Goal: Task Accomplishment & Management: Manage account settings

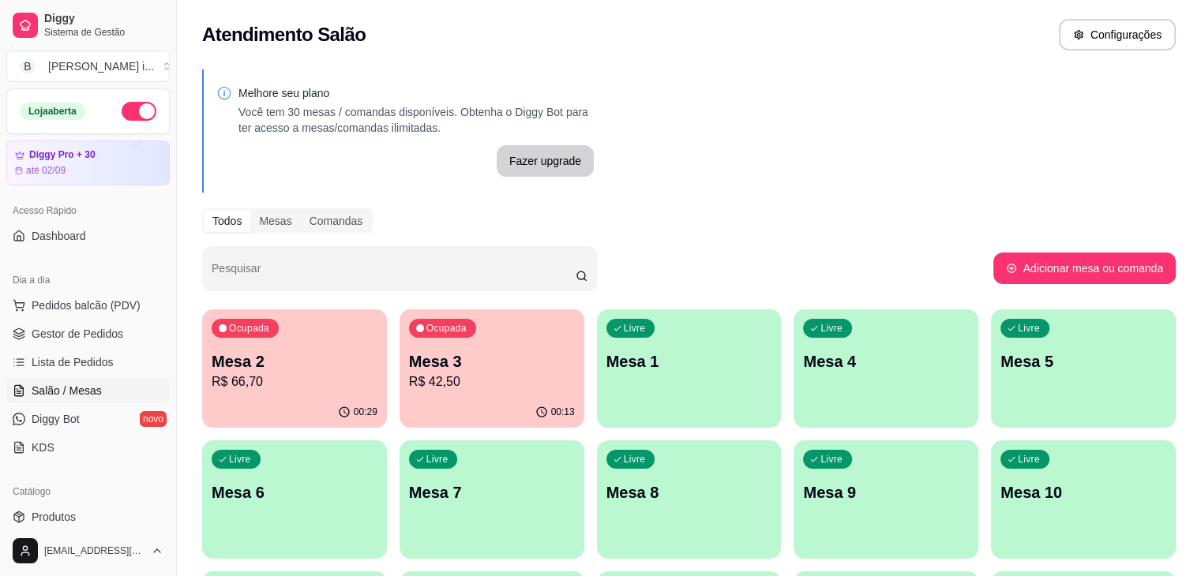
click at [317, 382] on p "R$ 66,70" at bounding box center [295, 382] width 166 height 19
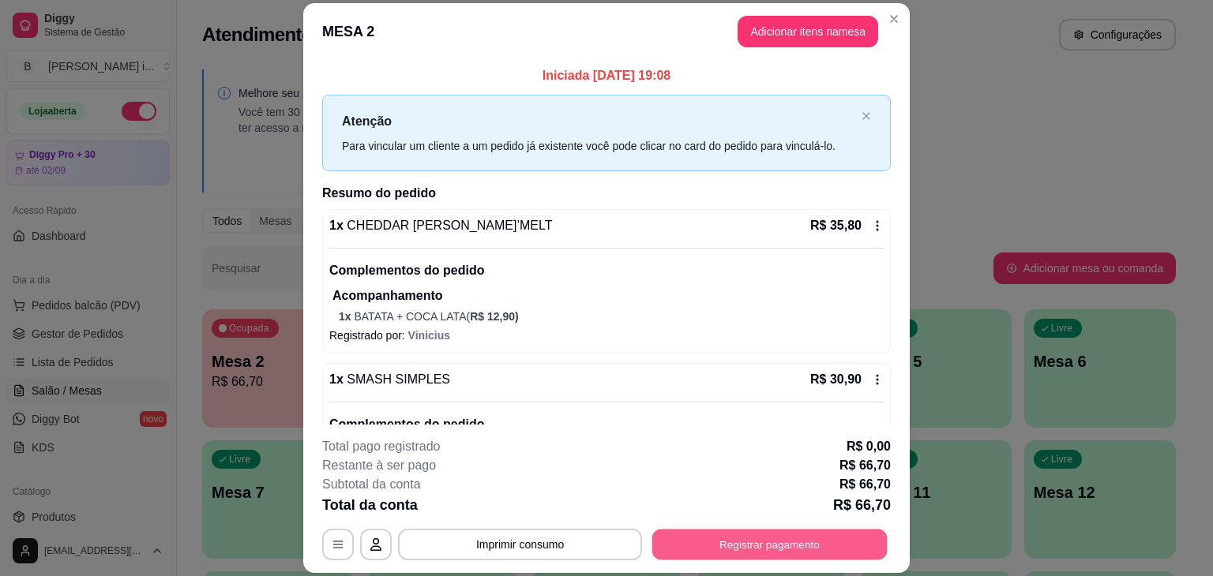
click at [771, 550] on button "Registrar pagamento" at bounding box center [769, 545] width 235 height 31
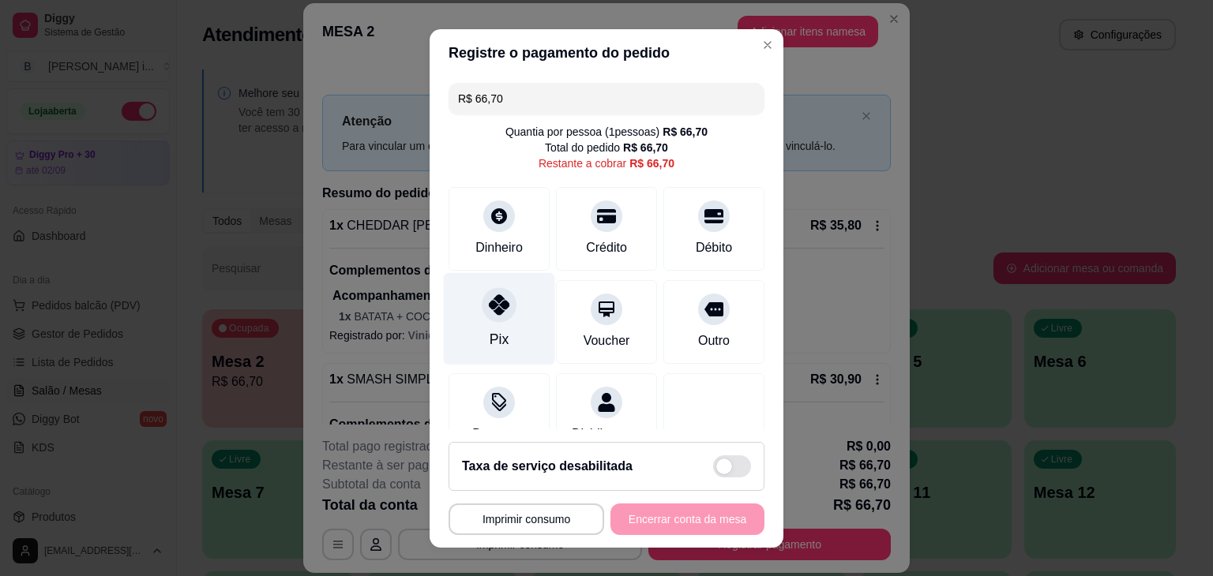
click at [494, 339] on div "Pix" at bounding box center [499, 339] width 19 height 21
type input "R$ 0,00"
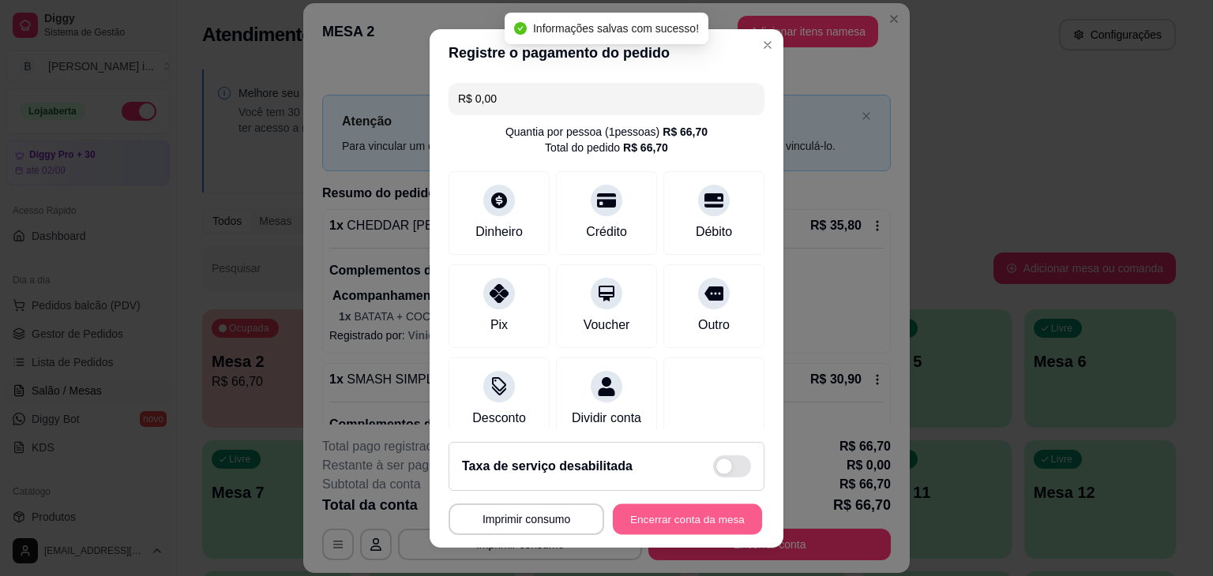
click at [701, 520] on button "Encerrar conta da mesa" at bounding box center [687, 519] width 149 height 31
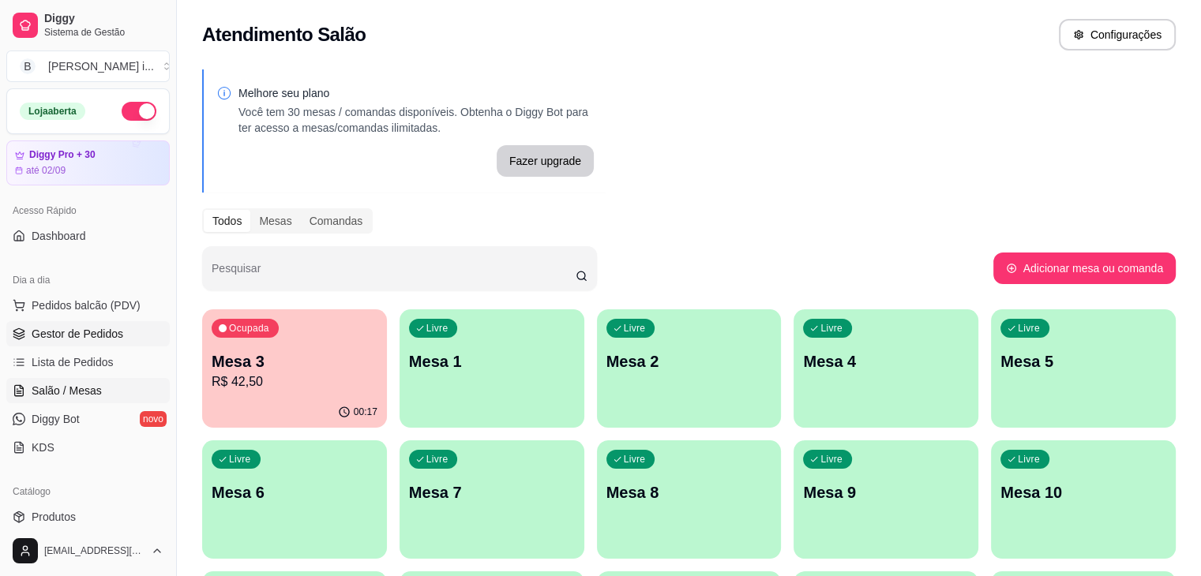
click at [69, 340] on span "Gestor de Pedidos" at bounding box center [78, 334] width 92 height 16
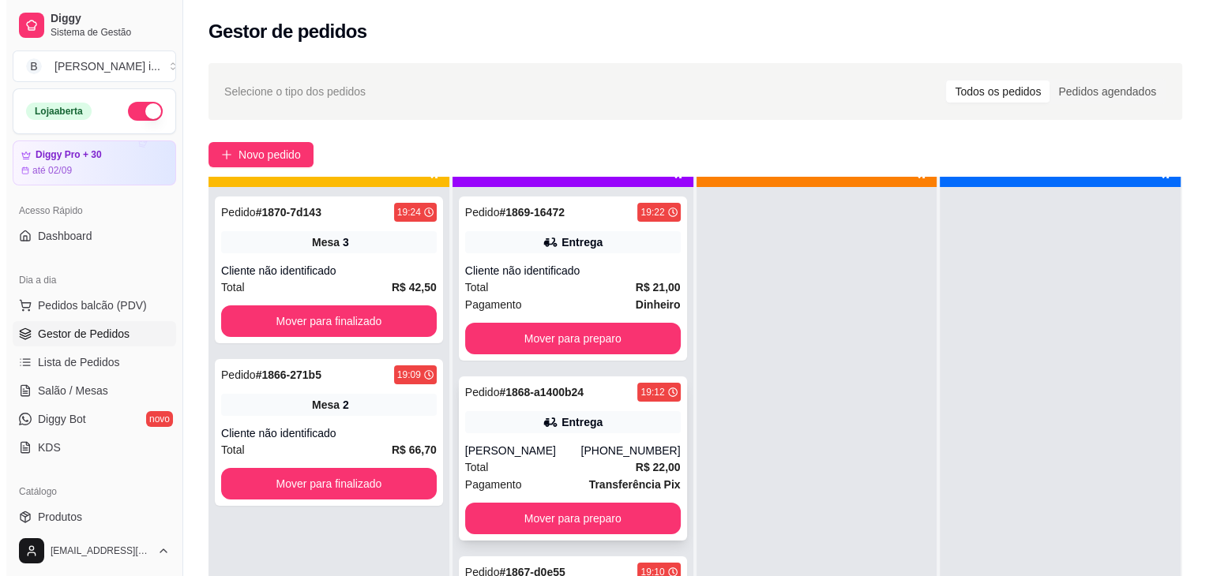
scroll to position [44, 0]
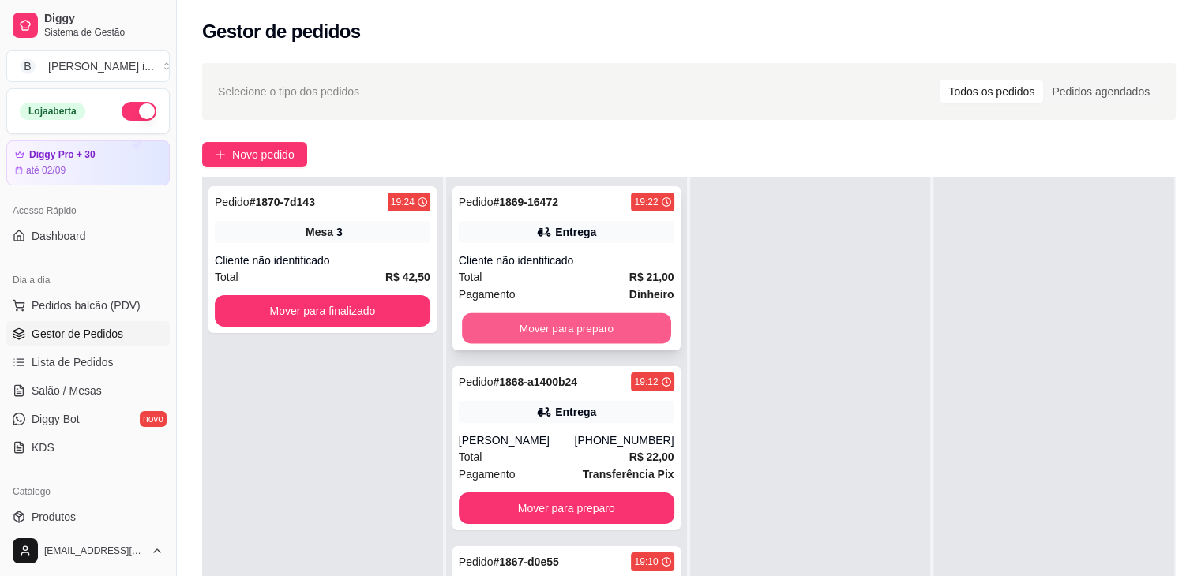
click at [598, 316] on button "Mover para preparo" at bounding box center [566, 329] width 209 height 31
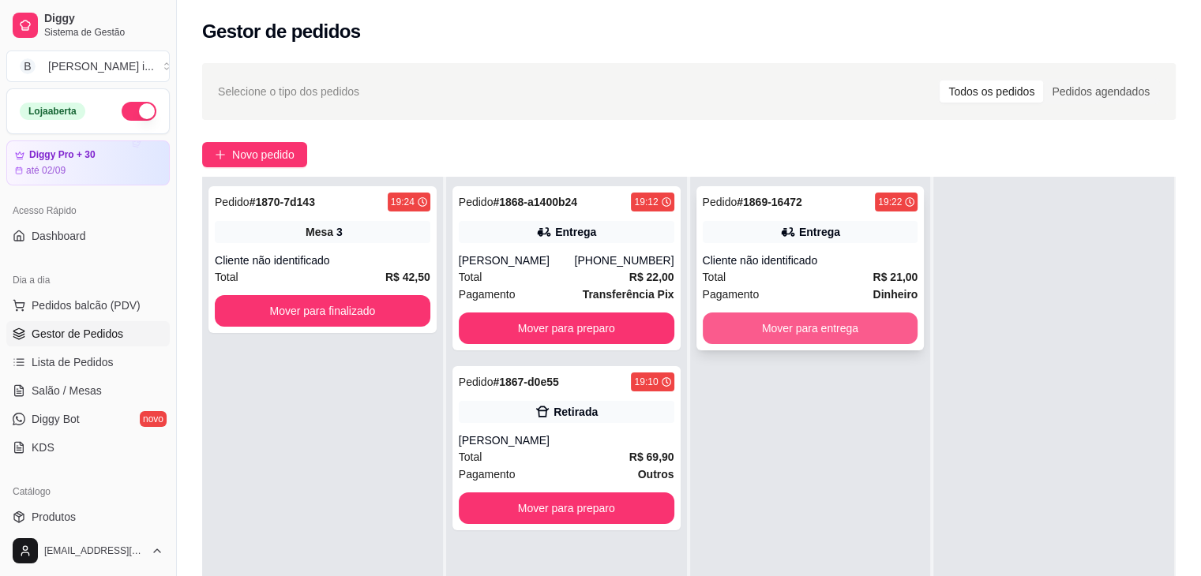
click at [796, 335] on button "Mover para entrega" at bounding box center [811, 329] width 216 height 32
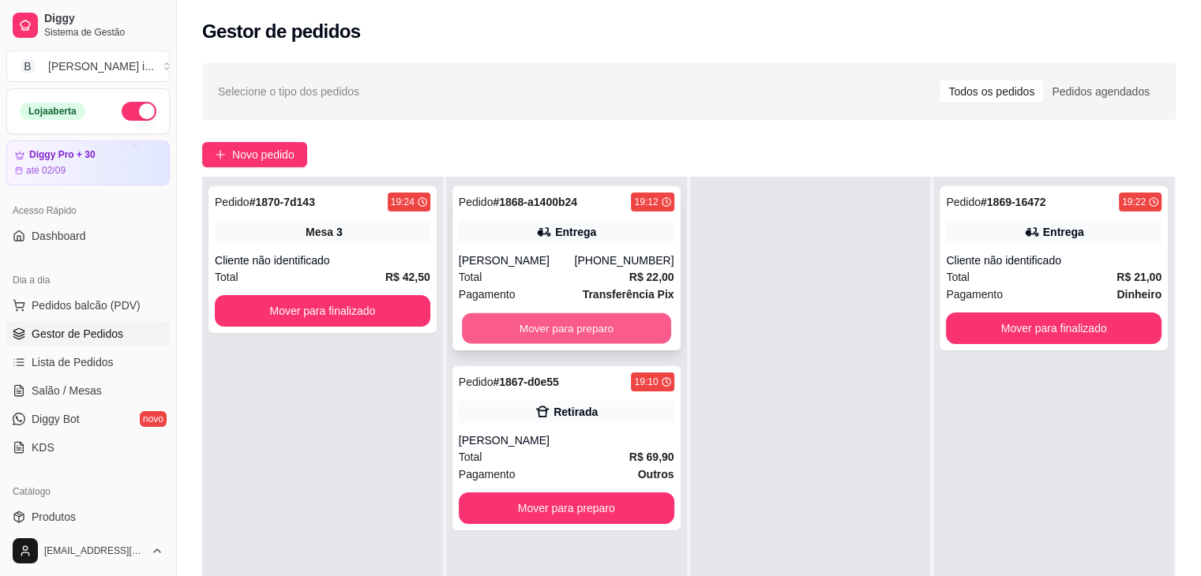
click at [517, 340] on button "Mover para preparo" at bounding box center [566, 329] width 209 height 31
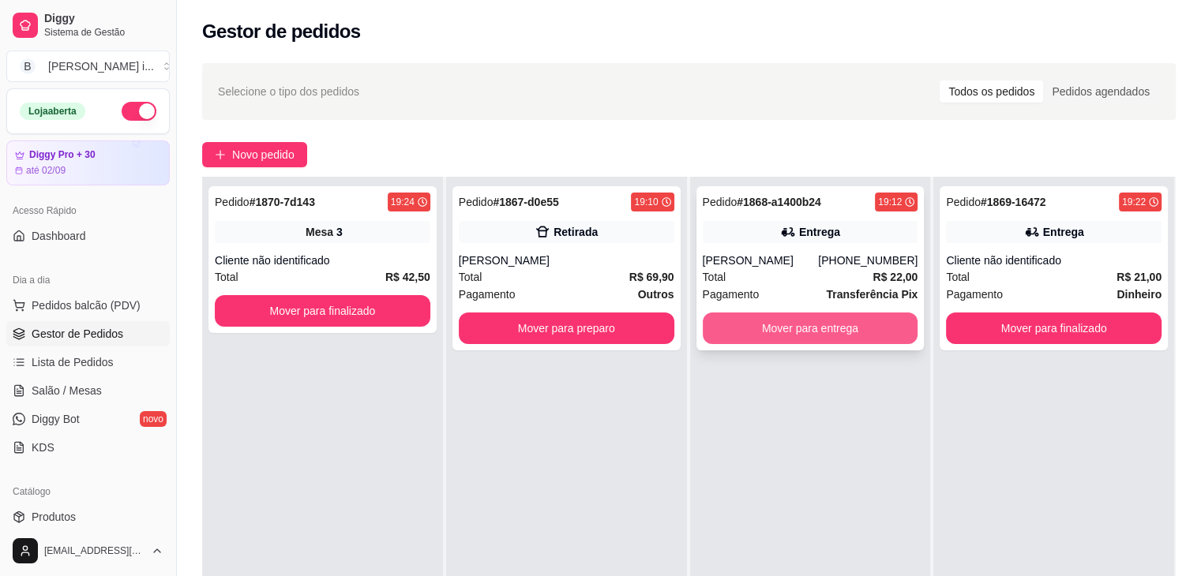
click at [907, 344] on button "Mover para entrega" at bounding box center [811, 329] width 216 height 32
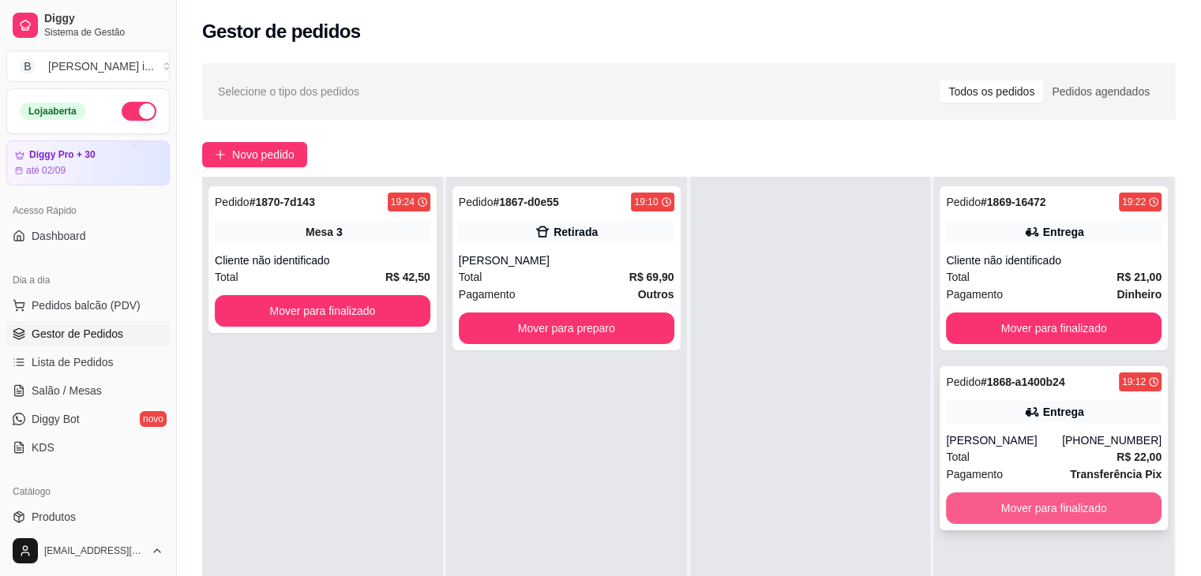
click at [1118, 524] on button "Mover para finalizado" at bounding box center [1054, 509] width 216 height 32
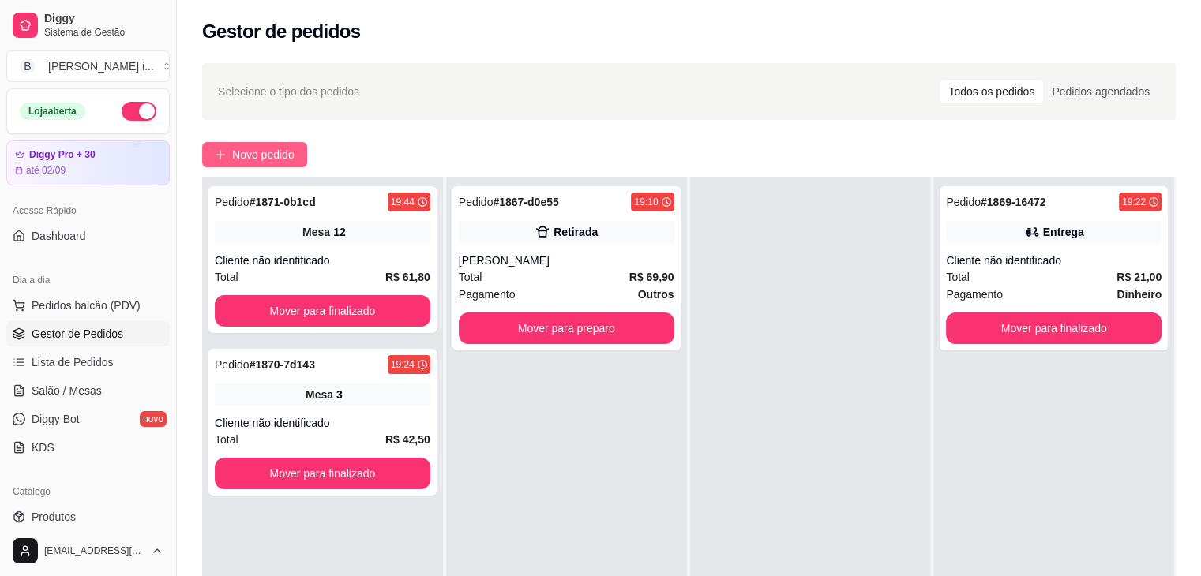
click at [275, 155] on span "Novo pedido" at bounding box center [263, 154] width 62 height 17
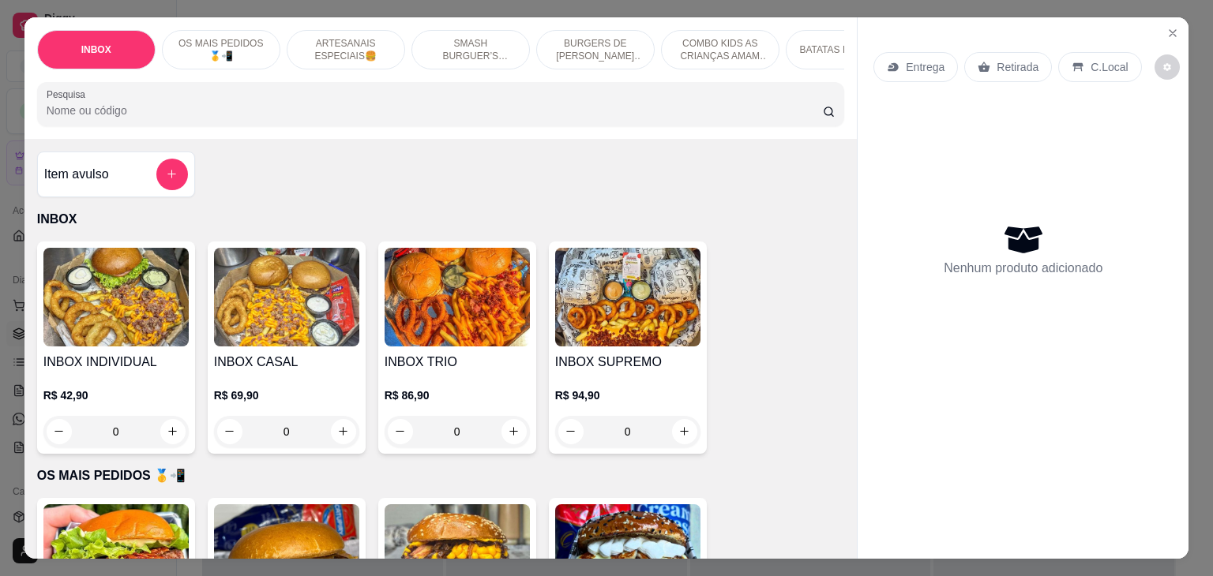
click at [911, 72] on div "Entrega" at bounding box center [915, 67] width 84 height 30
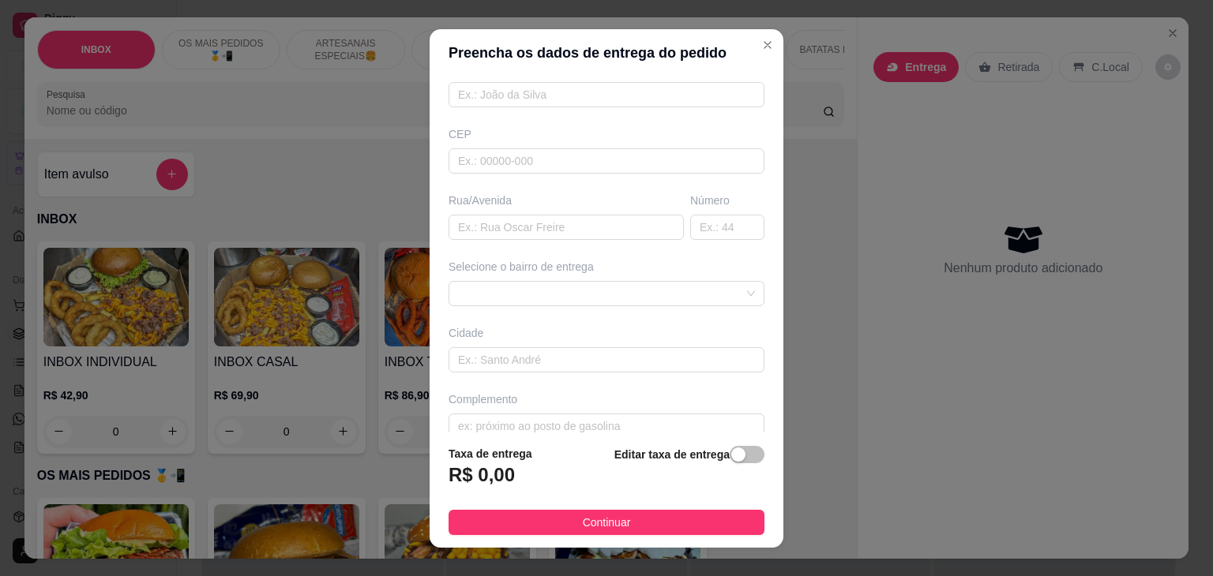
scroll to position [158, 0]
click at [689, 280] on div at bounding box center [607, 289] width 316 height 25
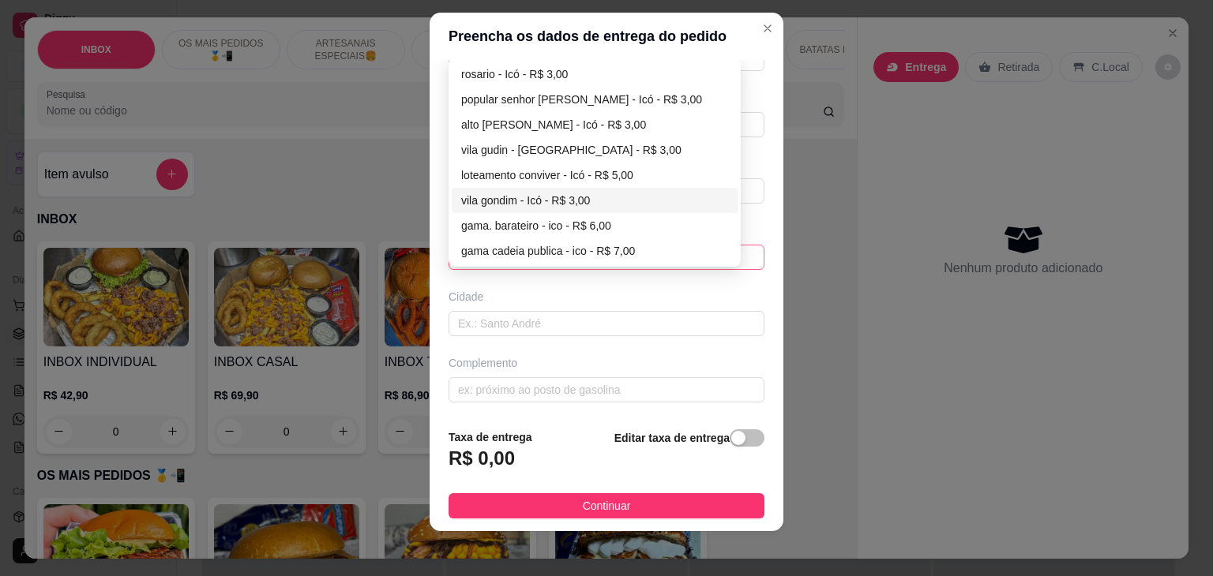
scroll to position [21, 0]
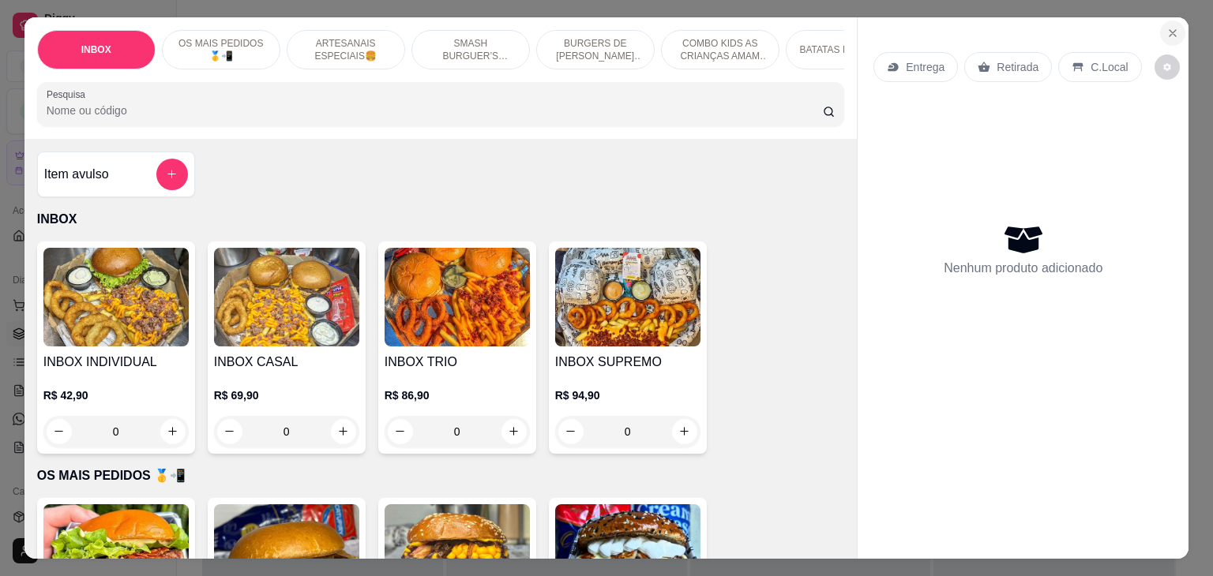
click at [1166, 27] on icon "Close" at bounding box center [1172, 33] width 13 height 13
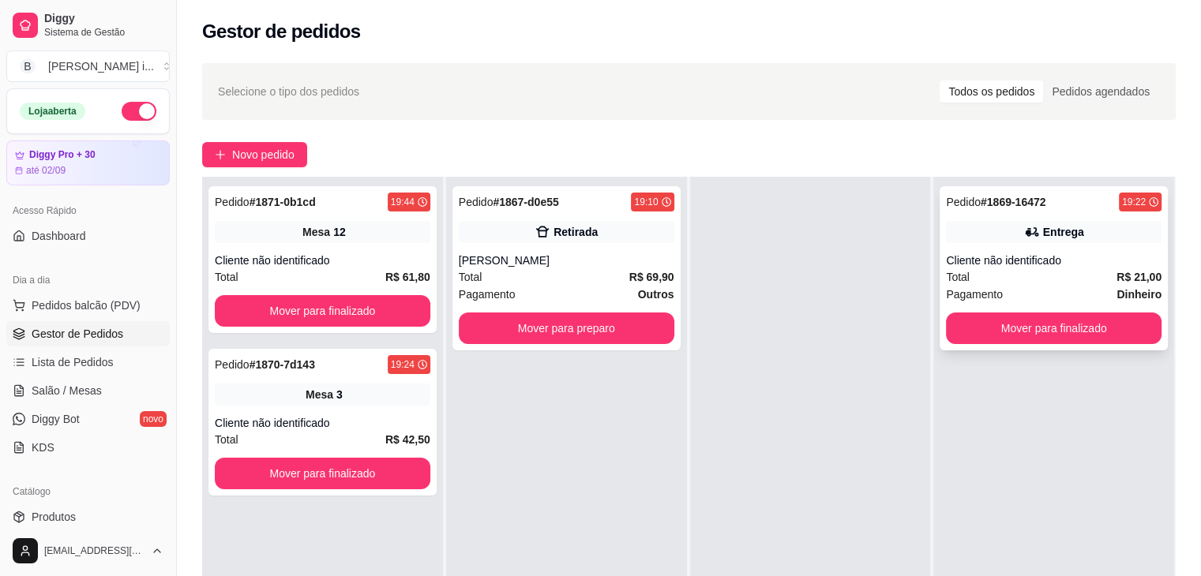
click at [1052, 268] on div "Cliente não identificado" at bounding box center [1054, 261] width 216 height 16
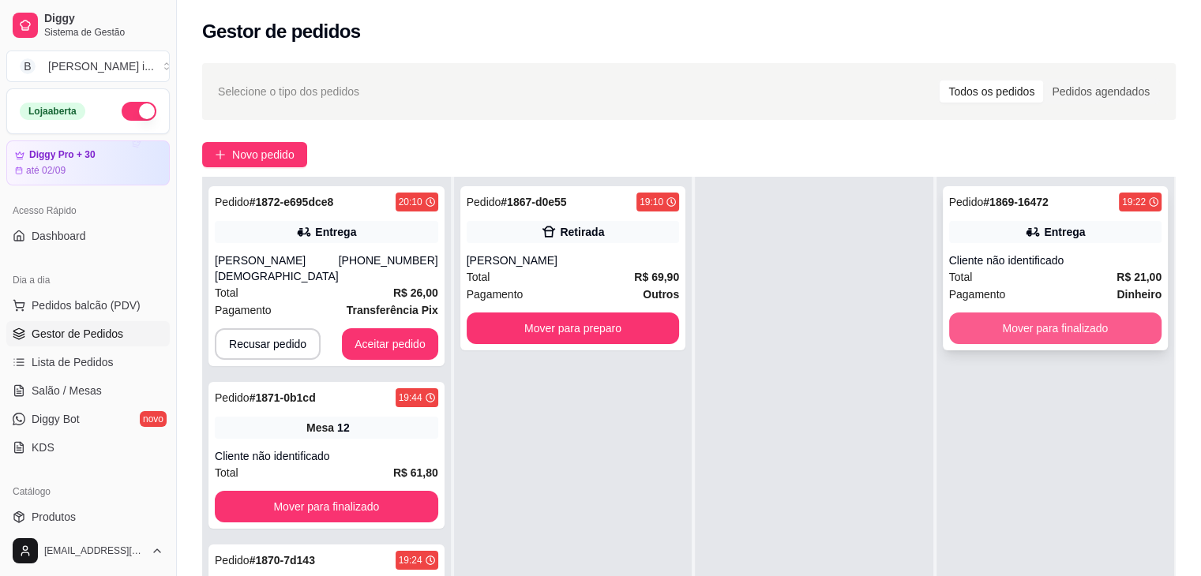
click at [1057, 338] on button "Mover para finalizado" at bounding box center [1055, 329] width 212 height 32
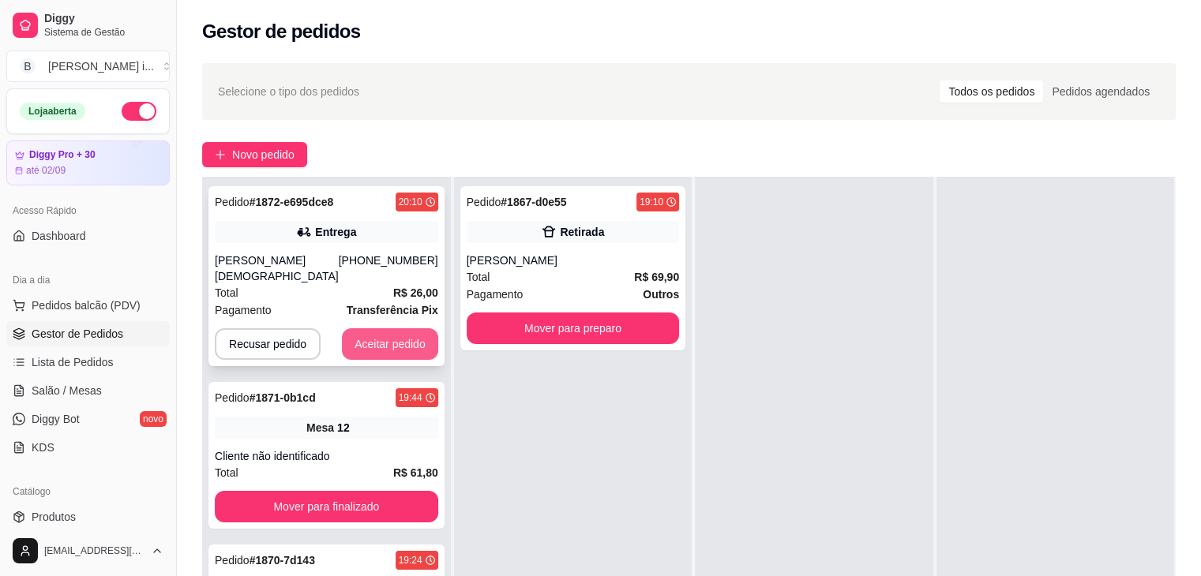
click at [379, 329] on button "Aceitar pedido" at bounding box center [390, 345] width 96 height 32
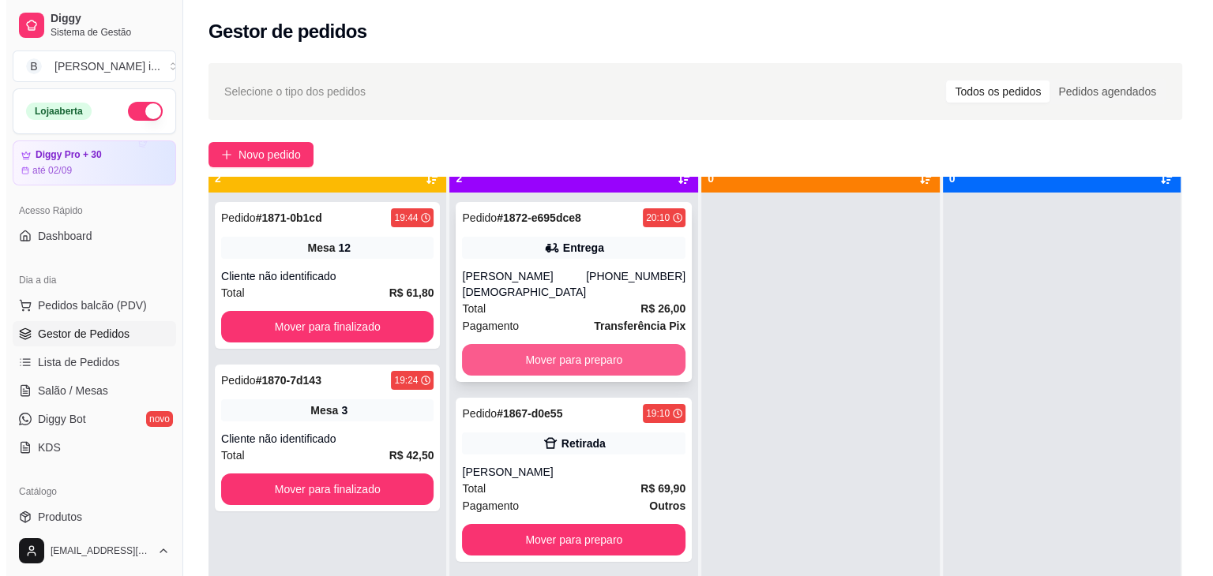
scroll to position [44, 0]
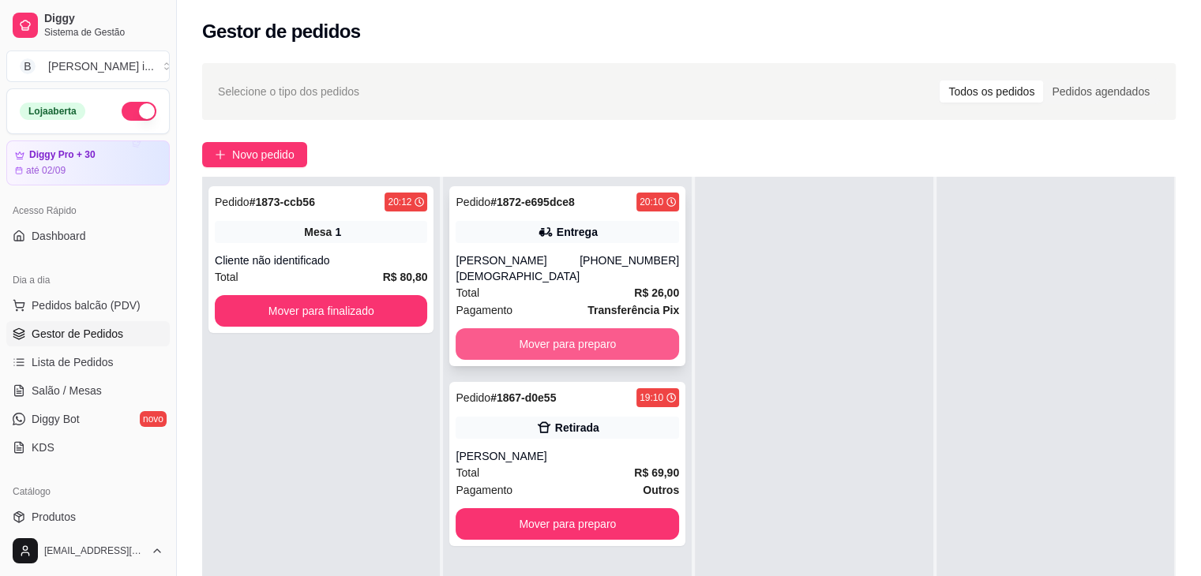
click at [610, 329] on button "Mover para preparo" at bounding box center [567, 345] width 223 height 32
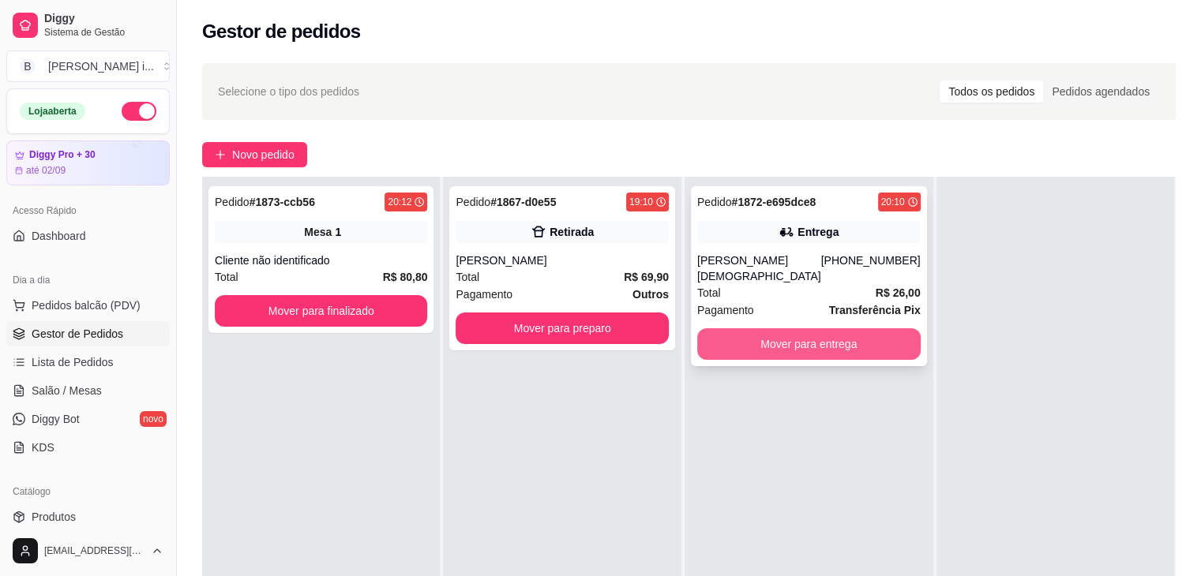
click at [800, 330] on button "Mover para entrega" at bounding box center [808, 345] width 223 height 32
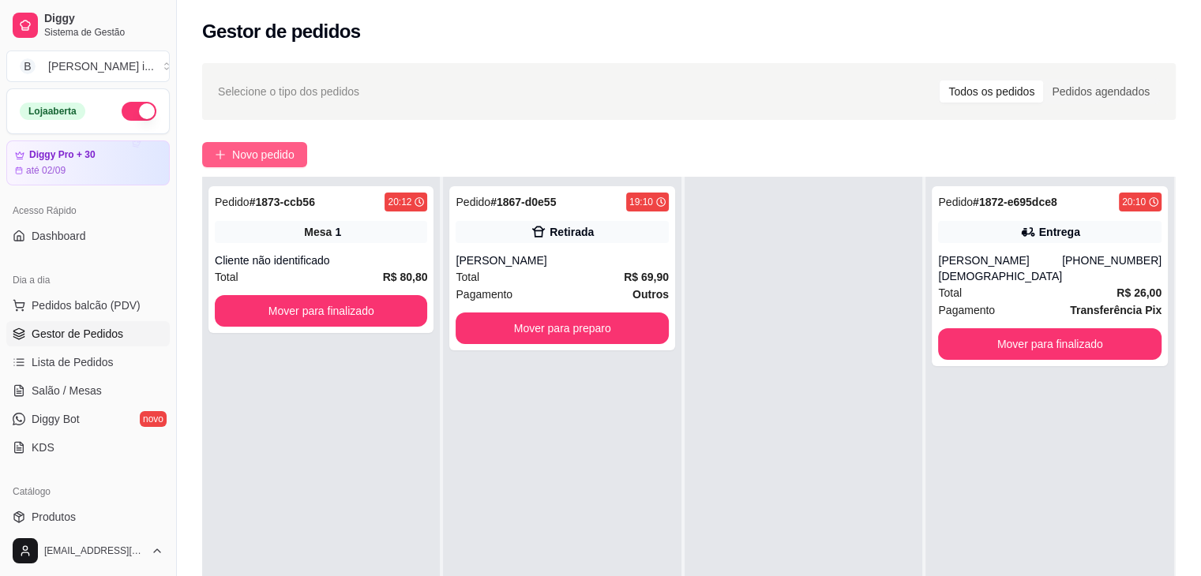
click at [283, 148] on span "Novo pedido" at bounding box center [263, 154] width 62 height 17
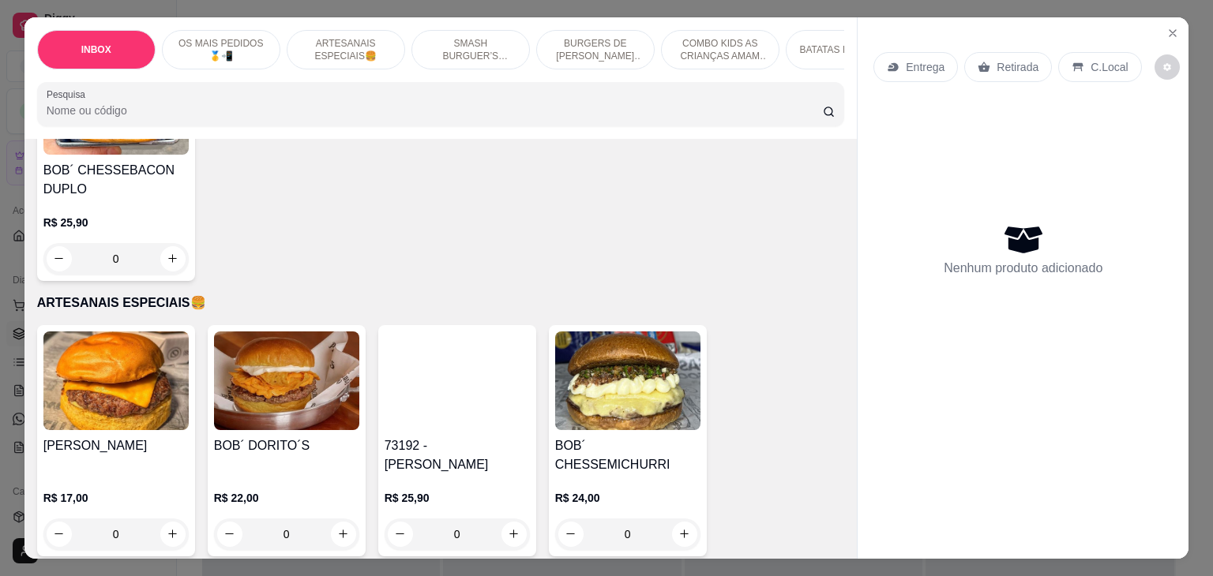
scroll to position [711, 0]
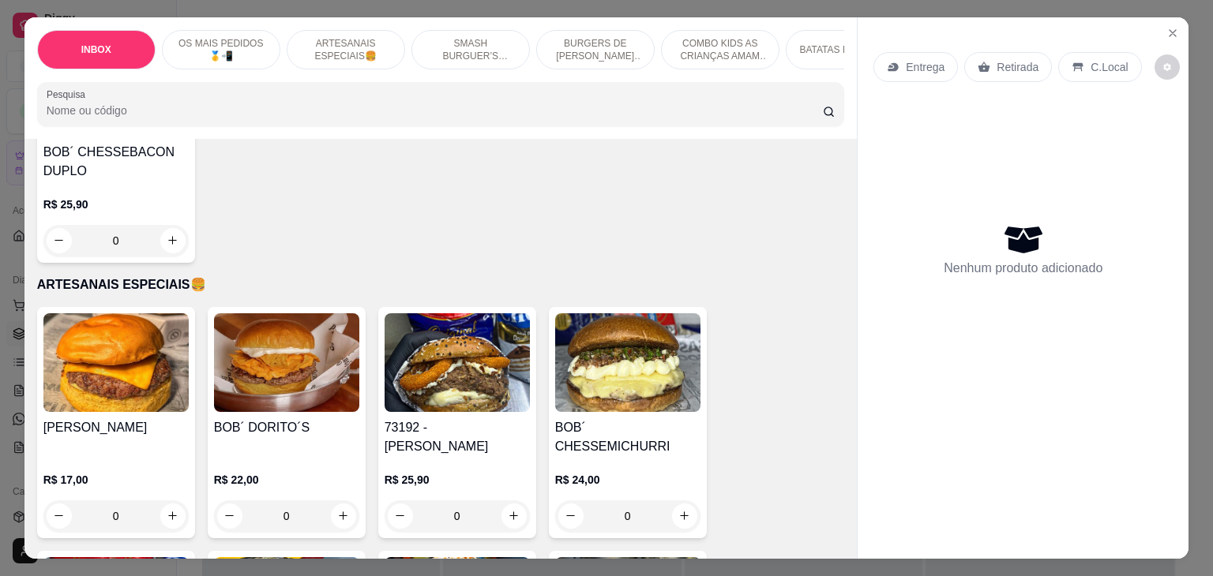
click at [620, 396] on img at bounding box center [627, 363] width 145 height 99
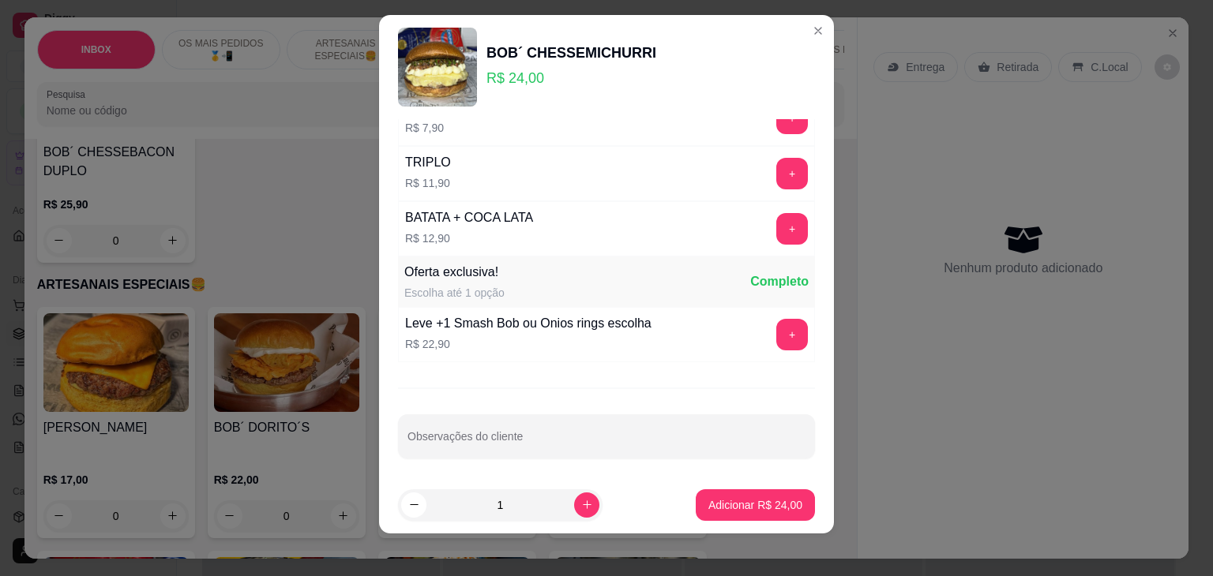
scroll to position [21, 0]
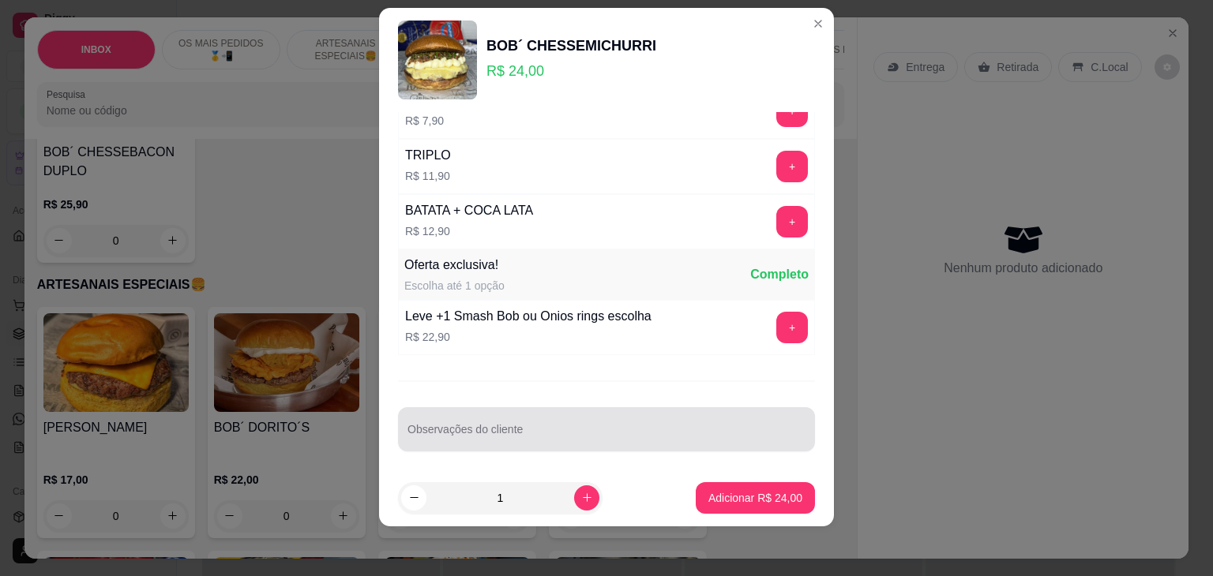
click at [561, 407] on div "Observações do cliente" at bounding box center [606, 429] width 417 height 44
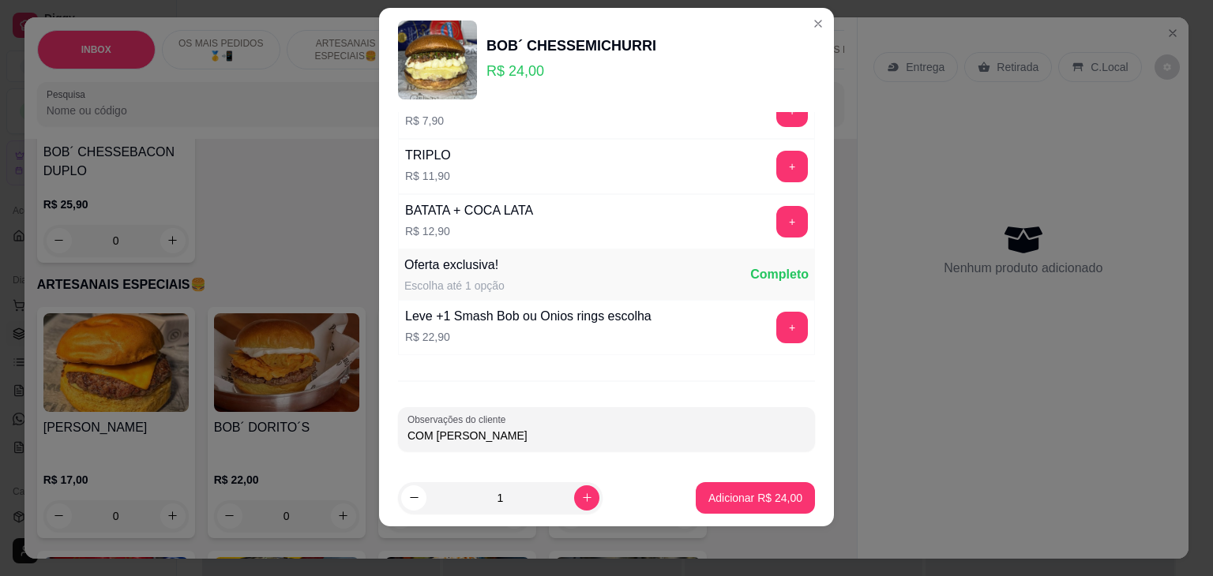
click at [556, 402] on div "Acompanhamento Escolha até 10 opções Completo CEBOLA CARAMELIZADA R$ 2,00 + GEL…" at bounding box center [606, 291] width 455 height 358
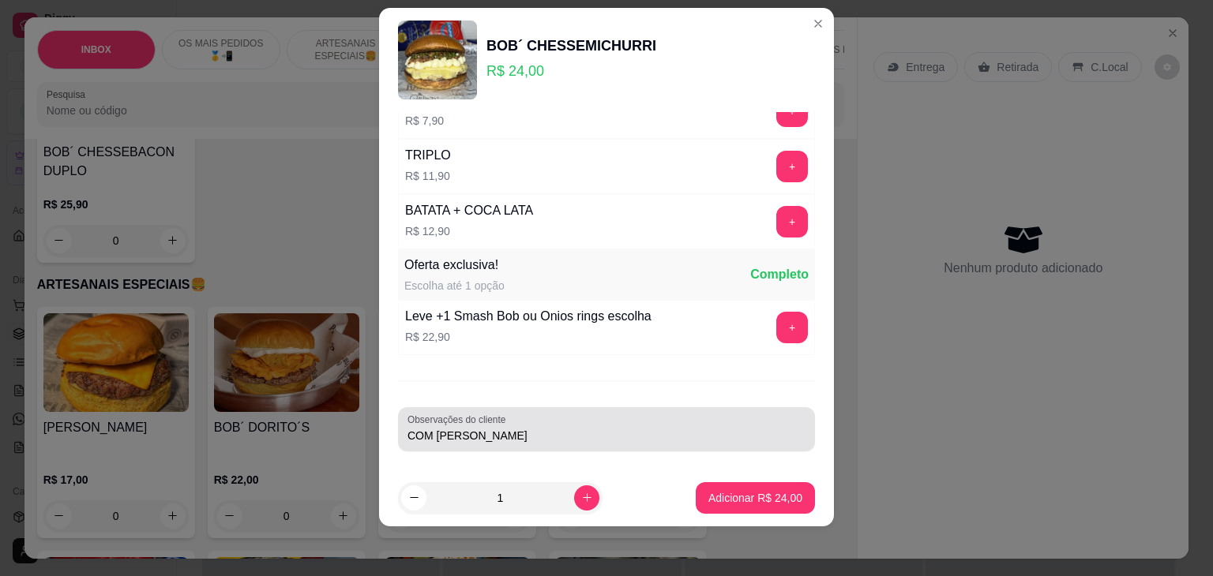
click at [598, 437] on input "COM [PERSON_NAME]" at bounding box center [606, 436] width 398 height 16
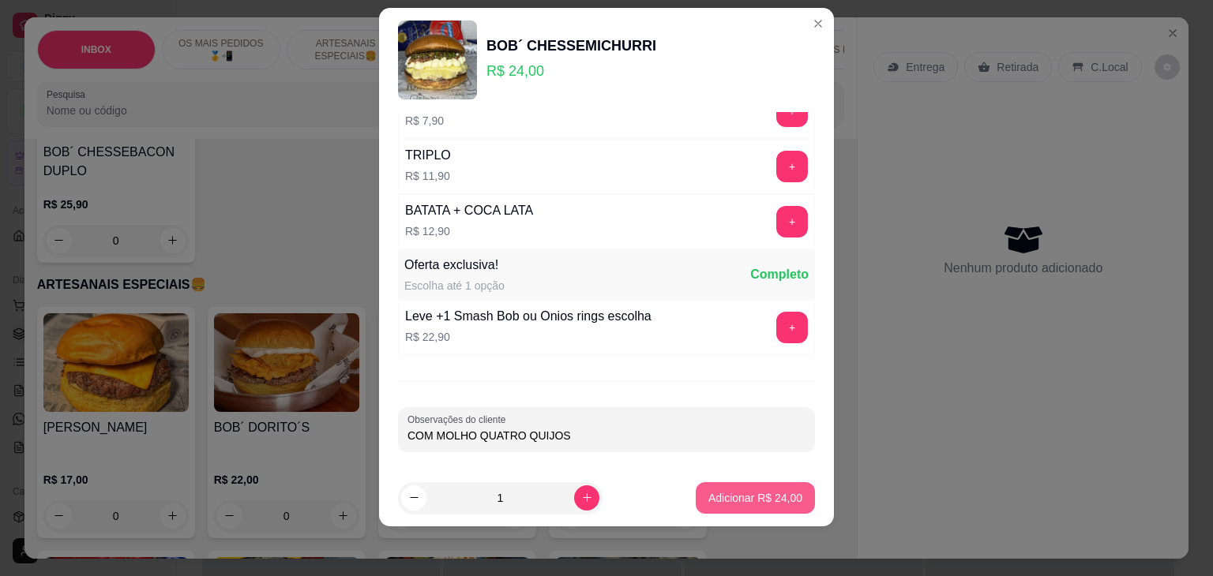
type input "COM MOLHO QUATRO QUIJOS"
click at [716, 497] on p "Adicionar R$ 24,00" at bounding box center [755, 498] width 94 height 16
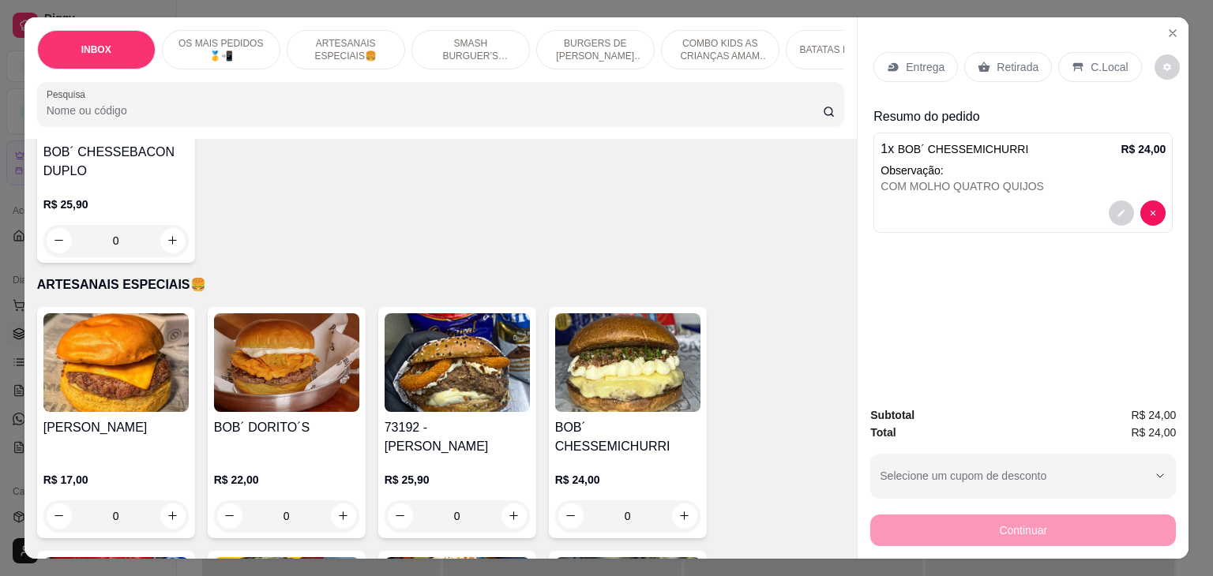
click at [997, 59] on p "Retirada" at bounding box center [1018, 67] width 42 height 16
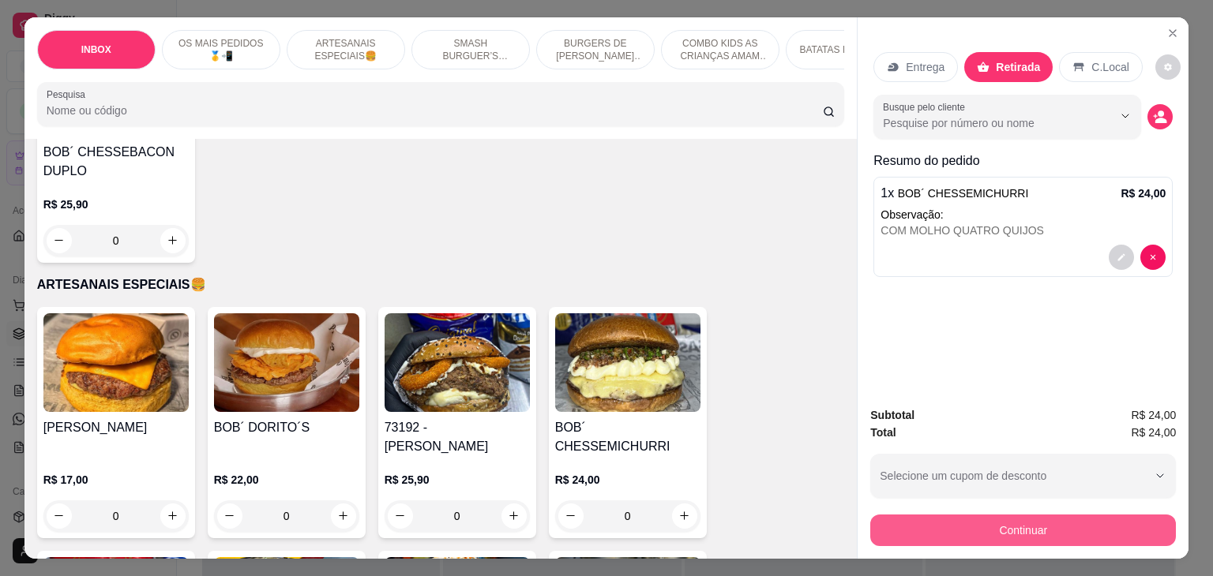
click at [1023, 525] on button "Continuar" at bounding box center [1023, 531] width 306 height 32
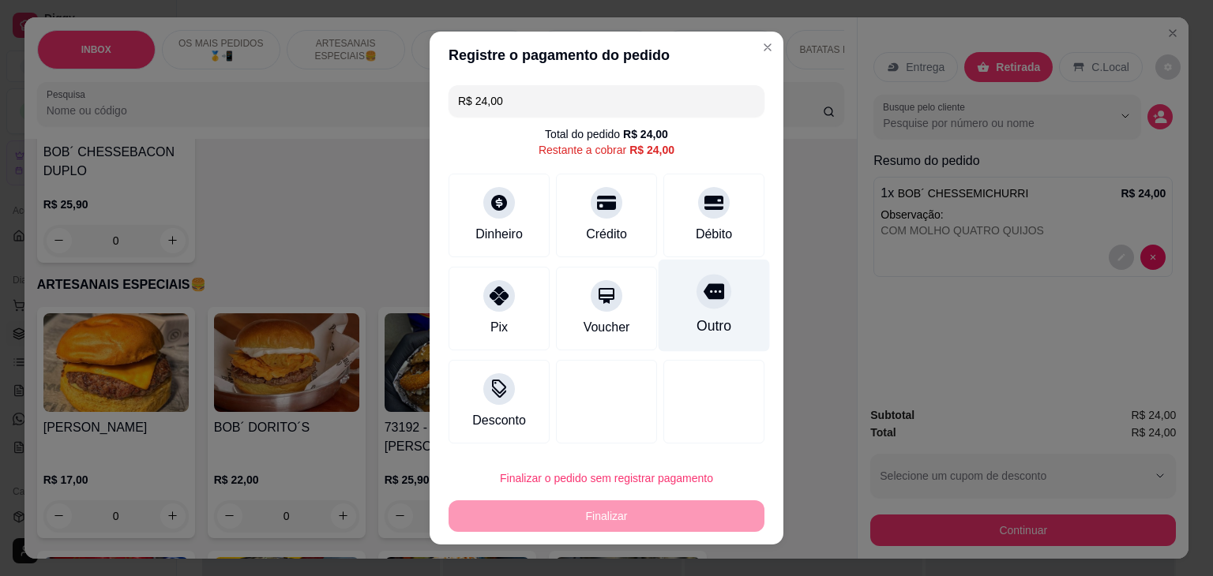
click at [736, 307] on div "Outro" at bounding box center [714, 306] width 111 height 92
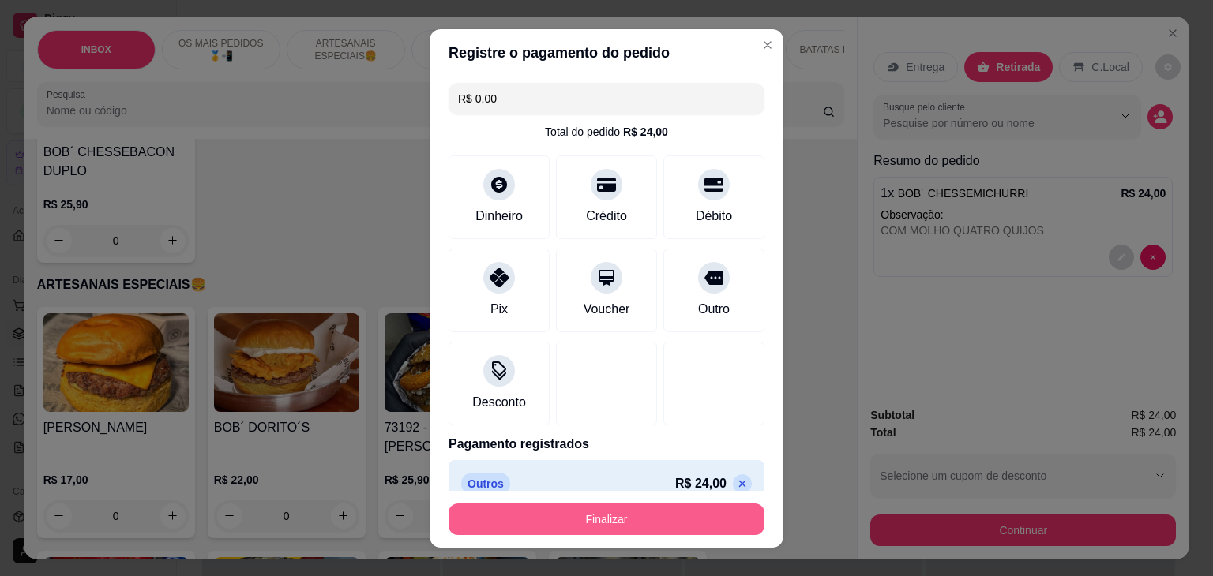
click at [667, 520] on button "Finalizar" at bounding box center [607, 520] width 316 height 32
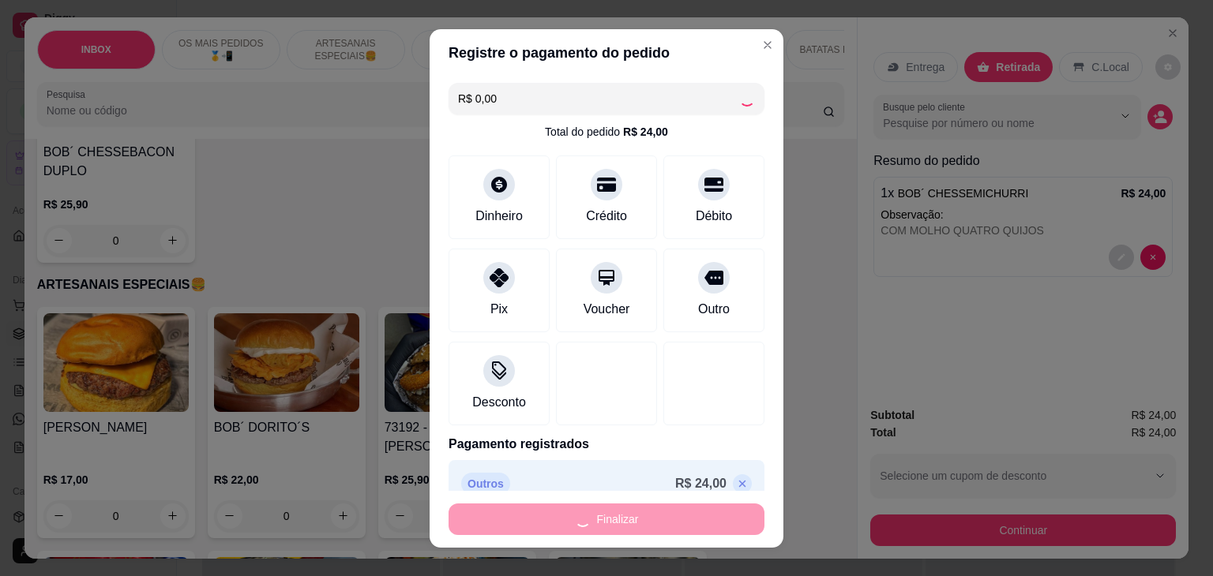
type input "-R$ 24,00"
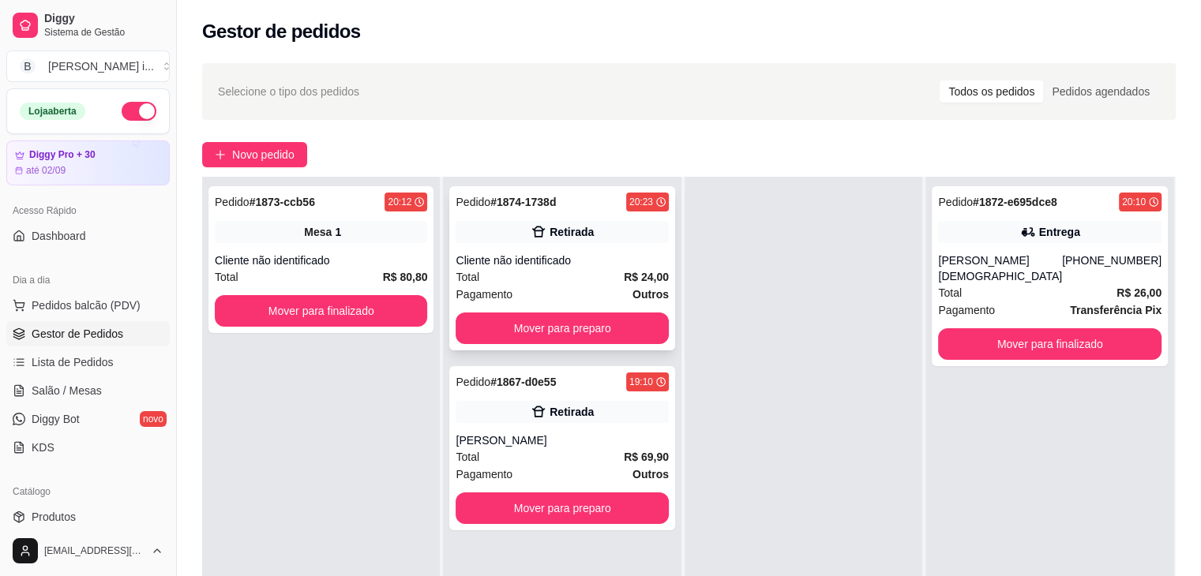
click at [610, 238] on div "Retirada" at bounding box center [562, 232] width 212 height 22
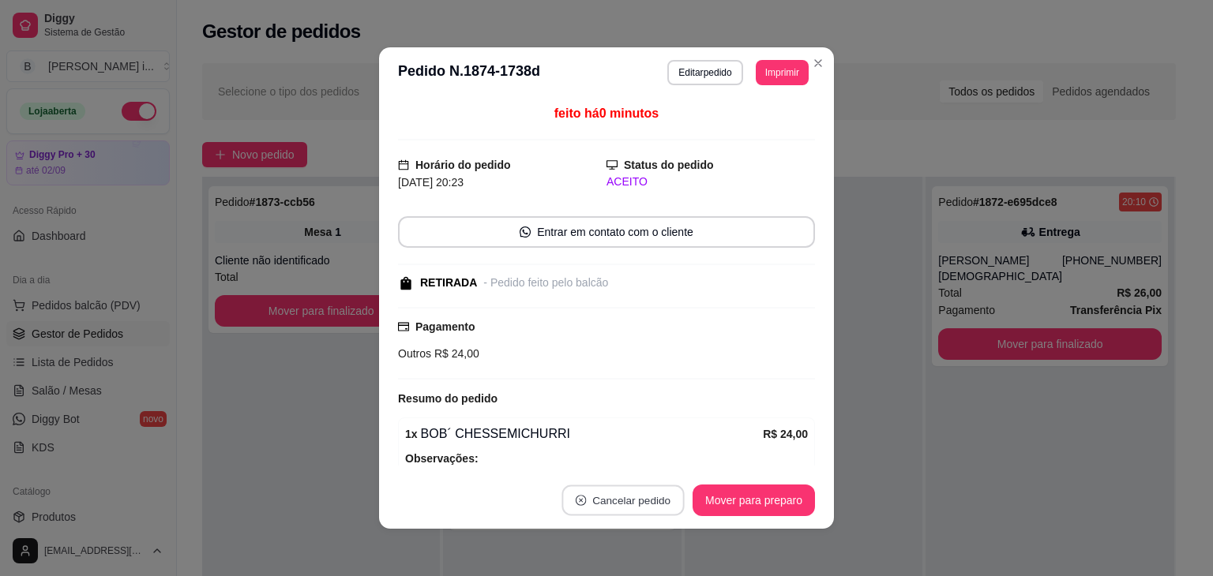
click at [620, 513] on button "Cancelar pedido" at bounding box center [622, 501] width 122 height 31
click at [662, 473] on button "Sim" at bounding box center [661, 461] width 62 height 31
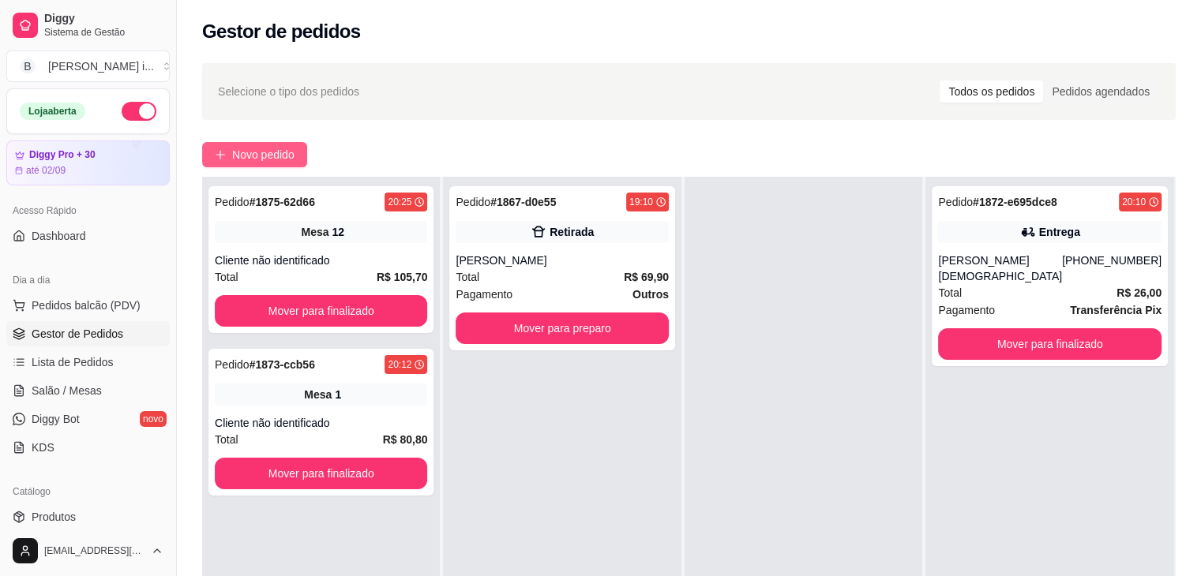
click at [234, 153] on span "Novo pedido" at bounding box center [263, 154] width 62 height 17
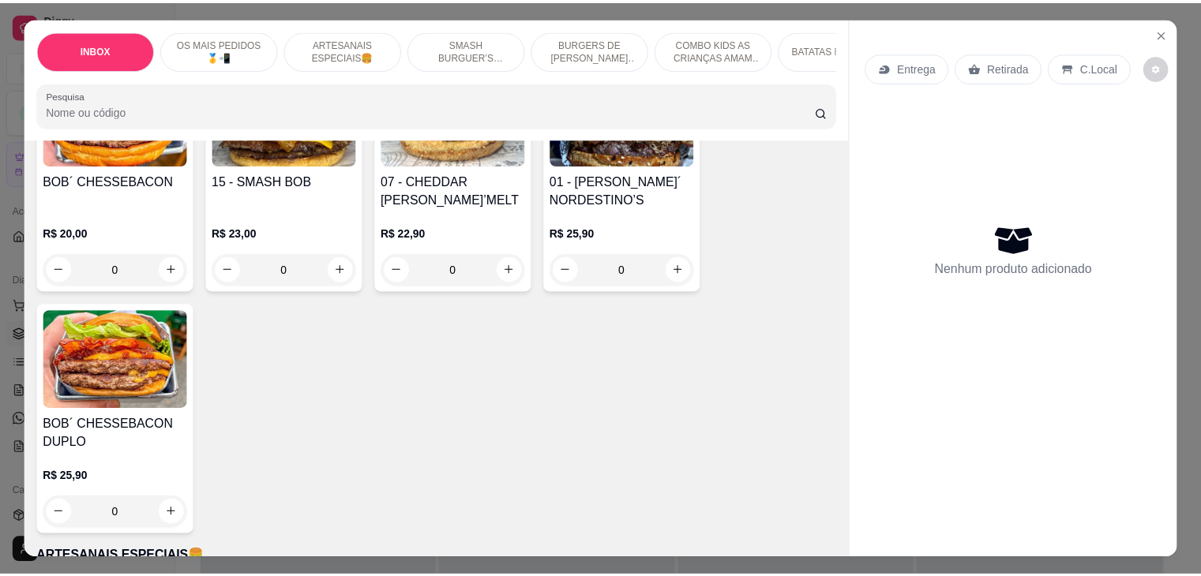
scroll to position [474, 0]
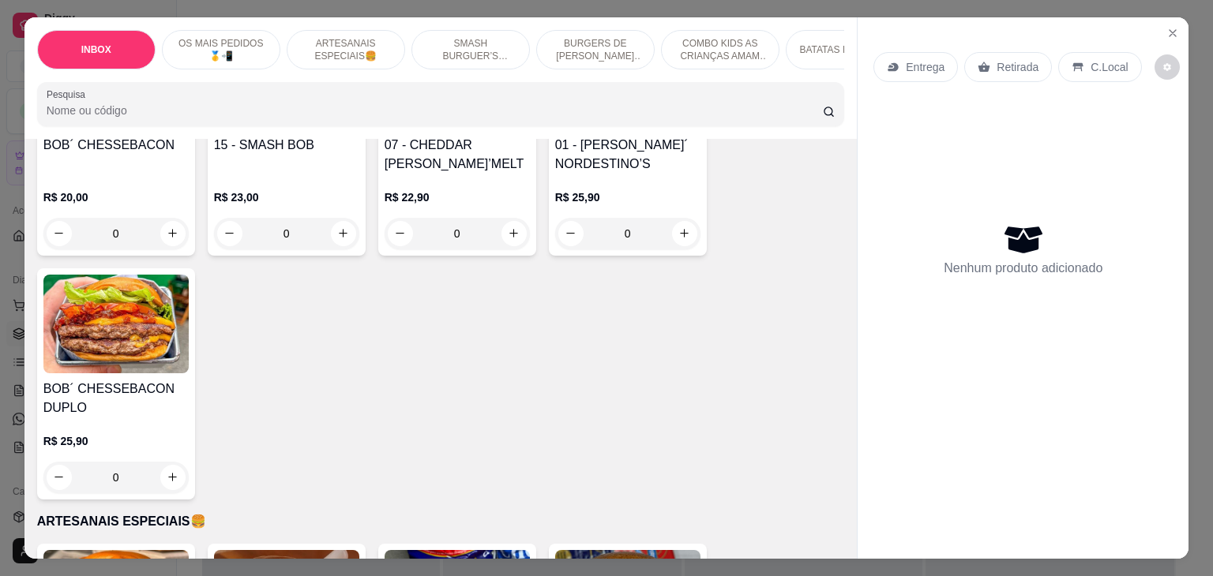
click at [660, 174] on div "R$ 25,90 0" at bounding box center [627, 212] width 145 height 76
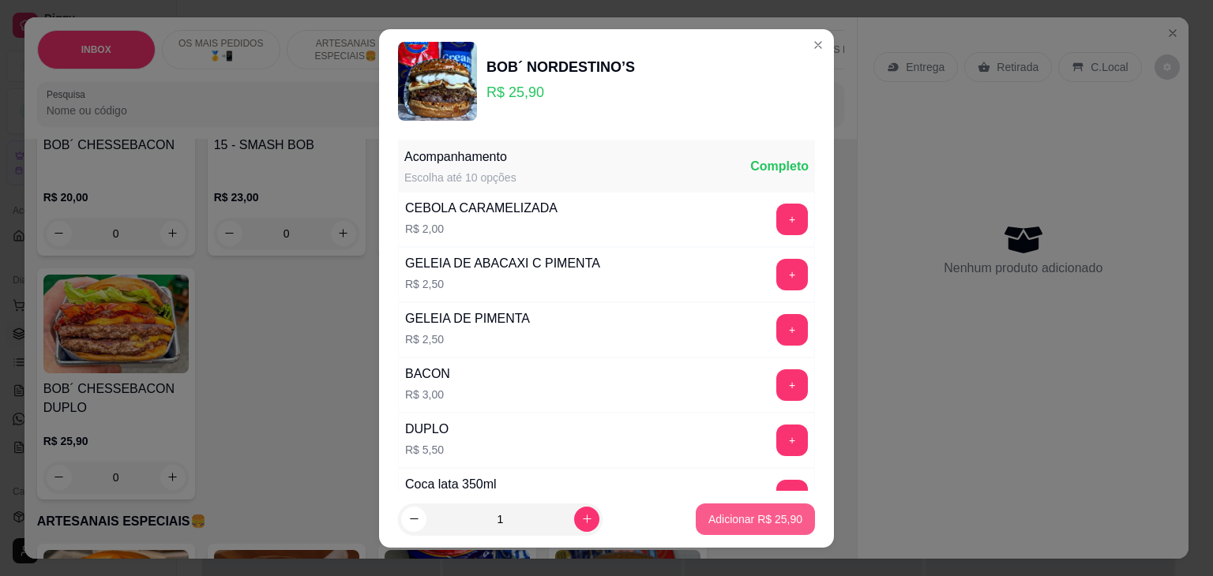
click at [752, 504] on button "Adicionar R$ 25,90" at bounding box center [755, 520] width 119 height 32
type input "1"
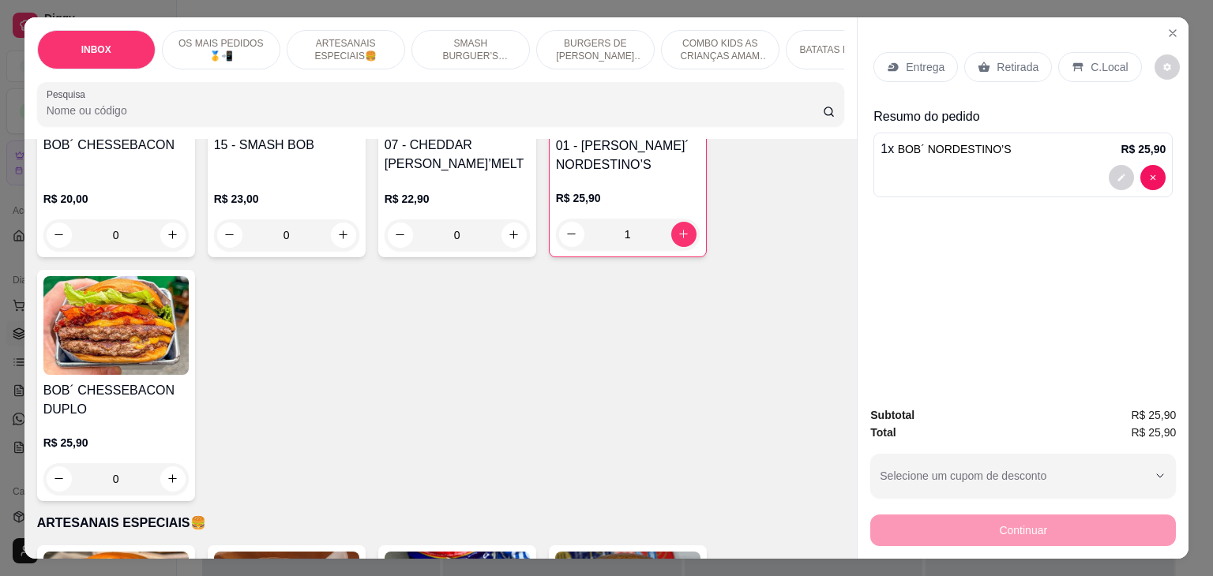
click at [1012, 66] on p "Retirada" at bounding box center [1018, 67] width 42 height 16
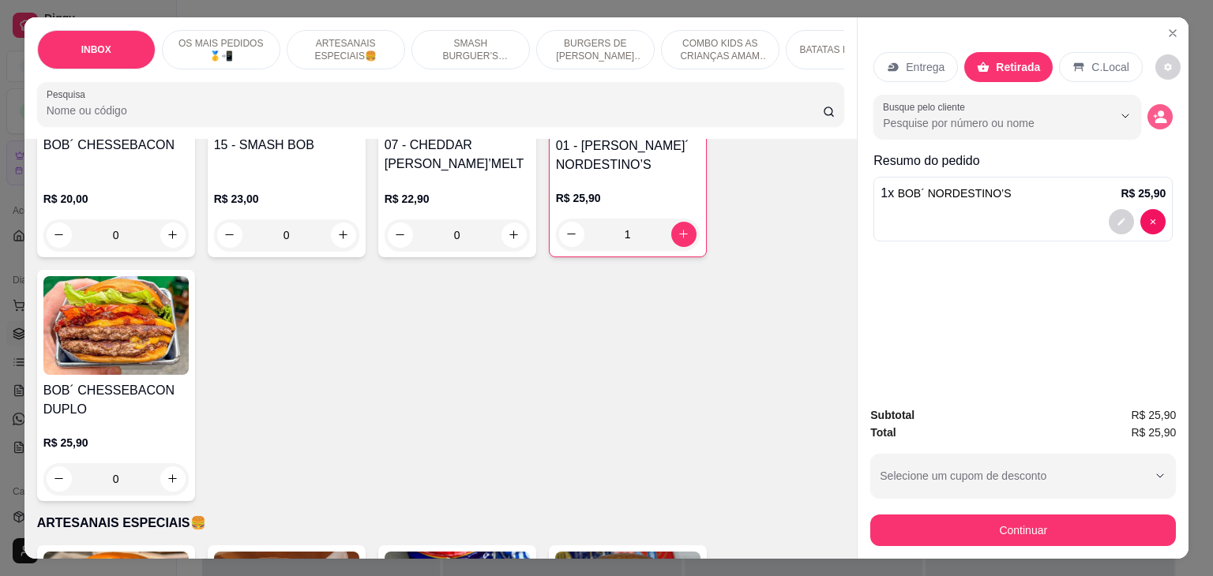
click at [1156, 118] on icon "decrease-product-quantity" at bounding box center [1161, 121] width 12 height 6
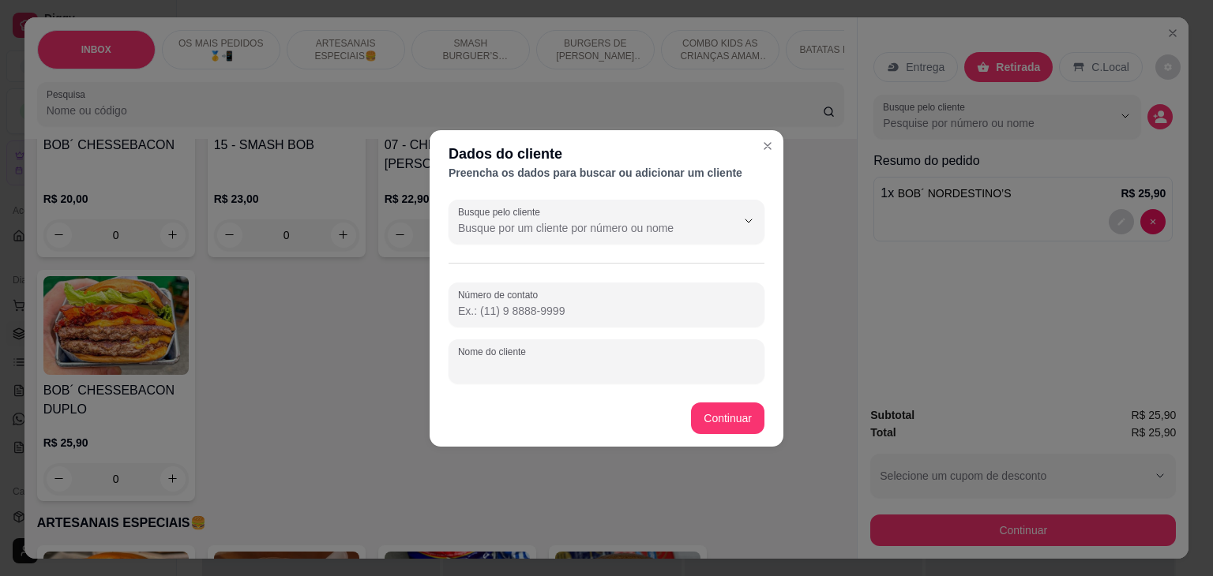
click at [534, 362] on input "Nome do cliente" at bounding box center [606, 368] width 297 height 16
click at [742, 424] on button "Continuar" at bounding box center [727, 419] width 73 height 32
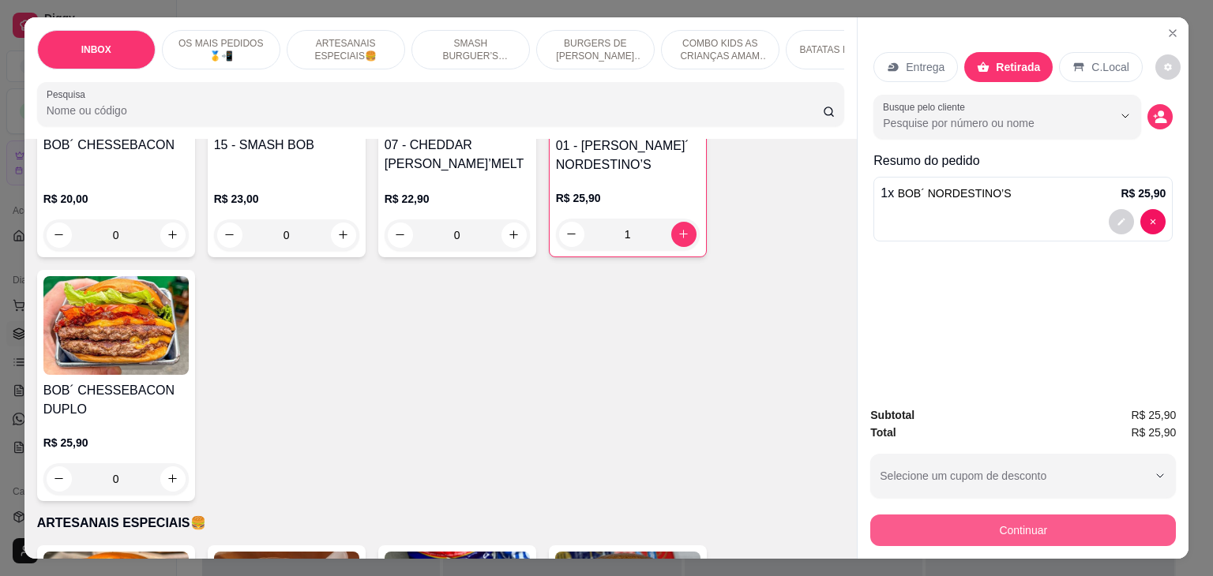
click at [1030, 534] on button "Continuar" at bounding box center [1023, 531] width 306 height 32
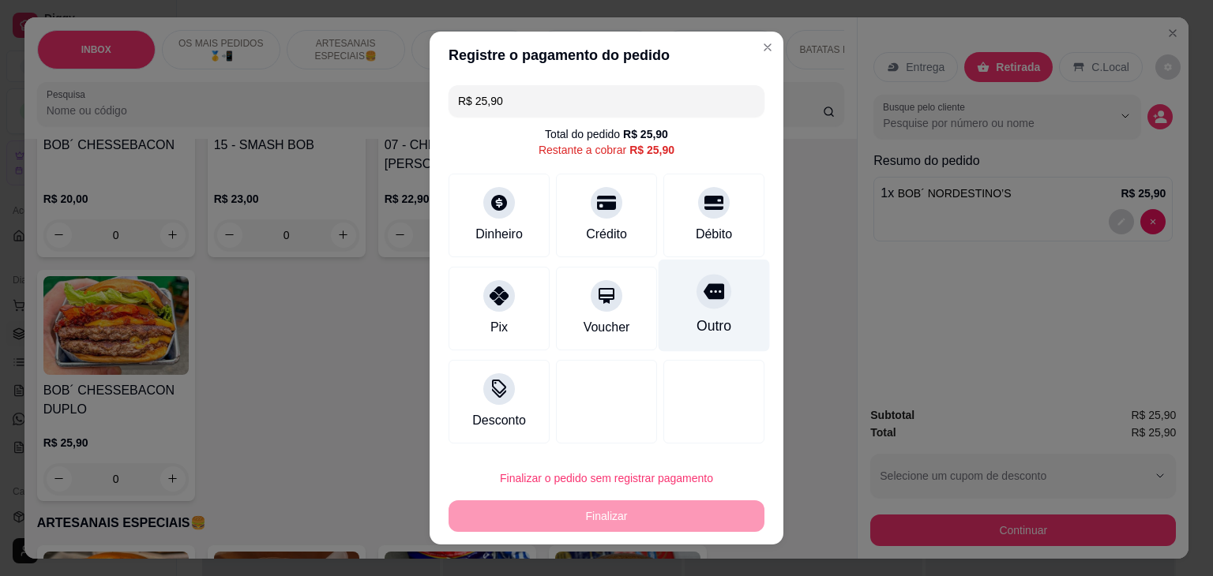
click at [697, 312] on div "Outro" at bounding box center [714, 306] width 111 height 92
type input "R$ 0,00"
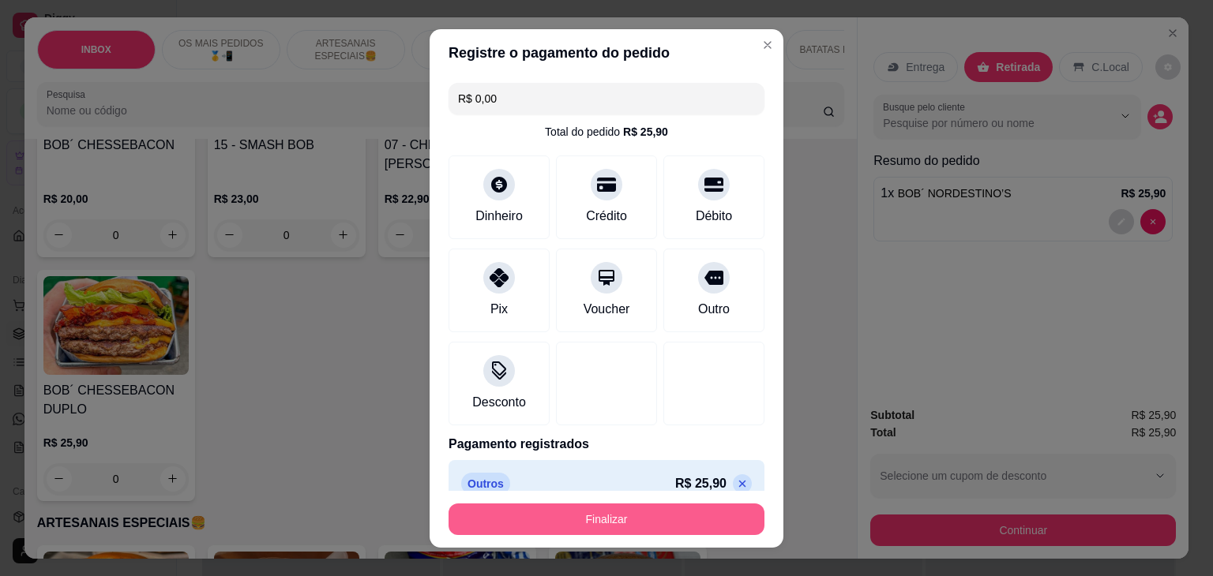
click at [568, 519] on button "Finalizar" at bounding box center [607, 520] width 316 height 32
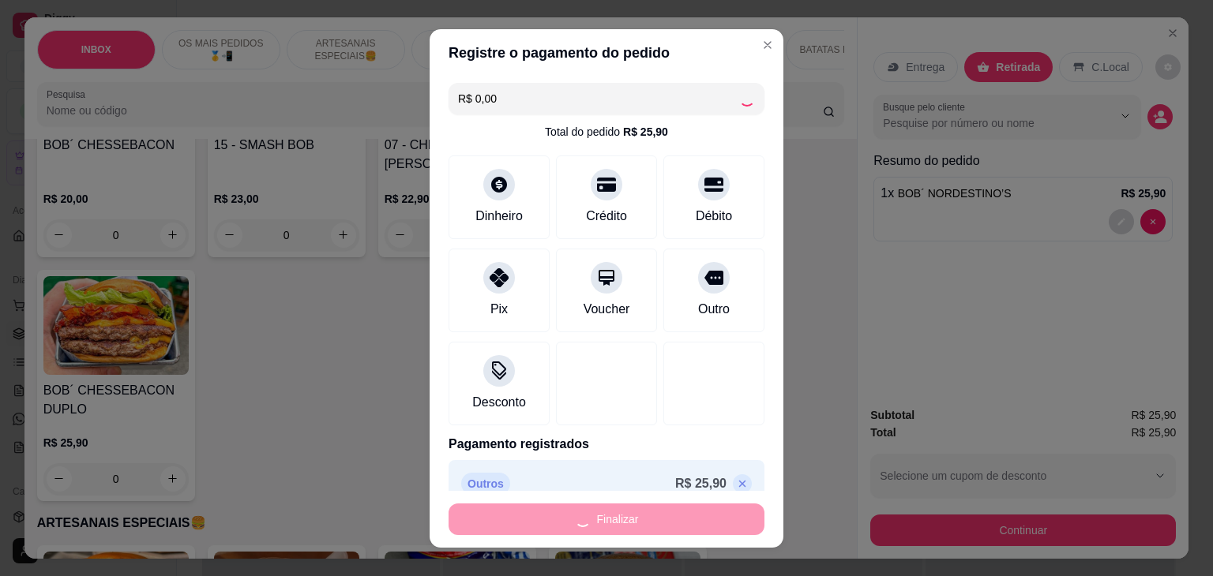
type input "0"
type input "-R$ 25,90"
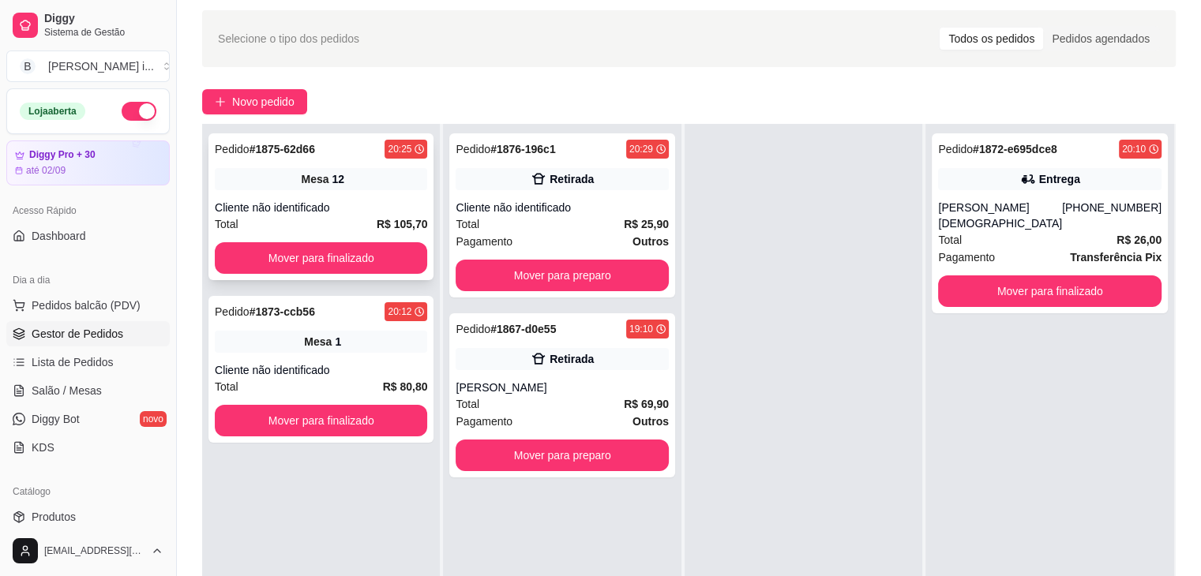
scroll to position [79, 0]
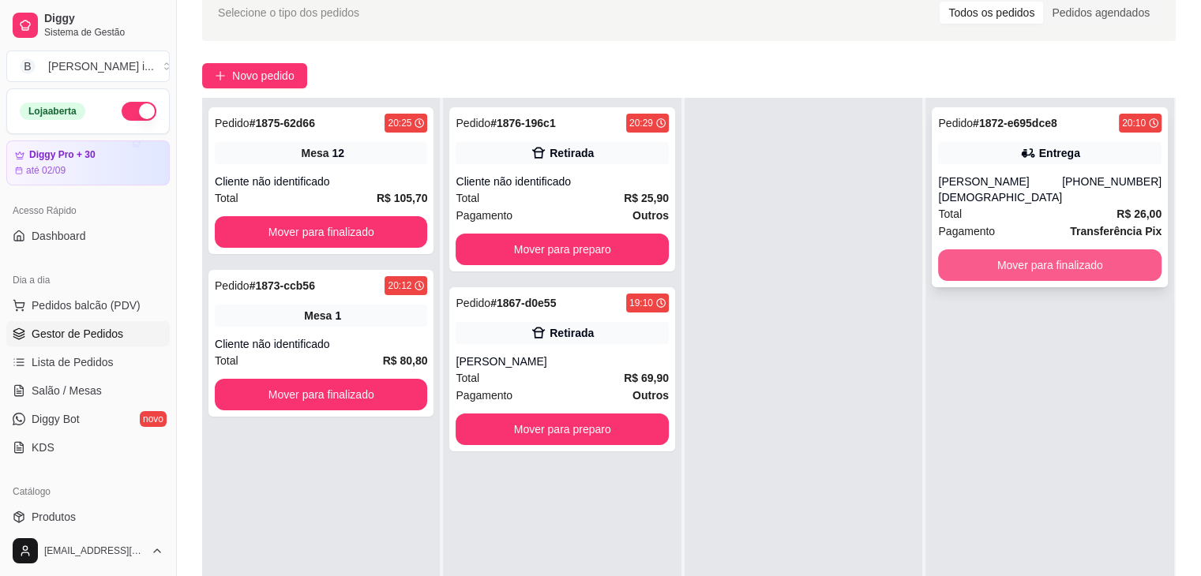
click at [1061, 250] on button "Mover para finalizado" at bounding box center [1049, 266] width 223 height 32
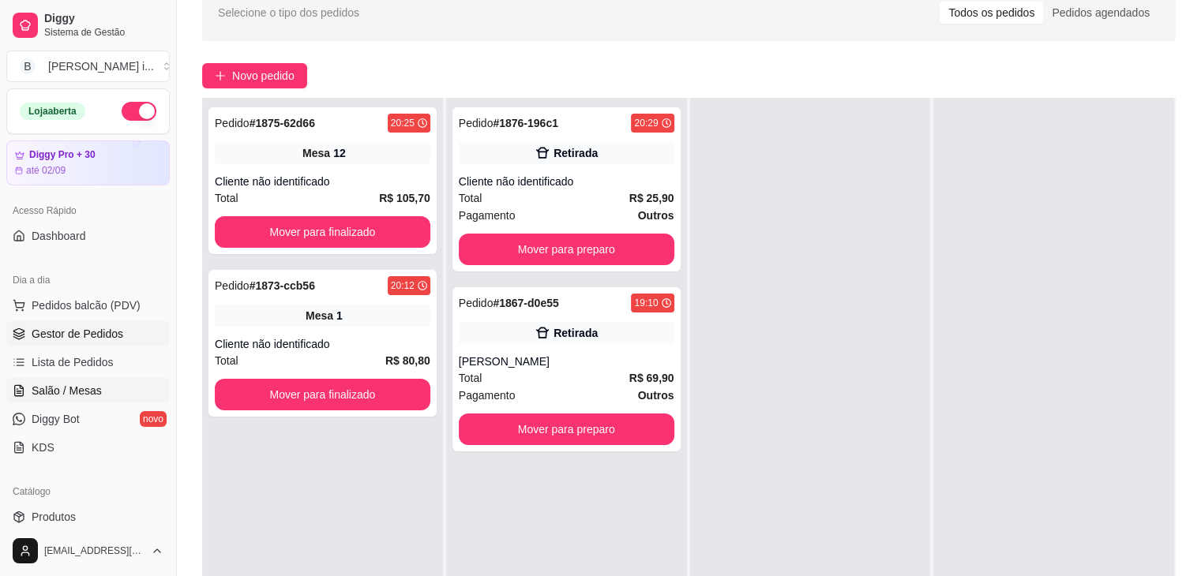
click at [84, 385] on span "Salão / Mesas" at bounding box center [67, 391] width 70 height 16
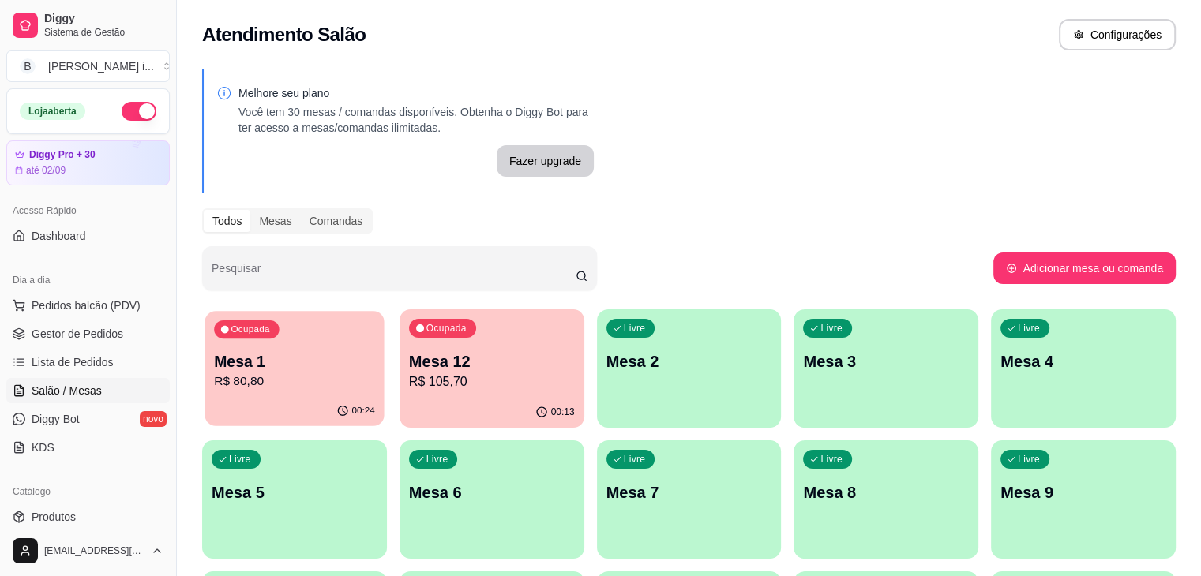
click at [275, 353] on p "Mesa 1" at bounding box center [294, 361] width 161 height 21
click at [253, 383] on p "R$ 80,80" at bounding box center [295, 382] width 166 height 19
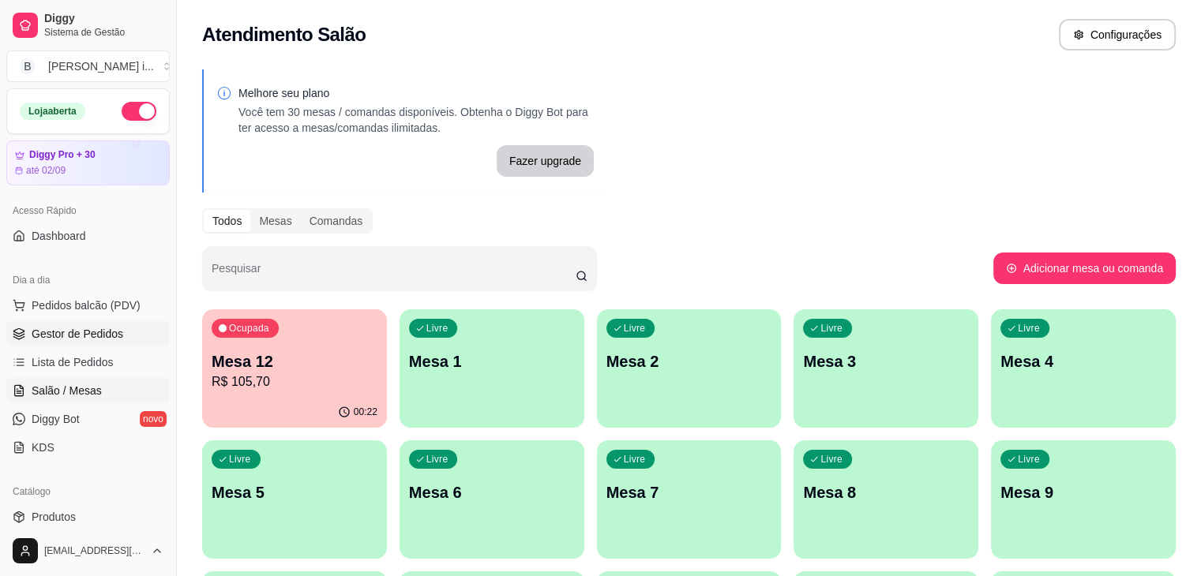
click at [62, 324] on link "Gestor de Pedidos" at bounding box center [87, 333] width 163 height 25
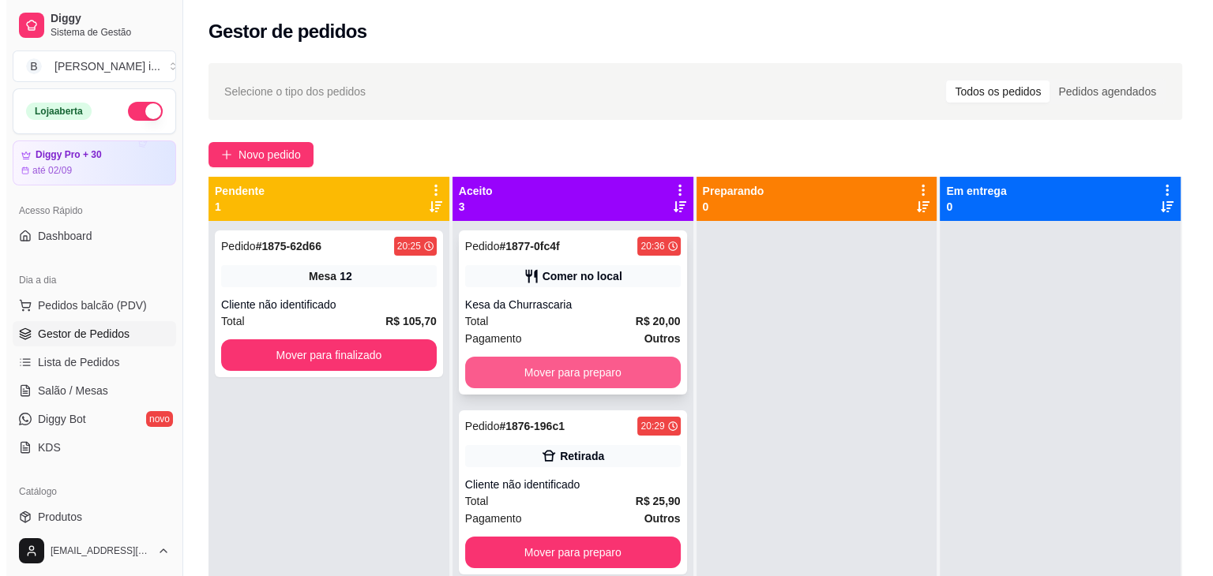
scroll to position [44, 0]
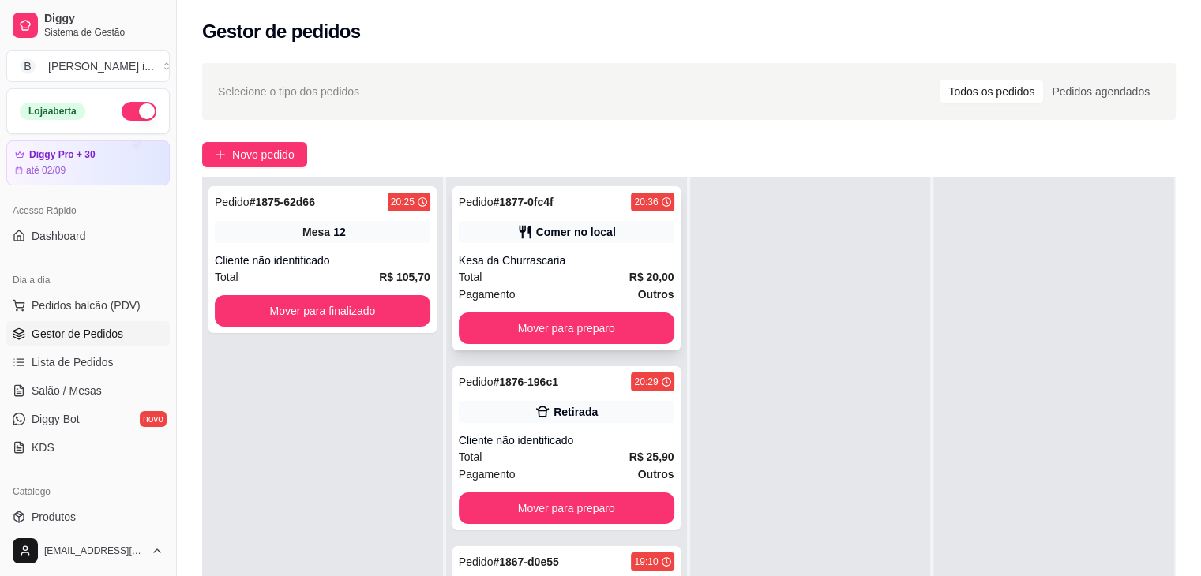
click at [578, 290] on div "Pagamento Outros" at bounding box center [567, 294] width 216 height 17
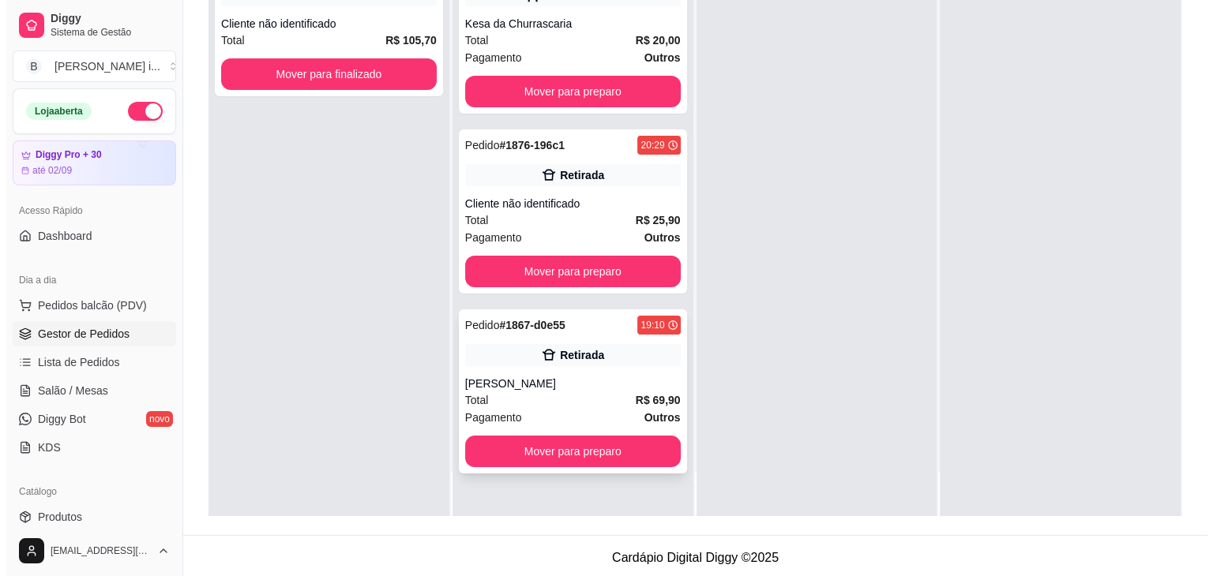
scroll to position [0, 0]
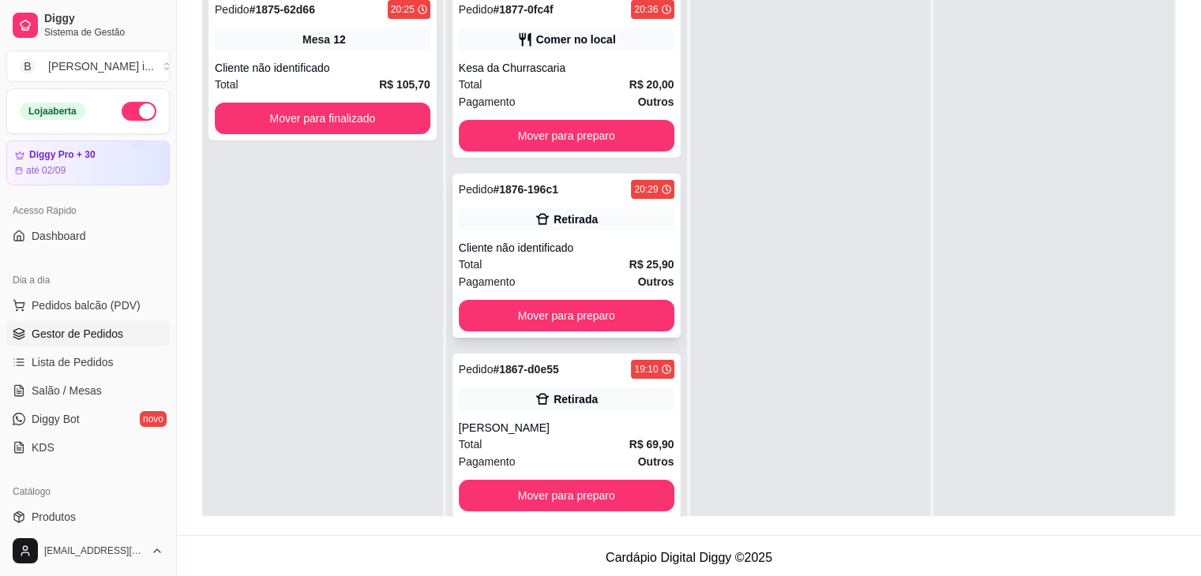
click at [565, 257] on div "Total R$ 25,90" at bounding box center [567, 264] width 216 height 17
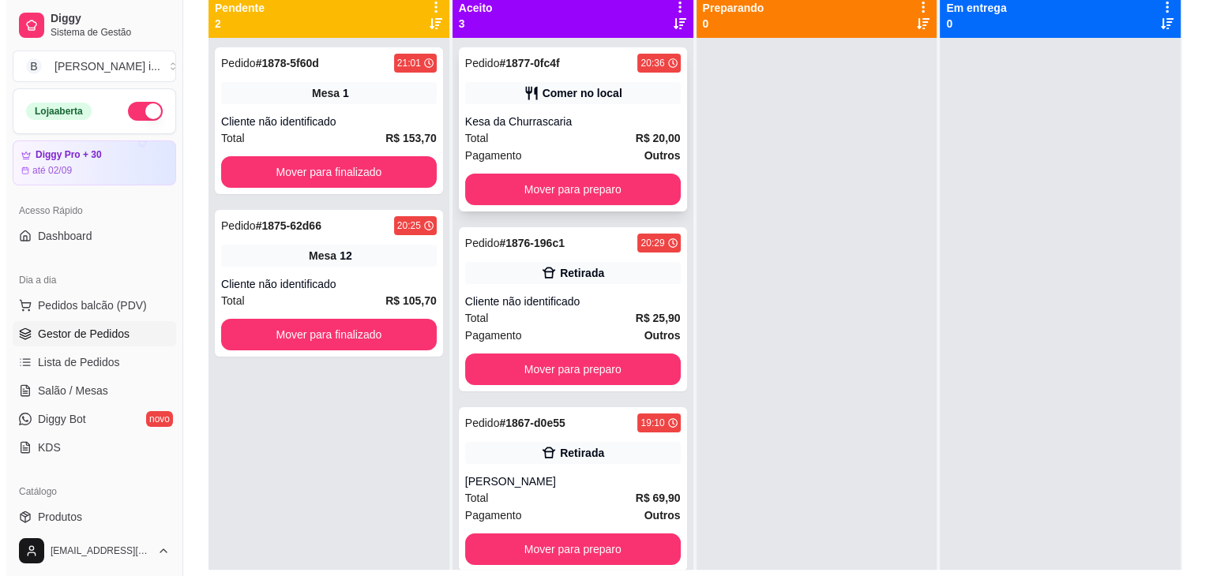
scroll to position [158, 0]
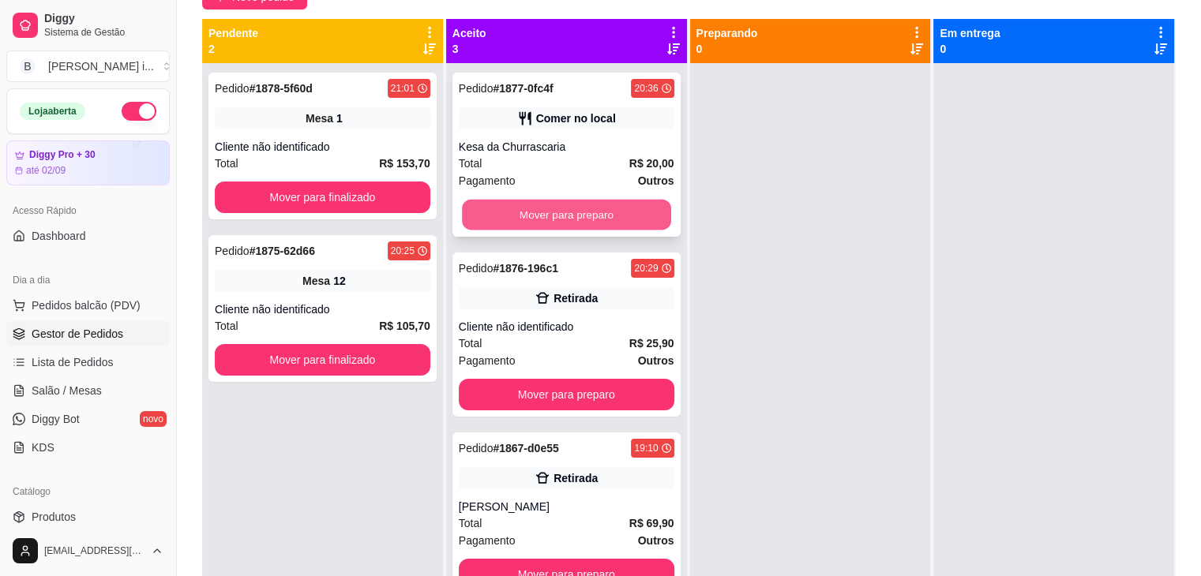
click at [629, 202] on button "Mover para preparo" at bounding box center [566, 215] width 209 height 31
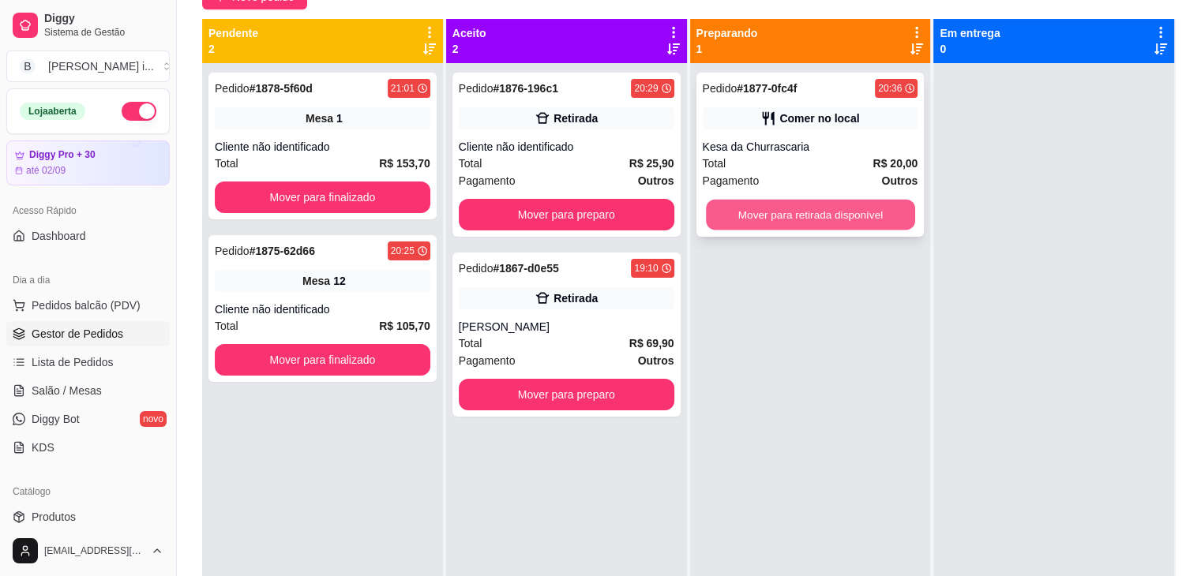
click at [818, 211] on button "Mover para retirada disponível" at bounding box center [810, 215] width 209 height 31
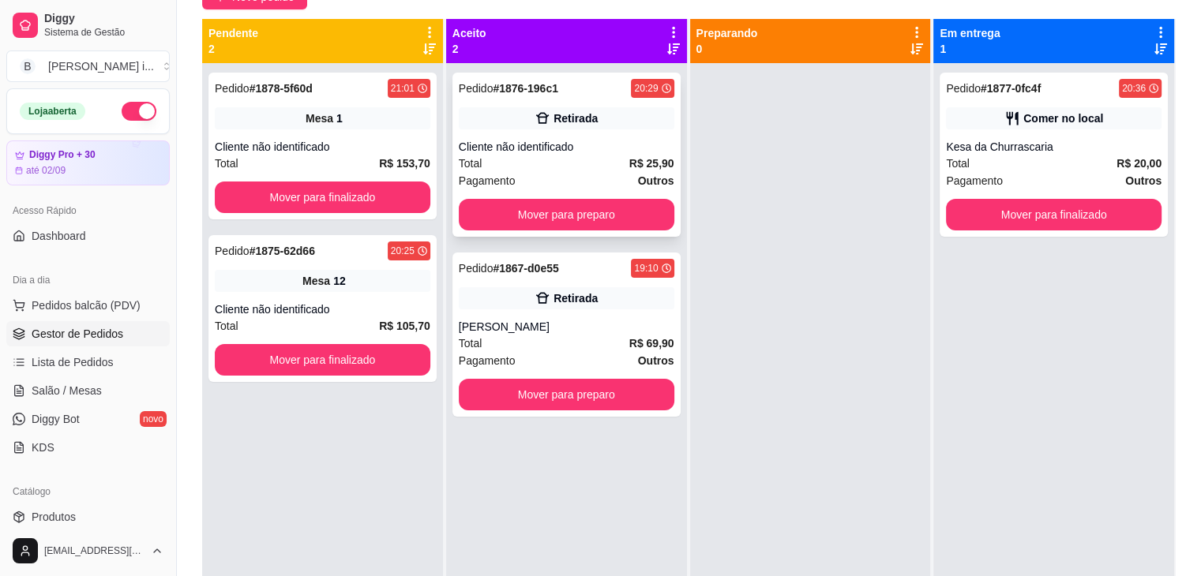
click at [641, 137] on div "Pedido # 1876-196c1 20:29 Retirada Cliente não identificado Total R$ 25,90 Paga…" at bounding box center [566, 155] width 228 height 164
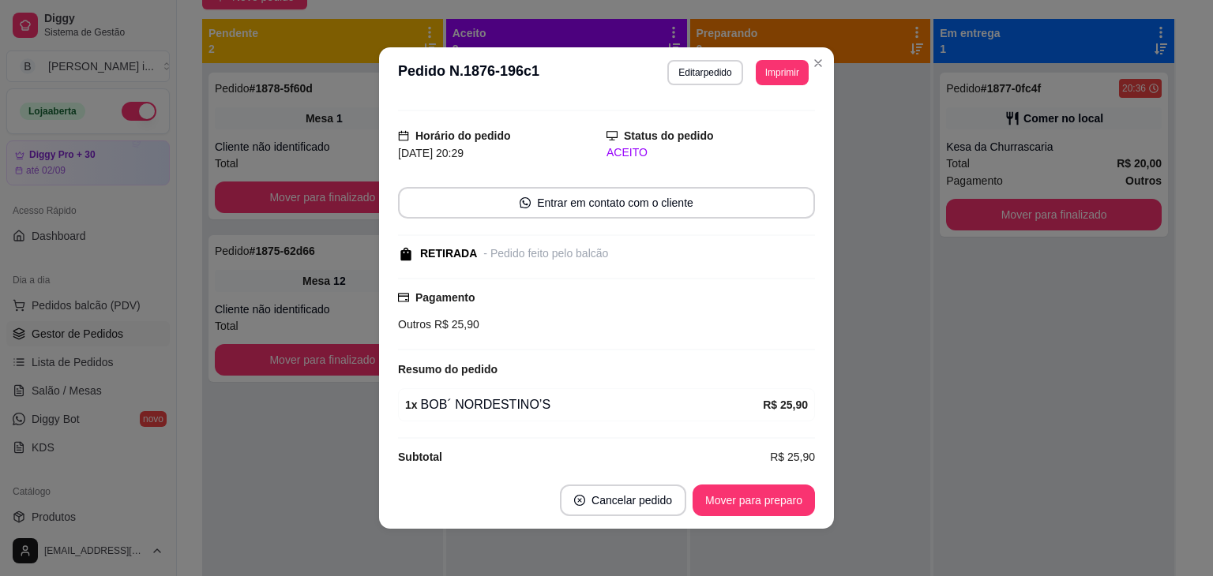
scroll to position [44, 0]
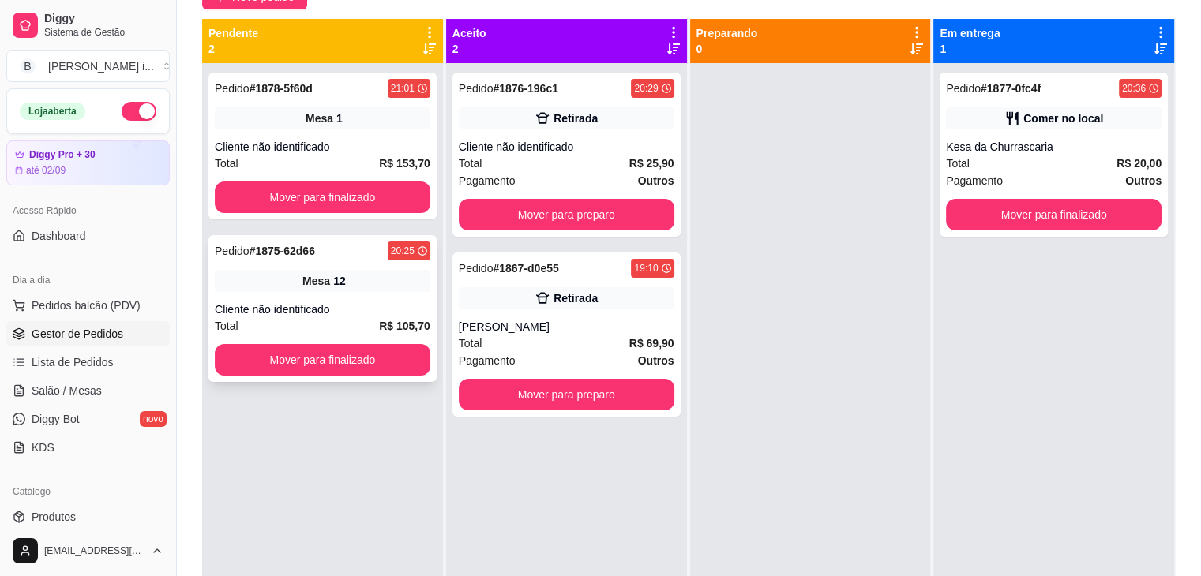
click at [357, 302] on div "Cliente não identificado" at bounding box center [323, 310] width 216 height 16
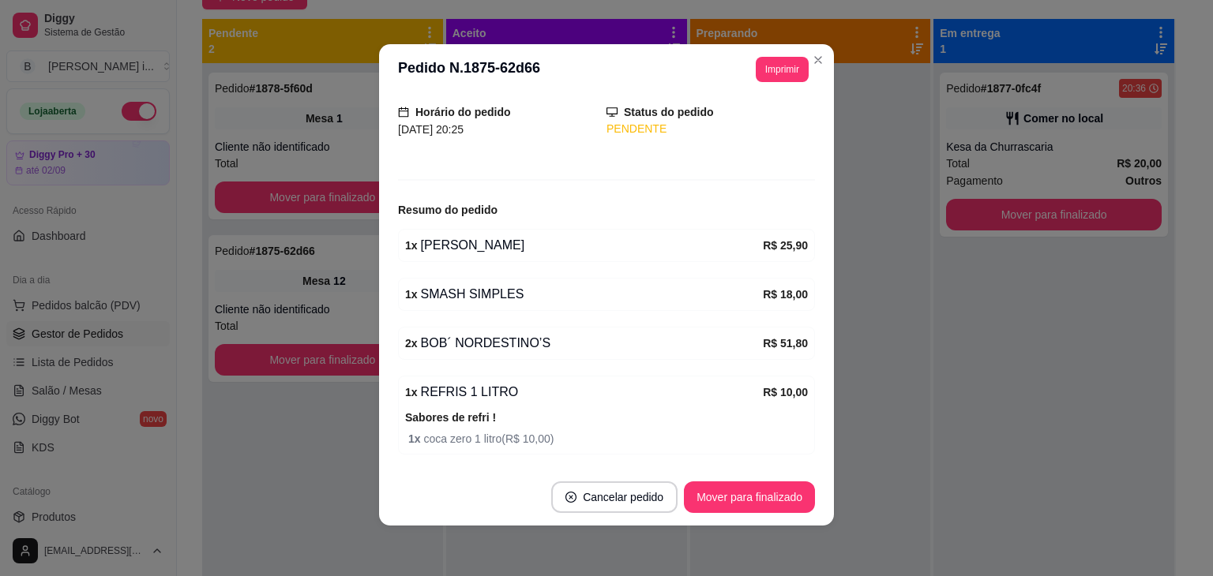
scroll to position [0, 0]
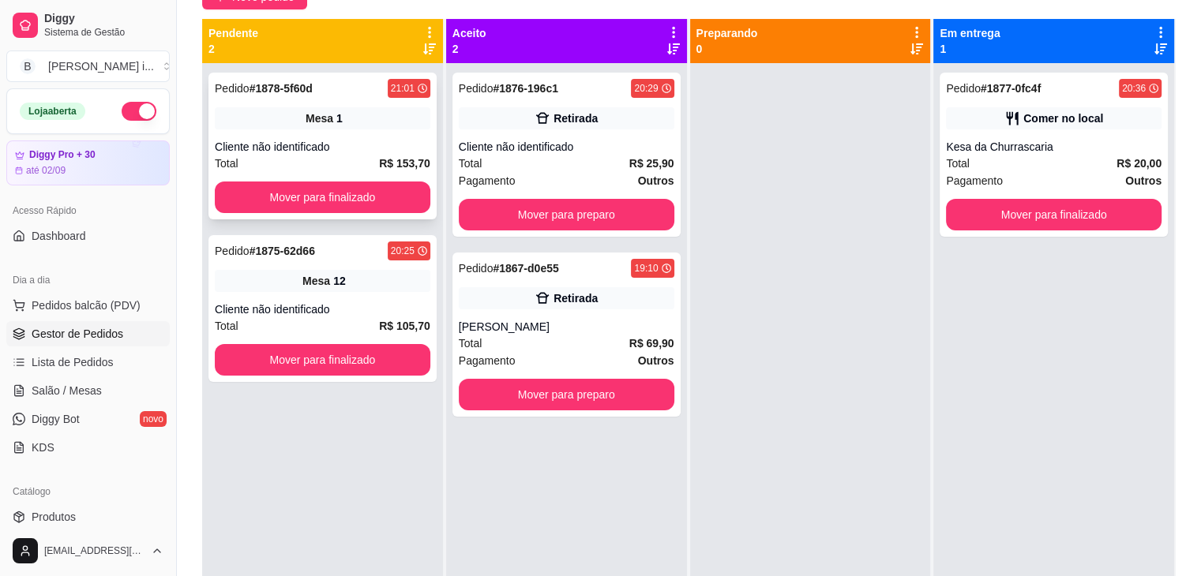
click at [303, 113] on div "Mesa 1" at bounding box center [323, 118] width 216 height 22
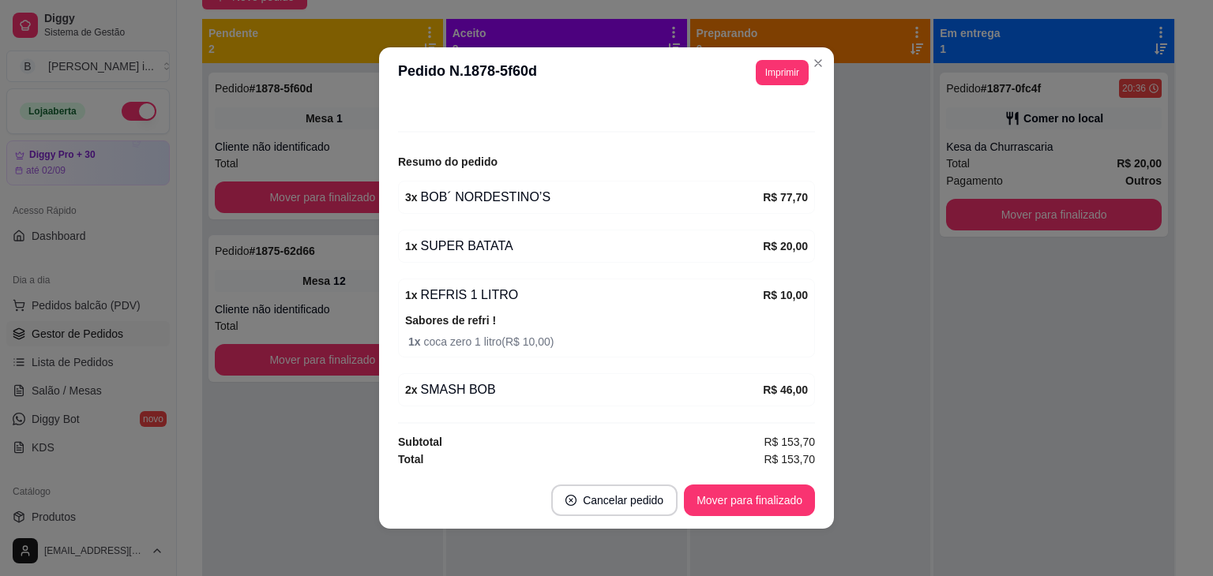
scroll to position [3, 0]
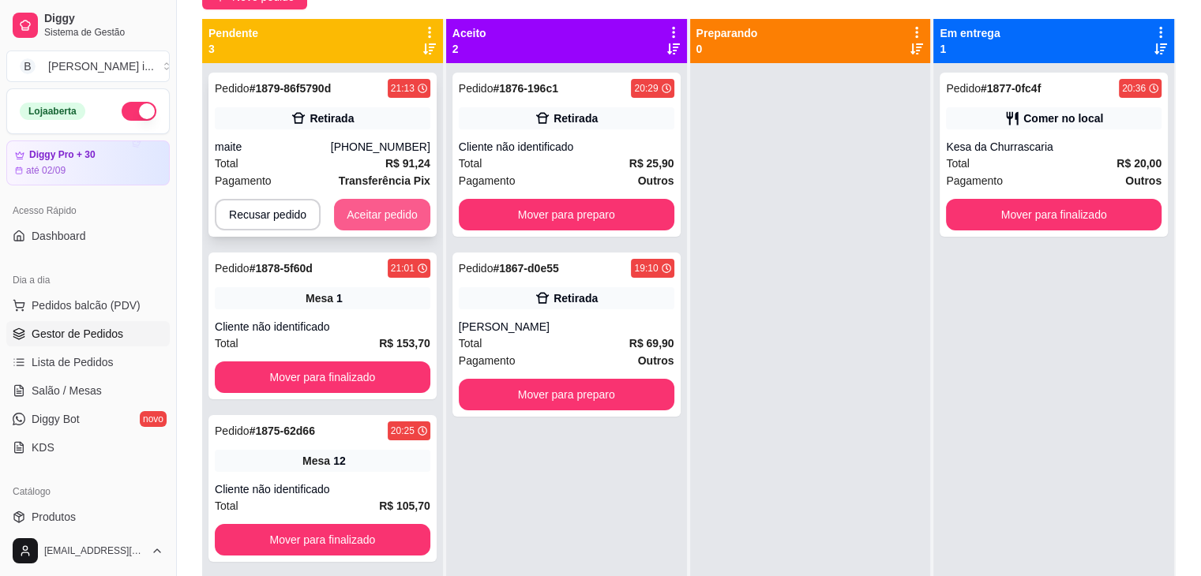
click at [381, 210] on button "Aceitar pedido" at bounding box center [382, 215] width 96 height 32
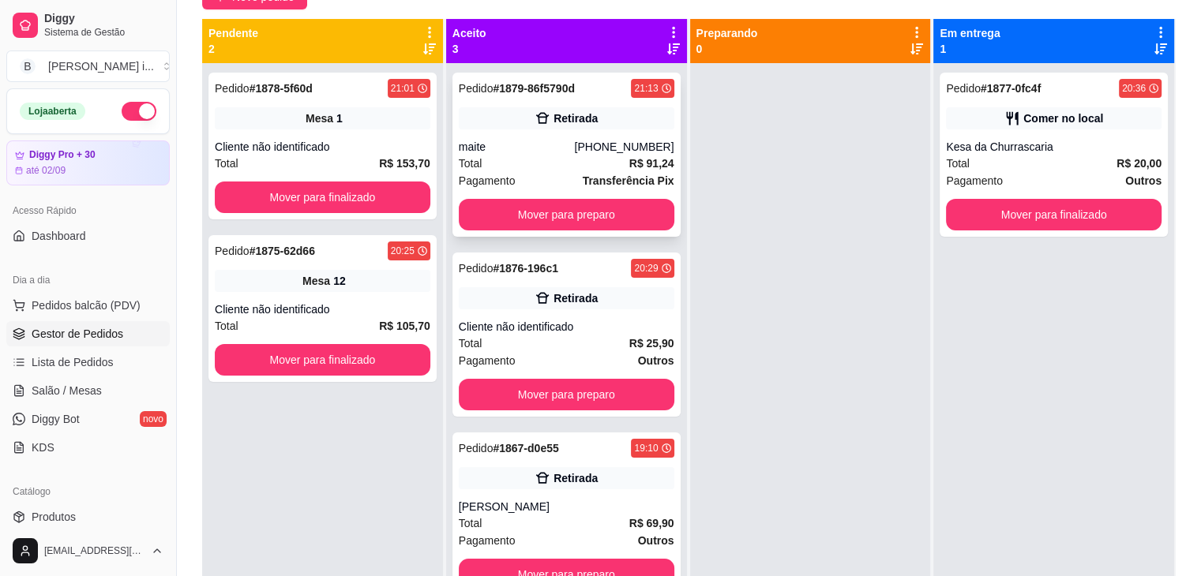
click at [580, 137] on div "Pedido # 1879-86f5790d 21:13 Retirada maite [PHONE_NUMBER] Total R$ 91,24 Pagam…" at bounding box center [566, 155] width 228 height 164
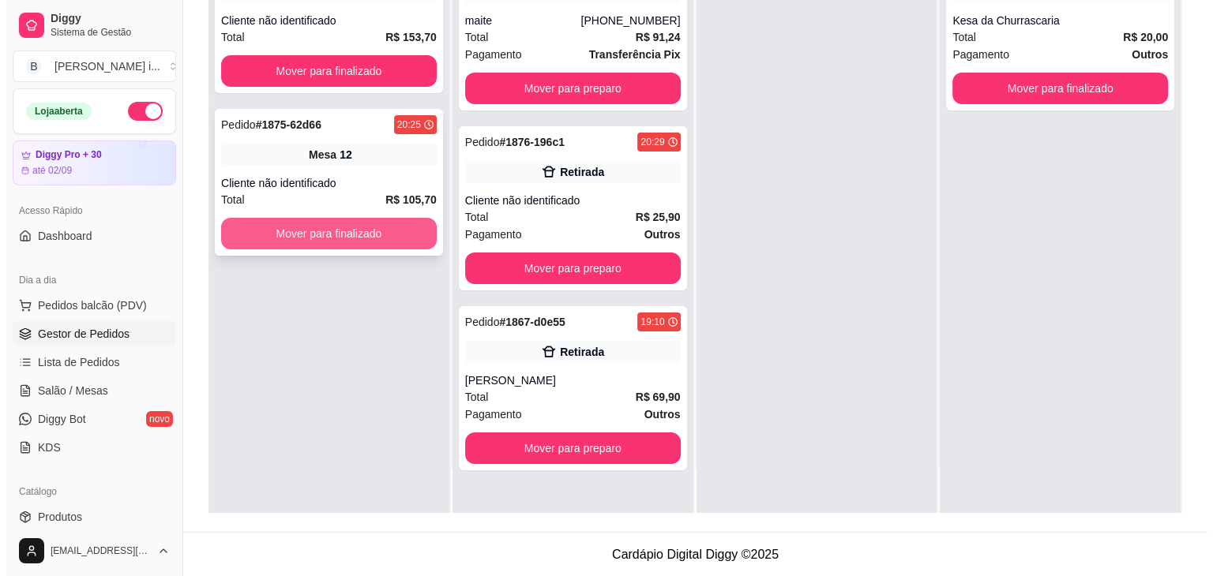
scroll to position [0, 0]
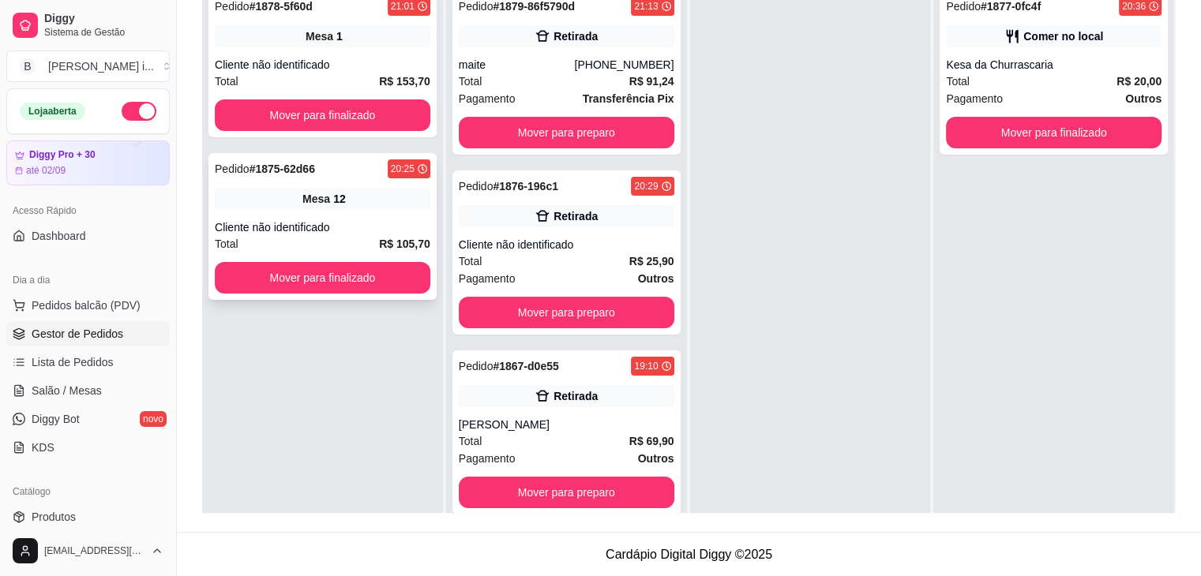
click at [390, 220] on div "Cliente não identificado" at bounding box center [323, 228] width 216 height 16
click at [363, 54] on div "Pedido # 1878-5f60d 21:01 Mesa 1 Cliente não identificado Total R$ 153,70 Mover…" at bounding box center [322, 64] width 228 height 147
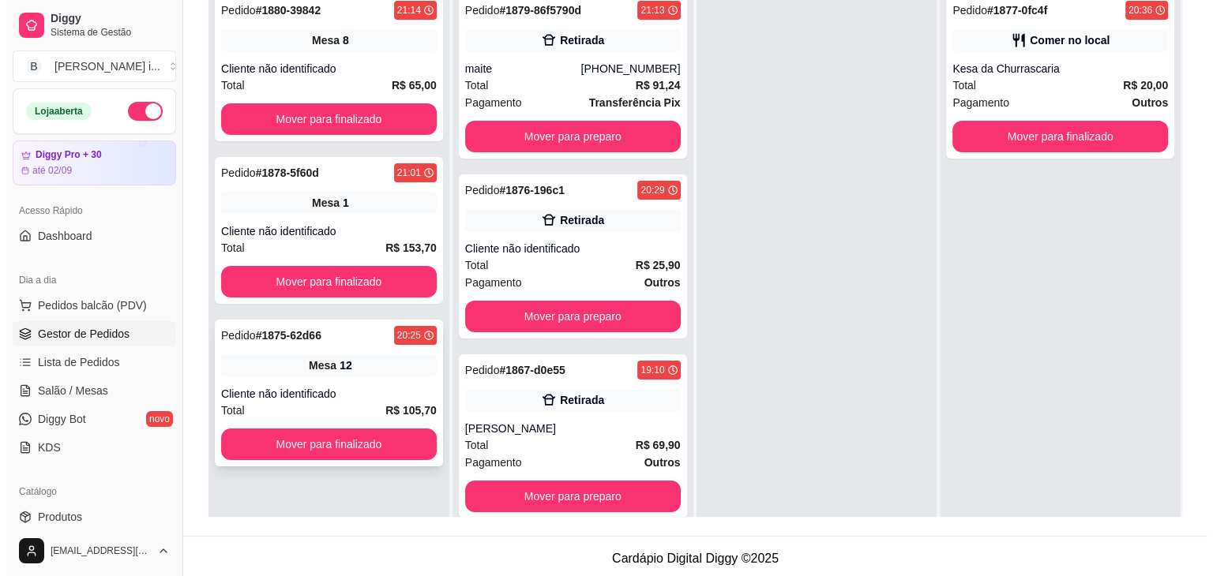
scroll to position [82, 0]
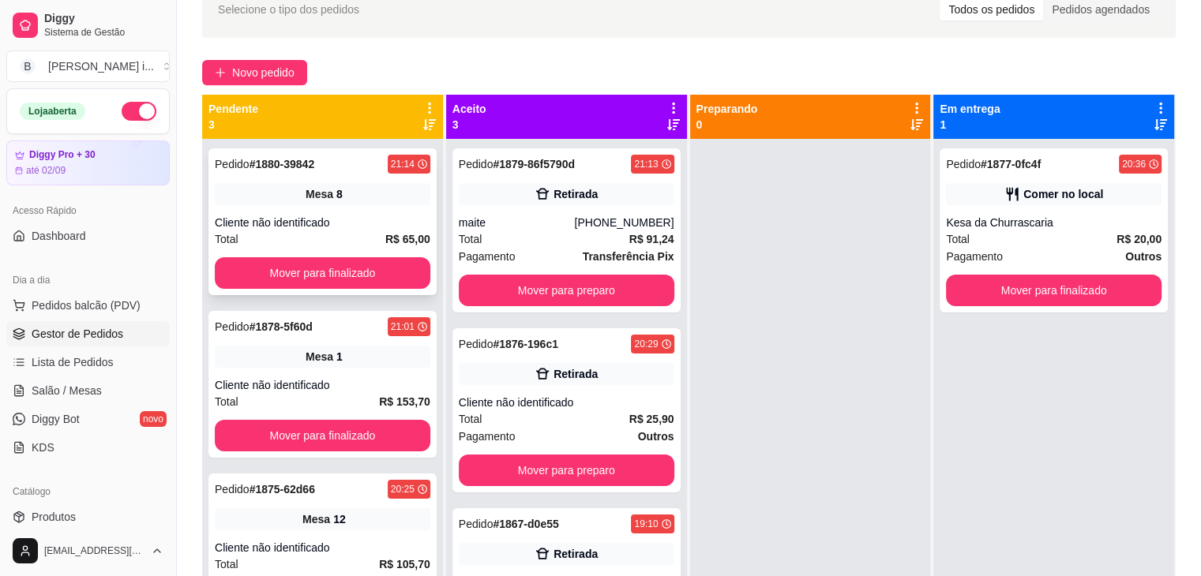
click at [323, 208] on div "Pedido # 1880-39842 21:14 Mesa 8 Cliente não identificado Total R$ 65,00 Mover …" at bounding box center [322, 221] width 228 height 147
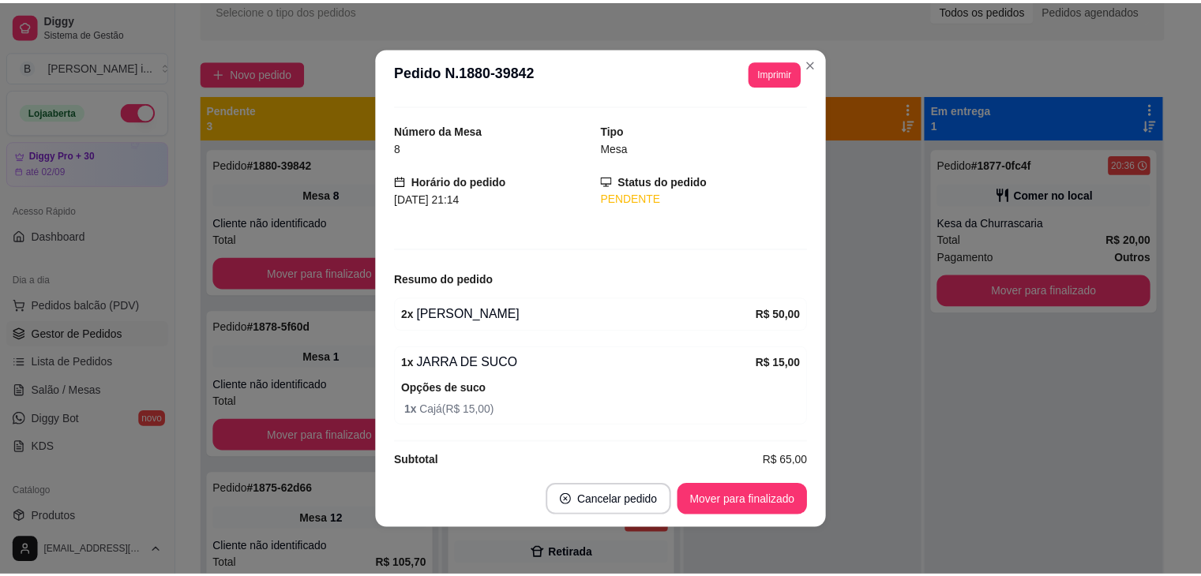
scroll to position [54, 0]
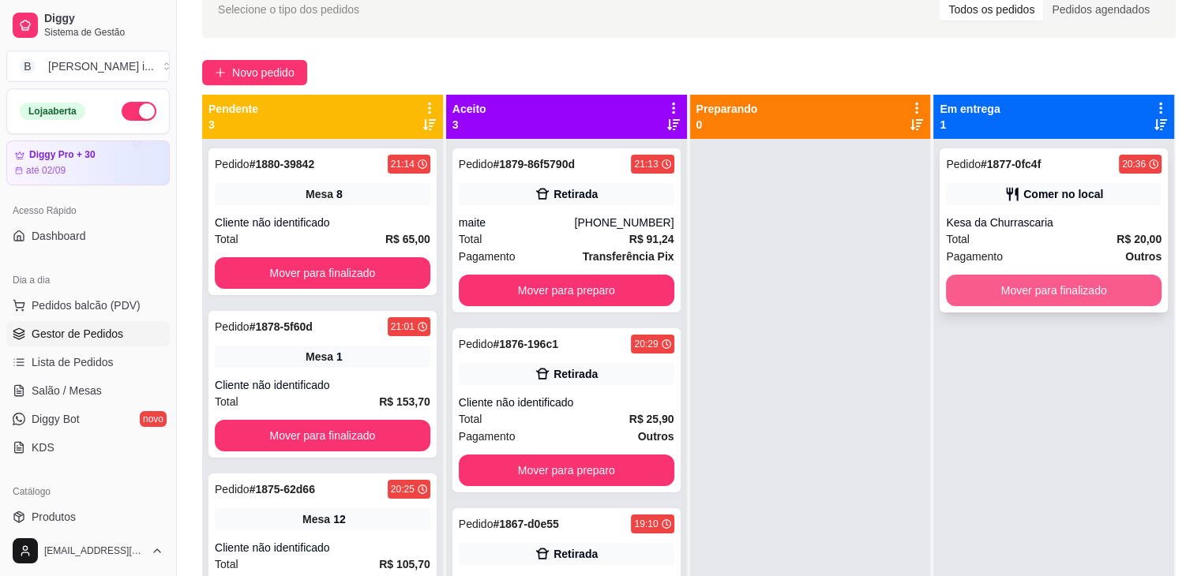
click at [1000, 295] on button "Mover para finalizado" at bounding box center [1054, 291] width 216 height 32
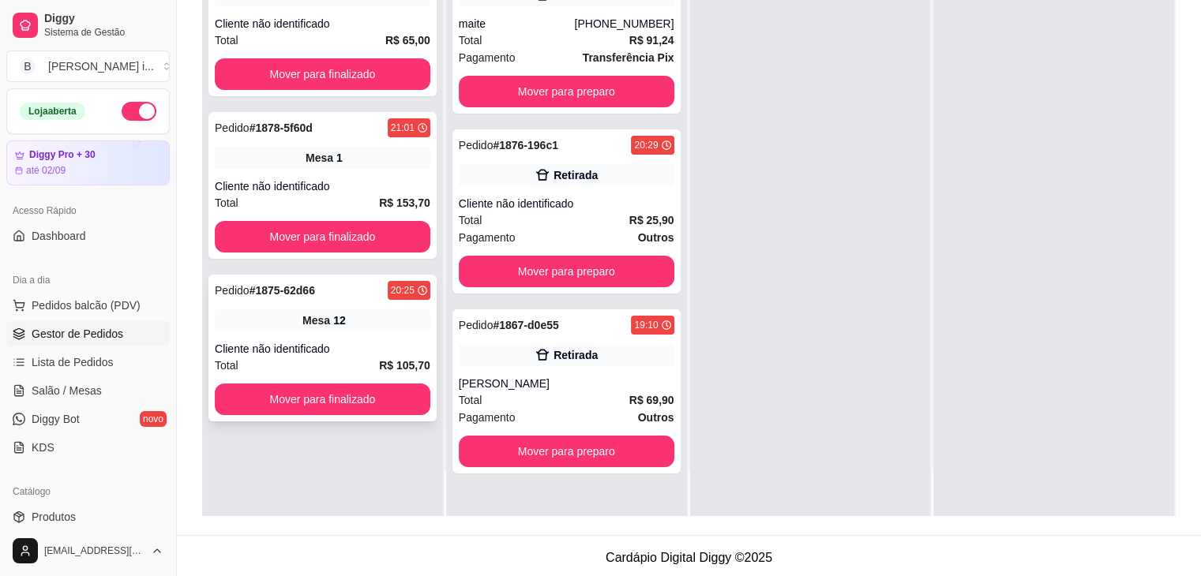
scroll to position [0, 0]
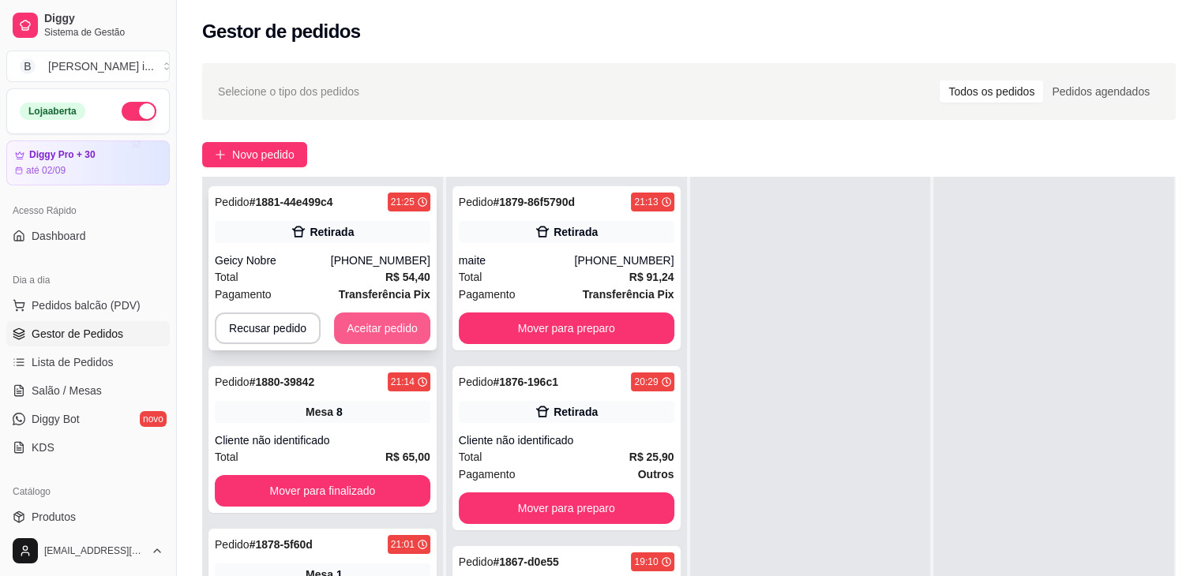
click at [359, 324] on button "Aceitar pedido" at bounding box center [382, 329] width 96 height 32
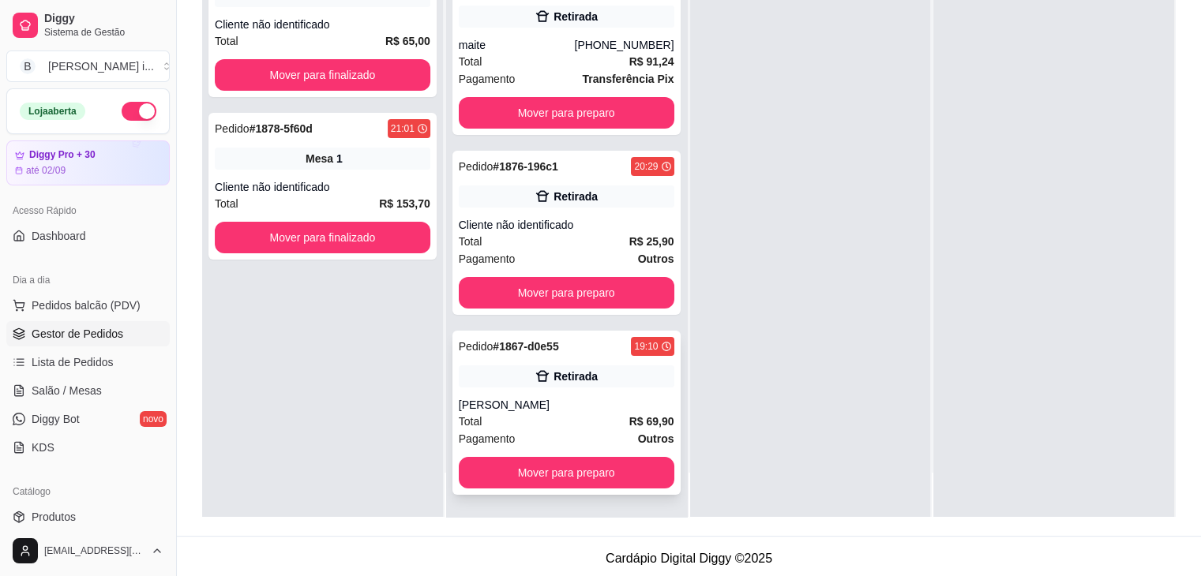
scroll to position [237, 0]
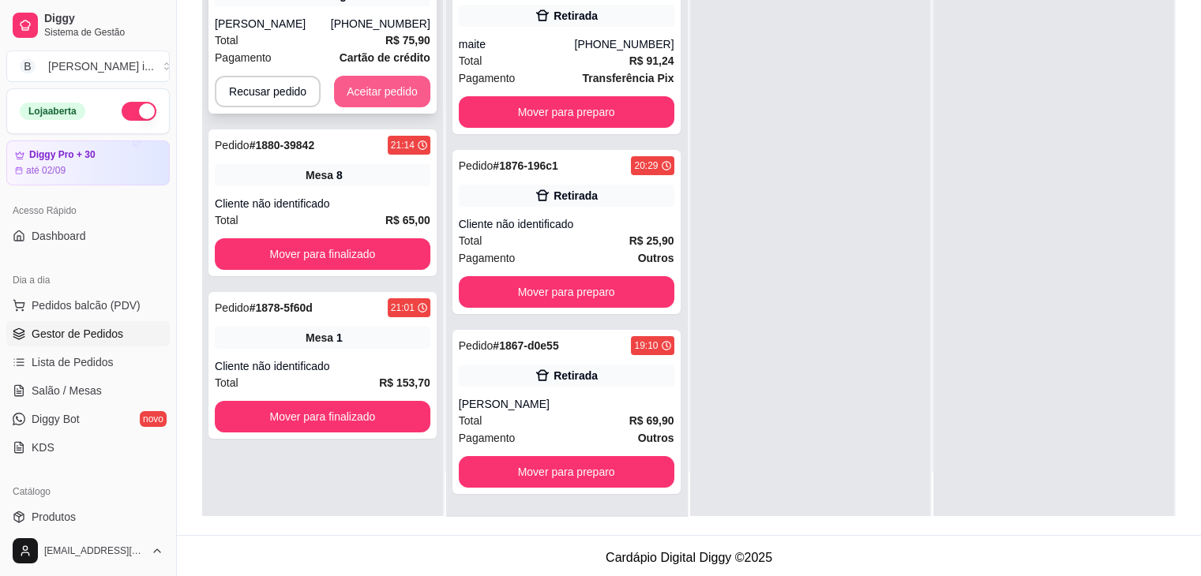
click at [356, 91] on button "Aceitar pedido" at bounding box center [382, 92] width 96 height 32
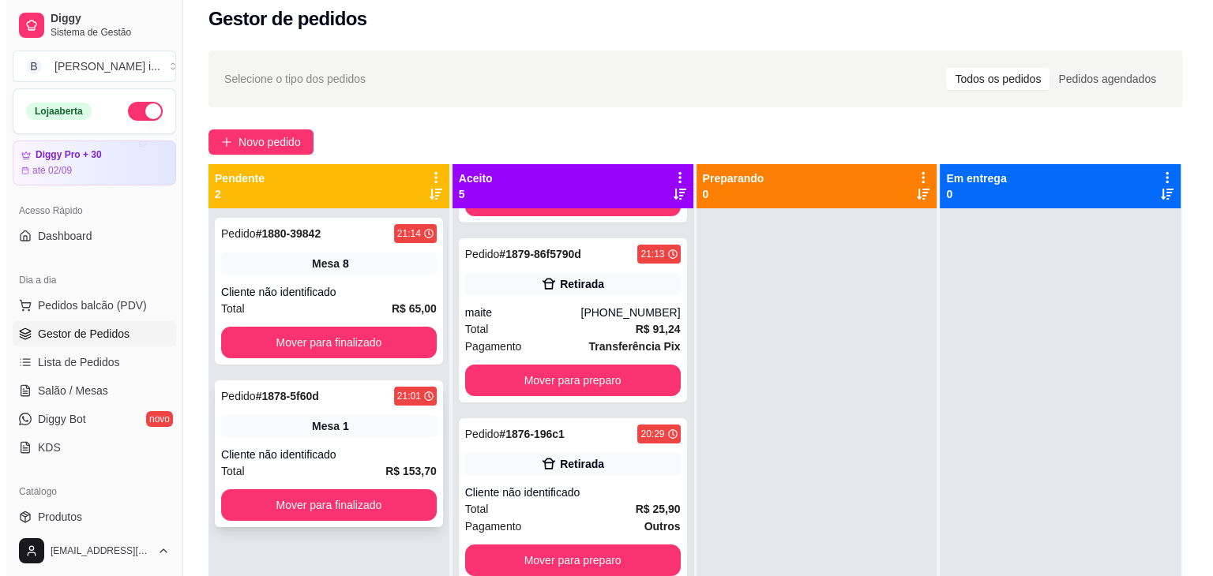
scroll to position [3, 0]
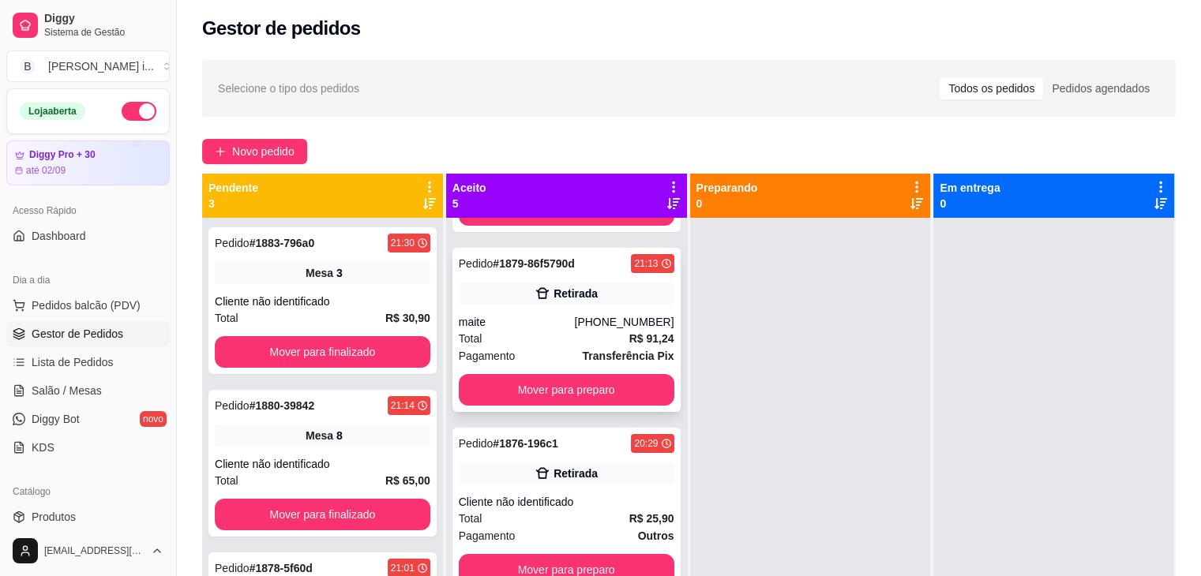
click at [617, 314] on div "[PHONE_NUMBER]" at bounding box center [624, 322] width 100 height 16
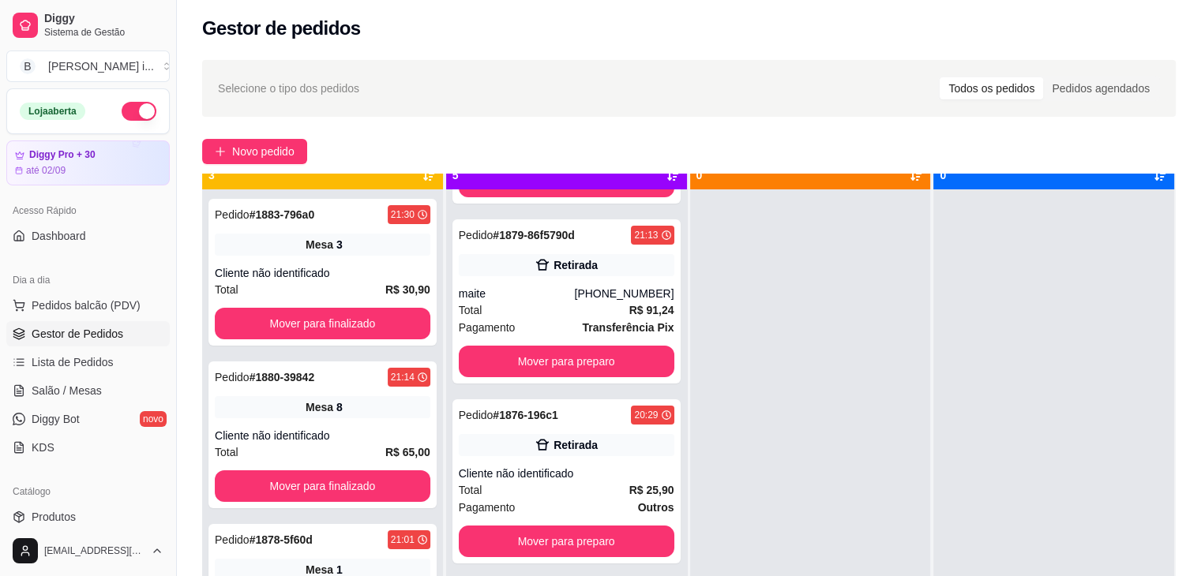
scroll to position [44, 0]
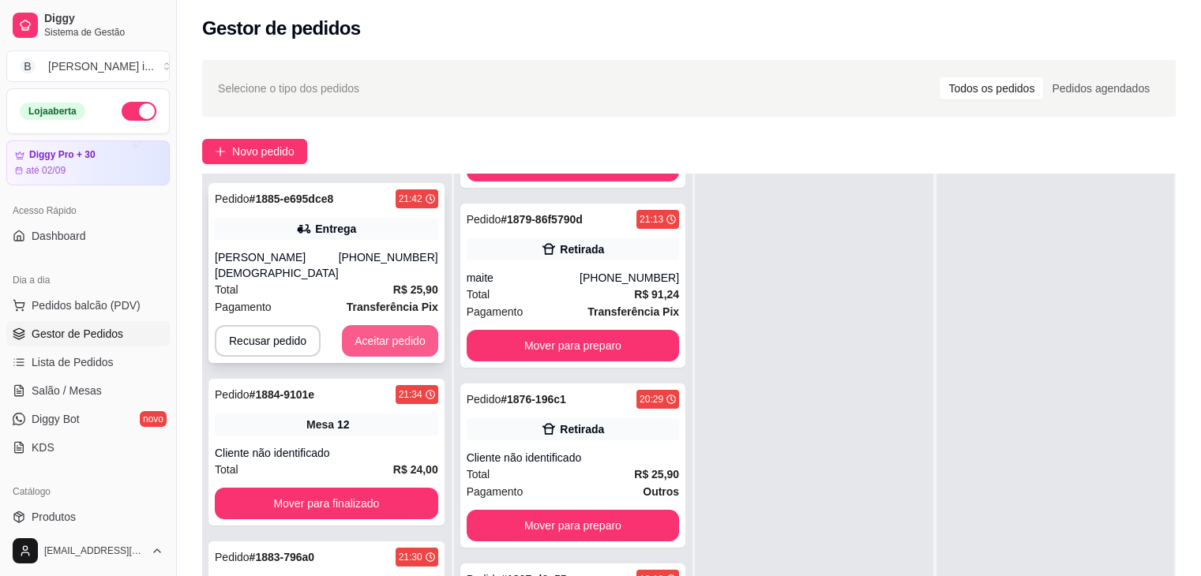
click at [407, 325] on button "Aceitar pedido" at bounding box center [390, 341] width 96 height 32
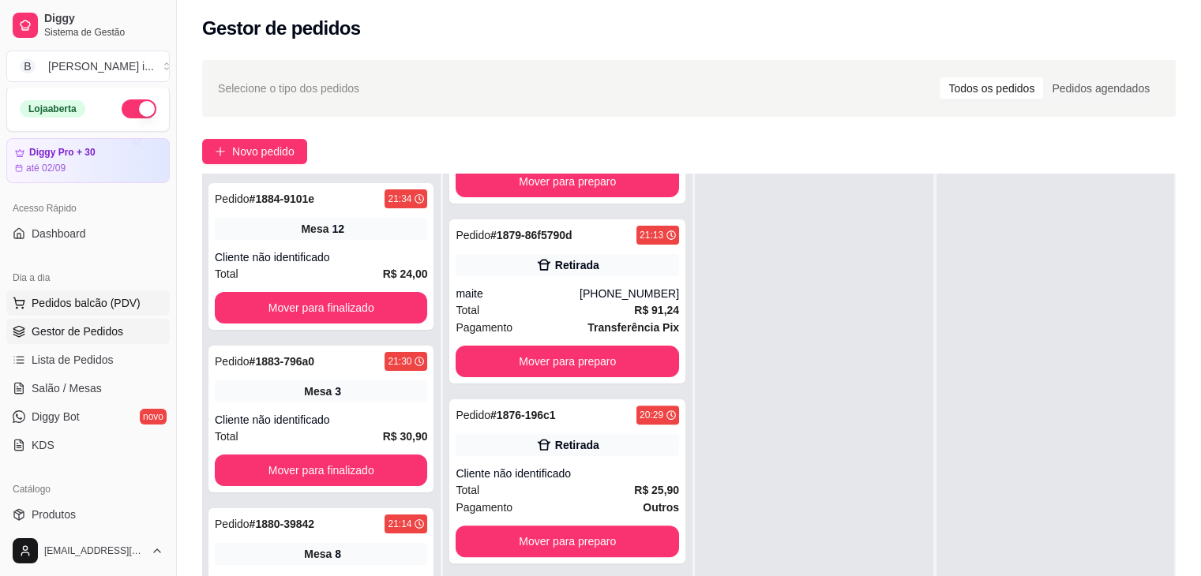
scroll to position [0, 0]
click at [70, 392] on span "Salão / Mesas" at bounding box center [67, 391] width 70 height 16
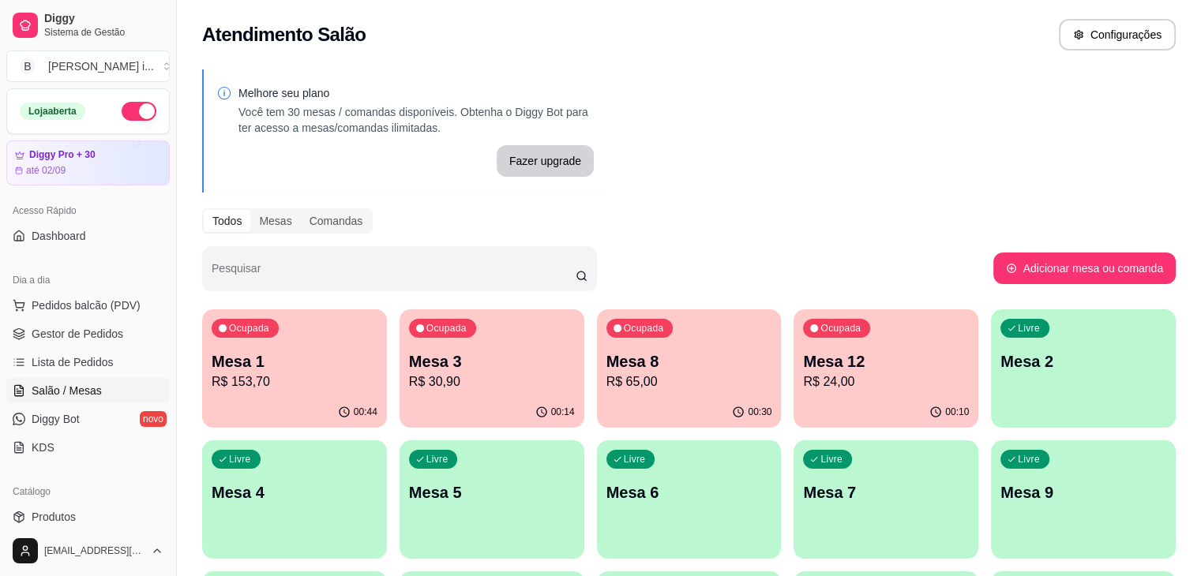
click at [606, 376] on p "R$ 65,00" at bounding box center [689, 382] width 166 height 19
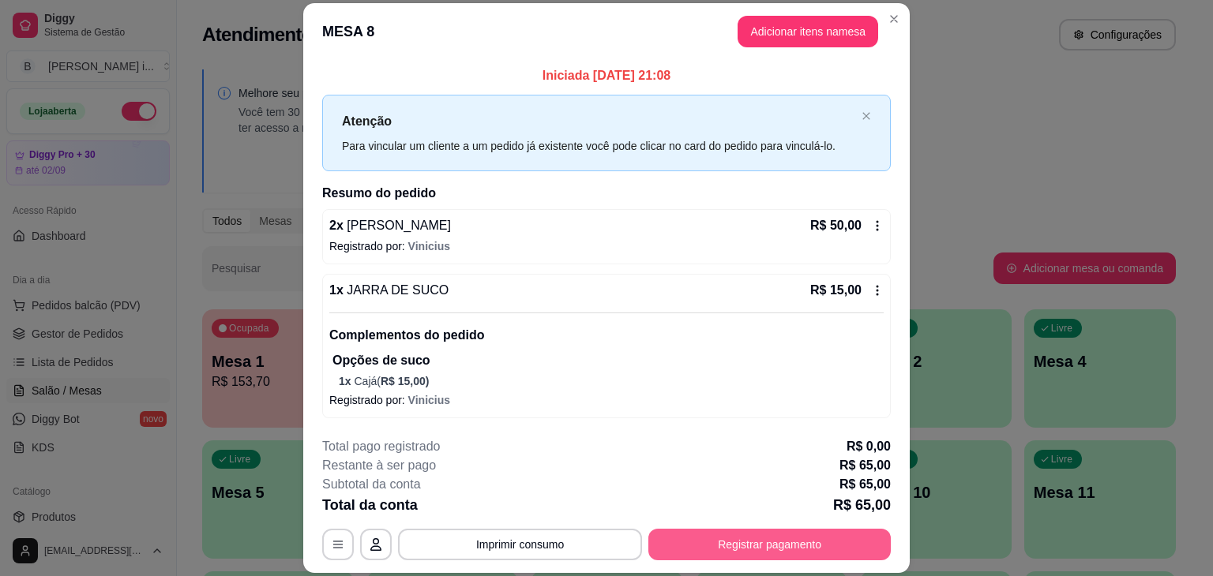
click at [734, 535] on button "Registrar pagamento" at bounding box center [769, 545] width 242 height 32
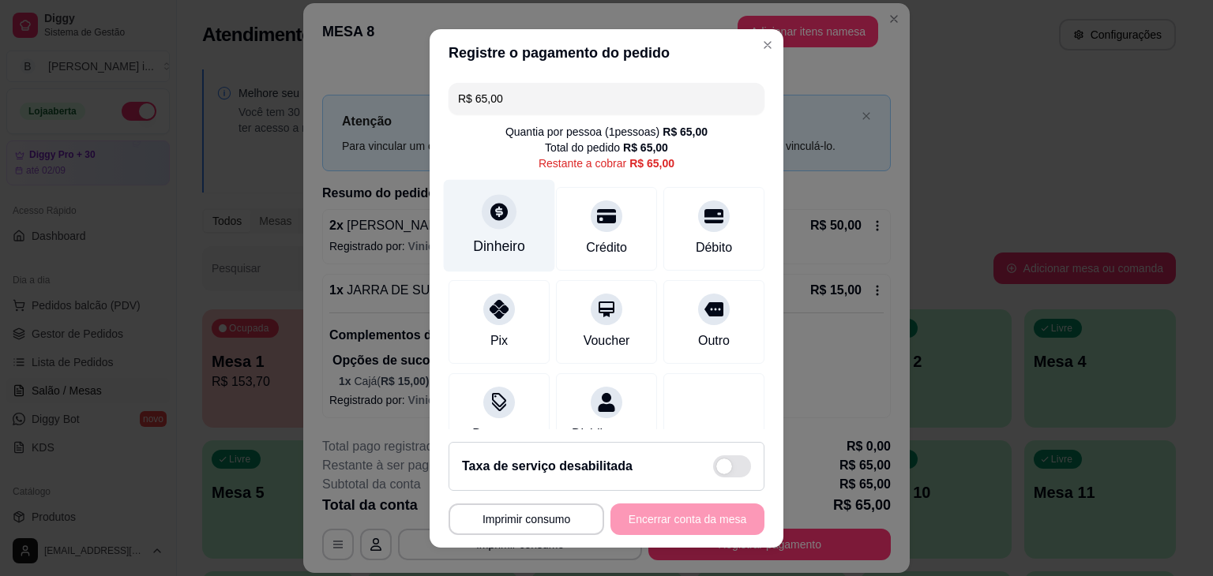
click at [505, 252] on div "Dinheiro" at bounding box center [499, 246] width 52 height 21
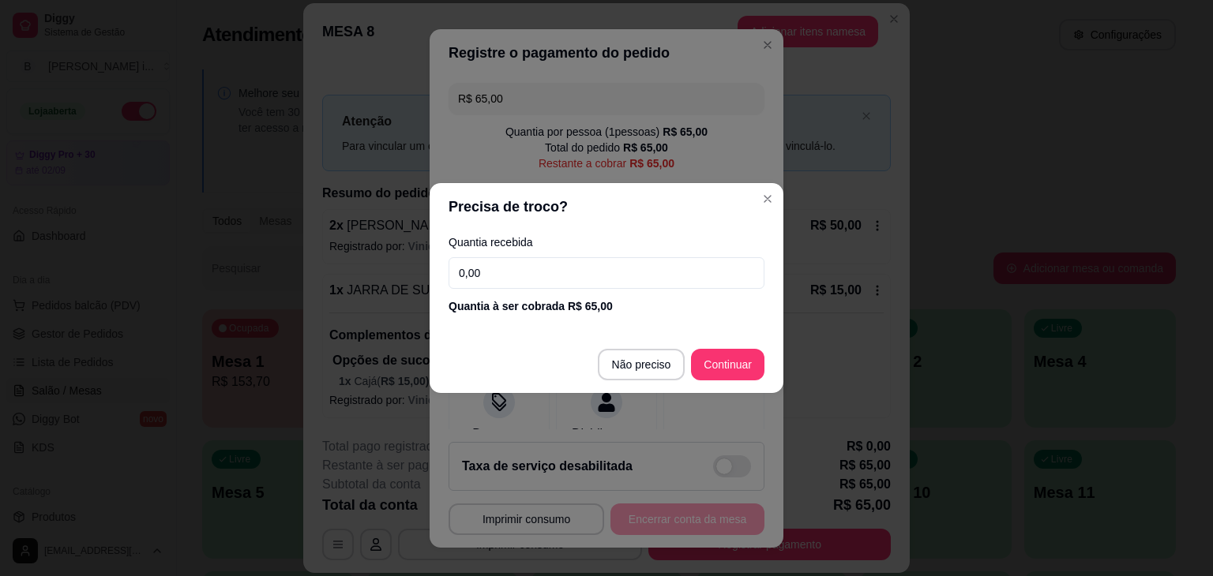
click at [551, 250] on div "Quantia recebida 0,00 Quantia à ser cobrada R$ 65,00" at bounding box center [607, 276] width 354 height 90
click at [565, 272] on input "0,00" at bounding box center [607, 273] width 316 height 32
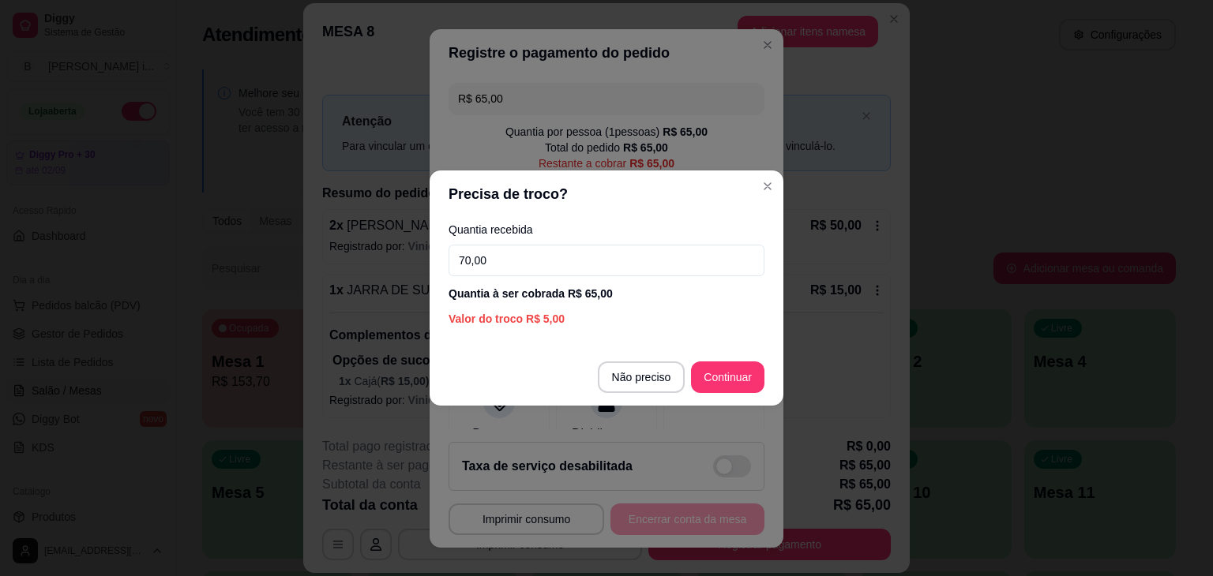
type input "70,00"
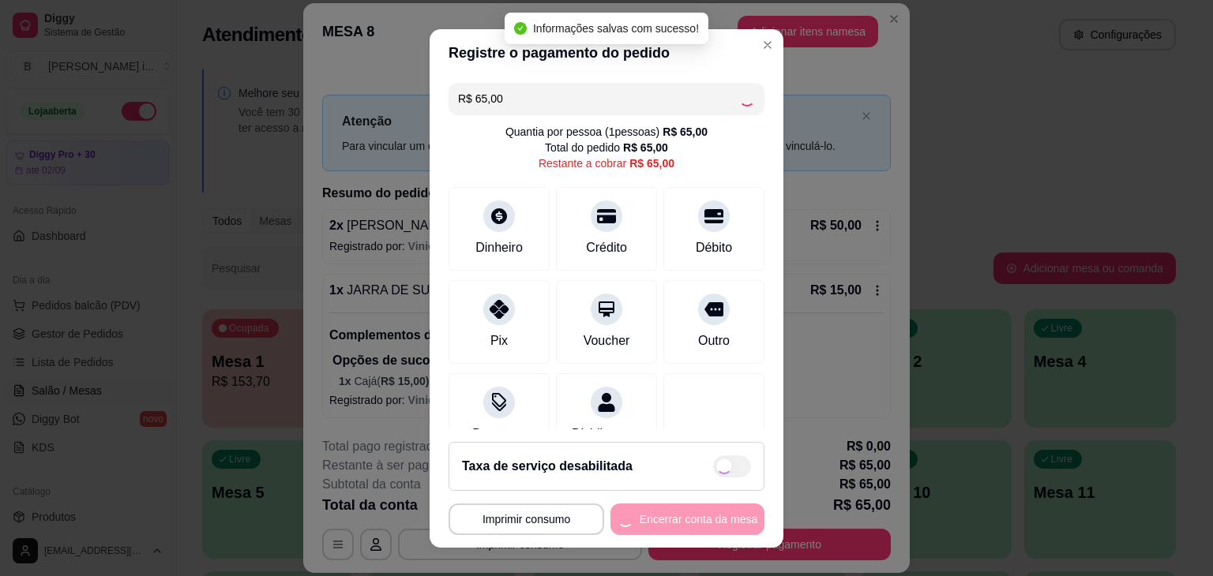
type input "R$ 0,00"
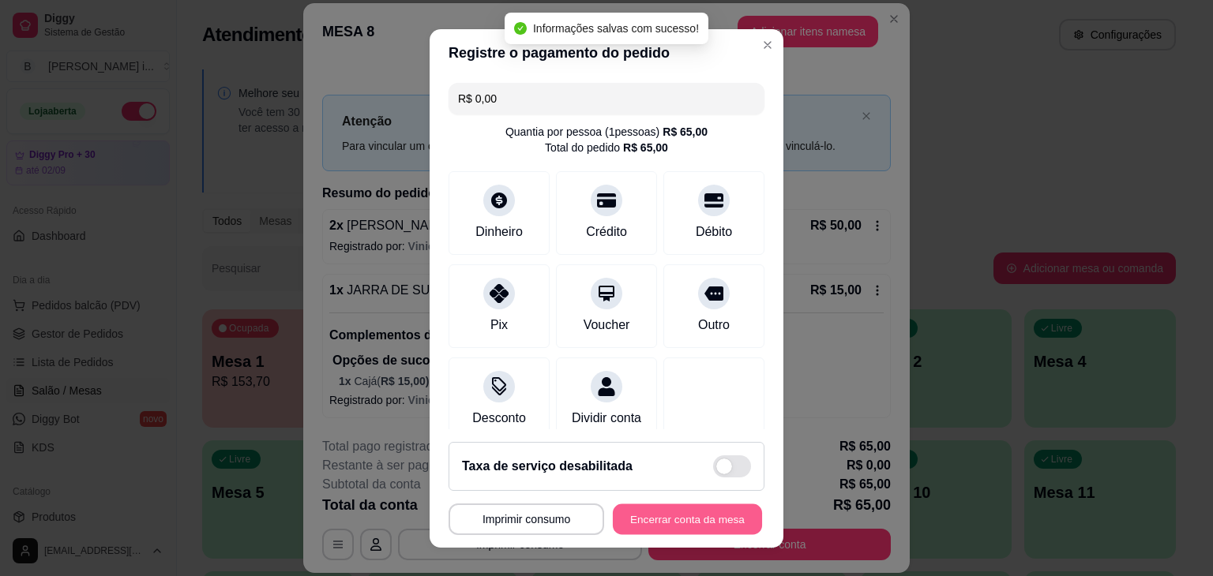
click at [711, 509] on button "Encerrar conta da mesa" at bounding box center [687, 519] width 149 height 31
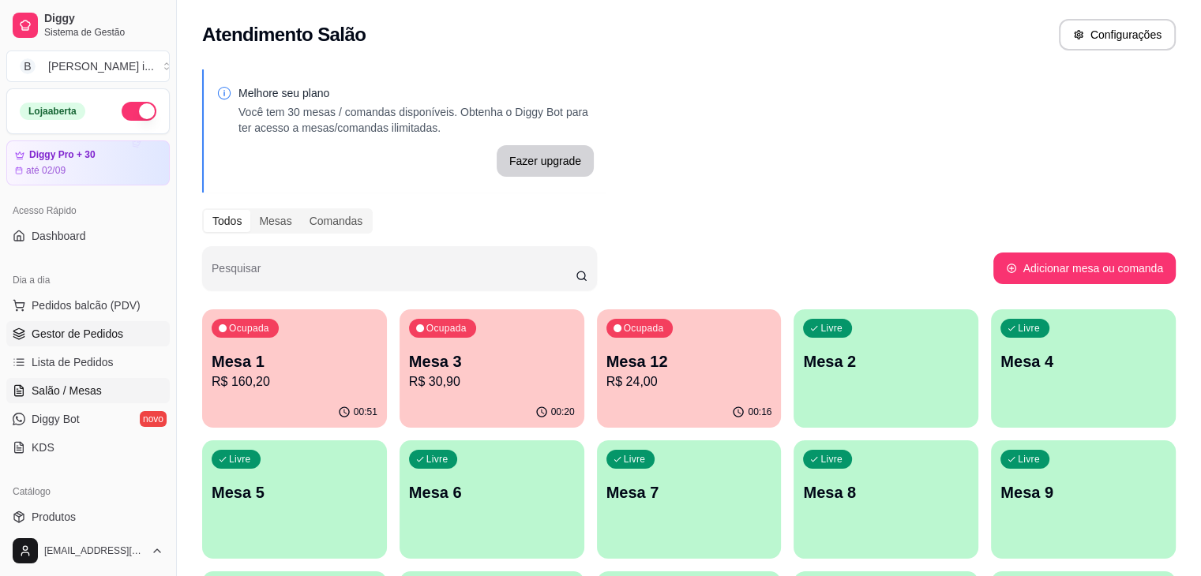
click at [77, 339] on span "Gestor de Pedidos" at bounding box center [78, 334] width 92 height 16
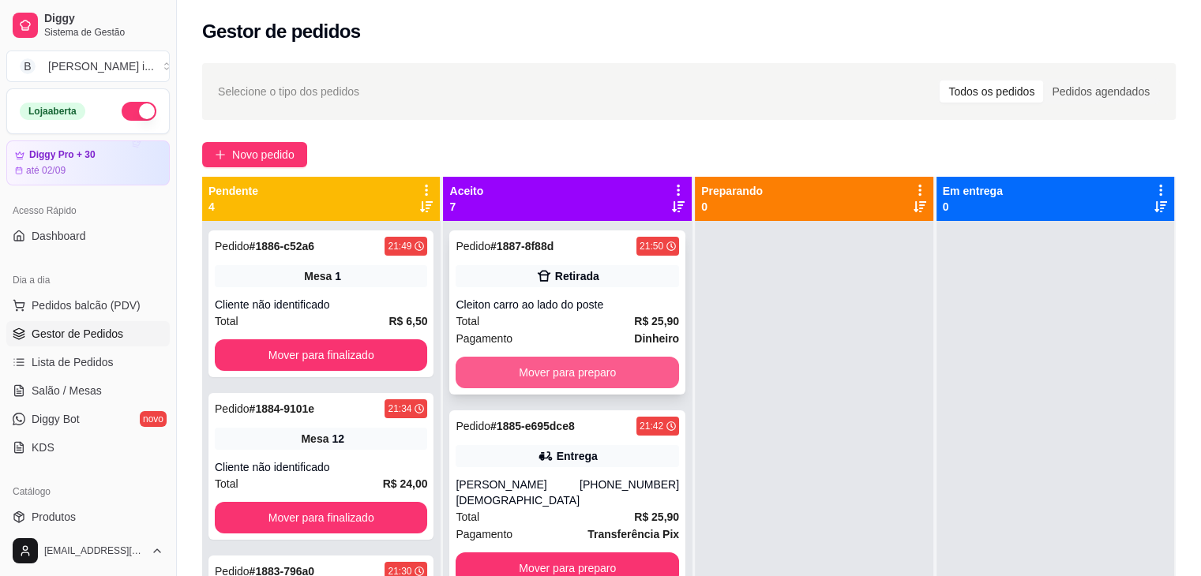
click at [607, 365] on button "Mover para preparo" at bounding box center [567, 373] width 223 height 32
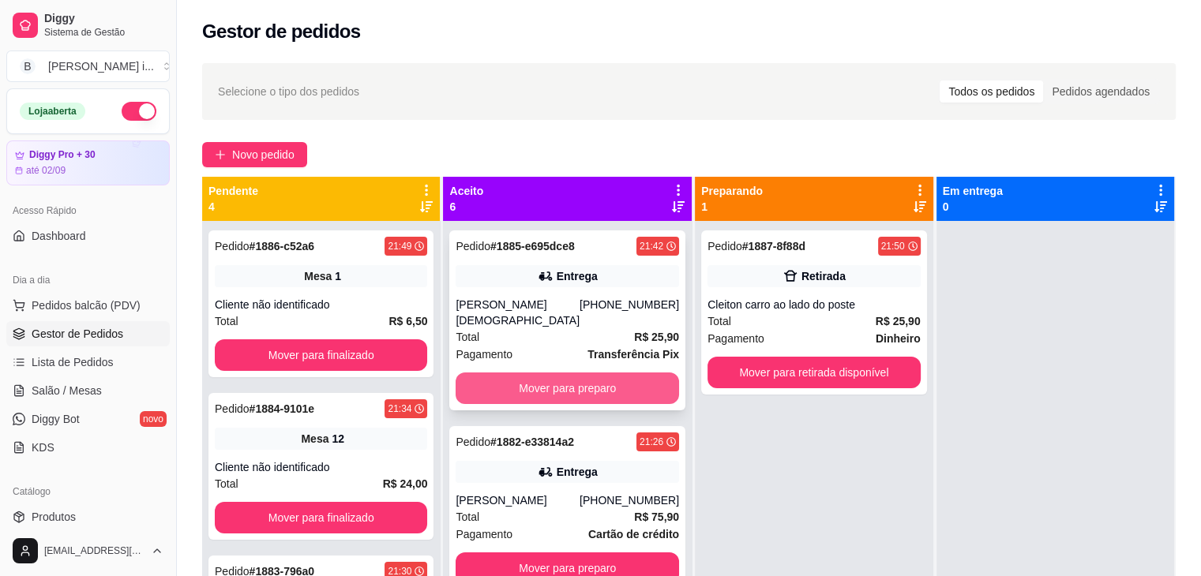
click at [528, 373] on button "Mover para preparo" at bounding box center [567, 389] width 223 height 32
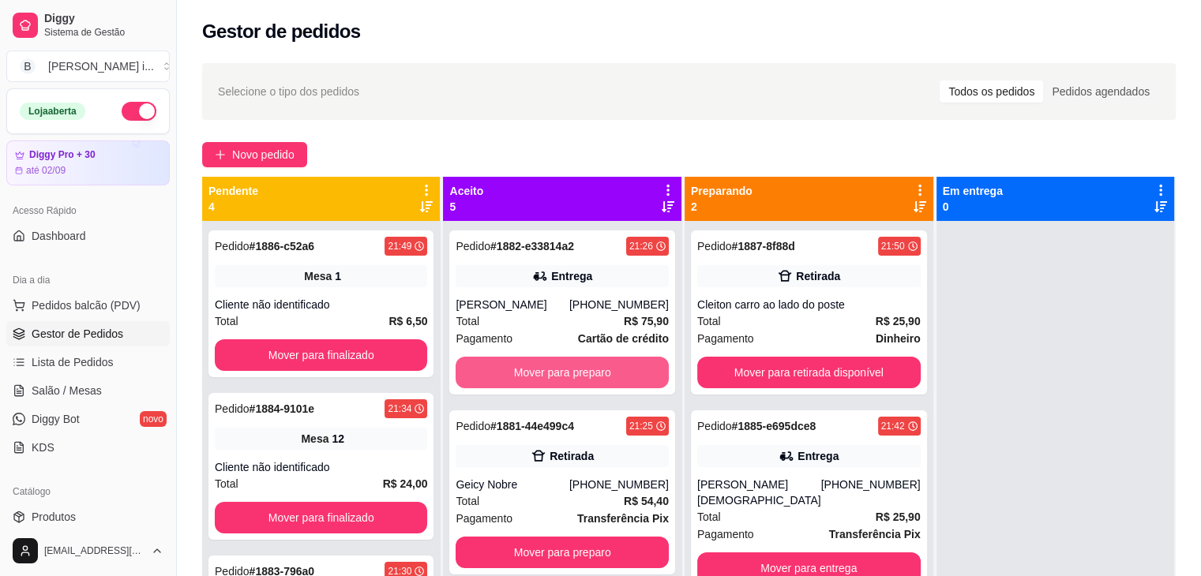
click at [528, 370] on button "Mover para preparo" at bounding box center [562, 373] width 212 height 32
click at [529, 370] on button "Mover para preparo" at bounding box center [562, 373] width 206 height 31
click at [543, 380] on button "Mover para preparo" at bounding box center [562, 373] width 206 height 31
click at [543, 380] on button "Mover para preparo" at bounding box center [562, 373] width 212 height 32
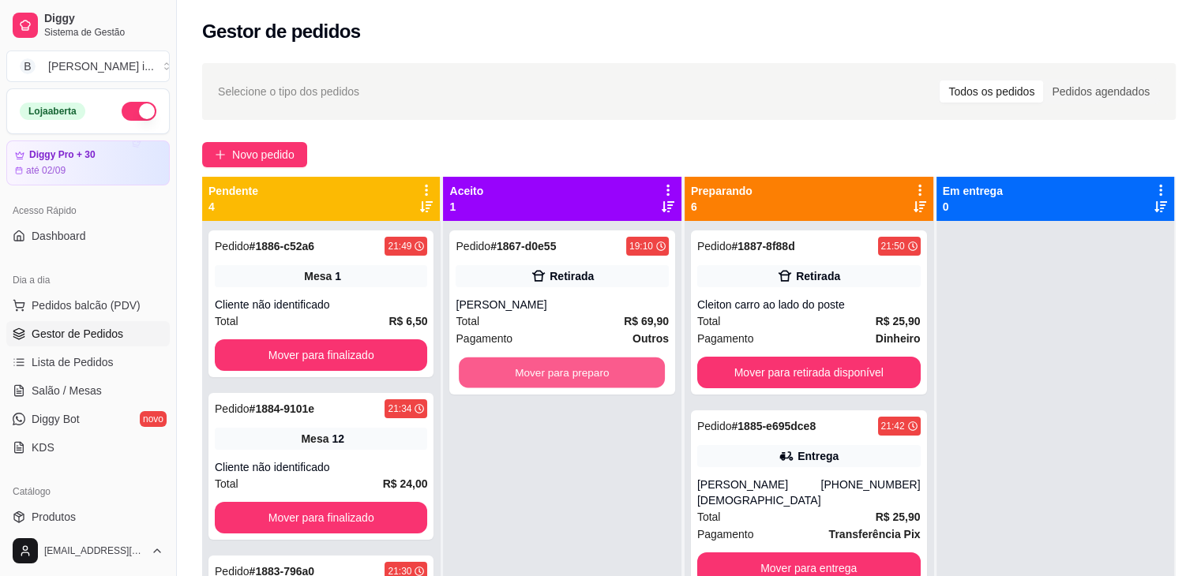
click at [543, 380] on button "Mover para preparo" at bounding box center [562, 373] width 206 height 31
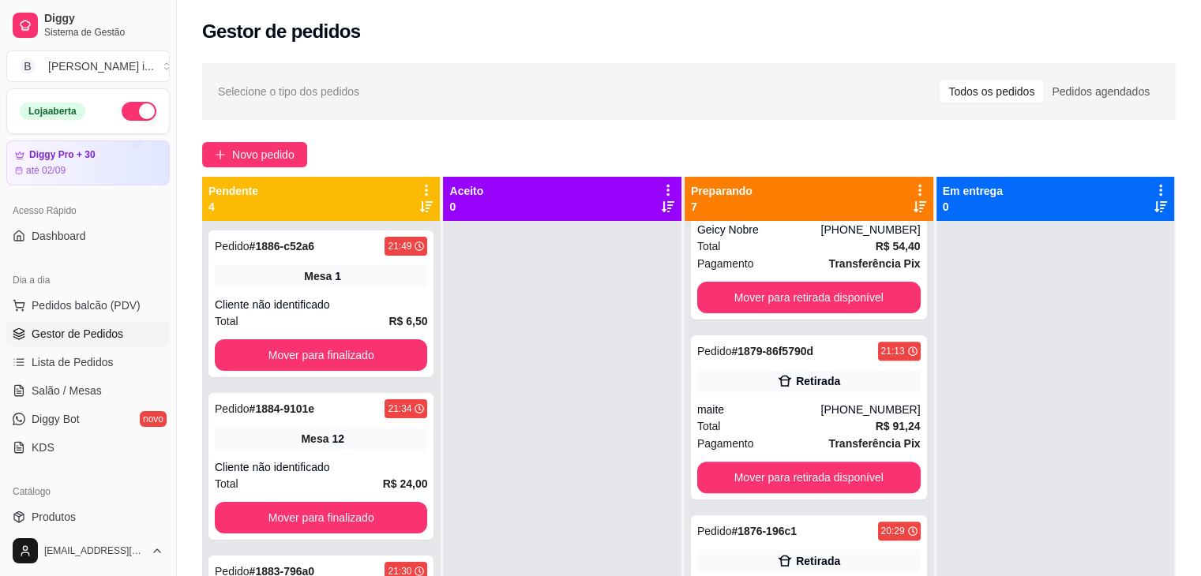
scroll to position [700, 0]
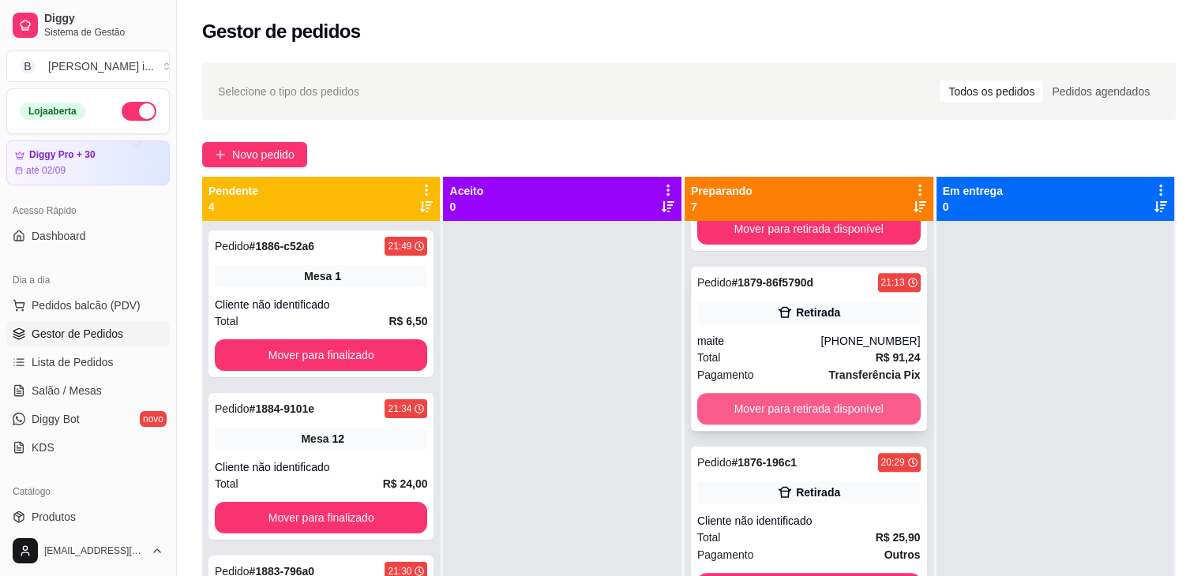
click at [832, 393] on button "Mover para retirada disponível" at bounding box center [808, 409] width 223 height 32
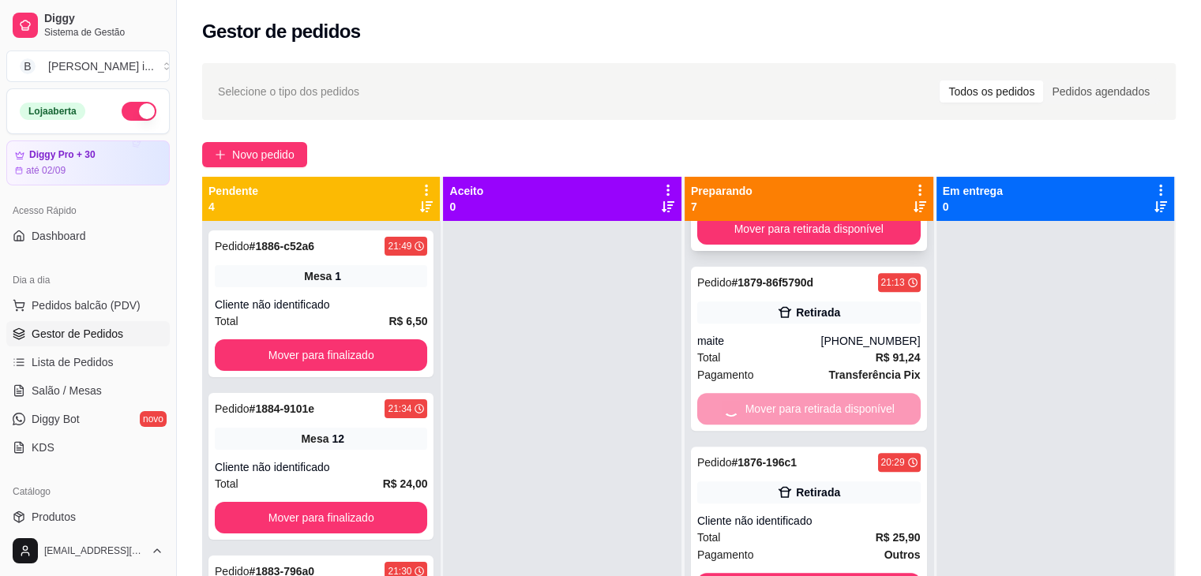
scroll to position [520, 0]
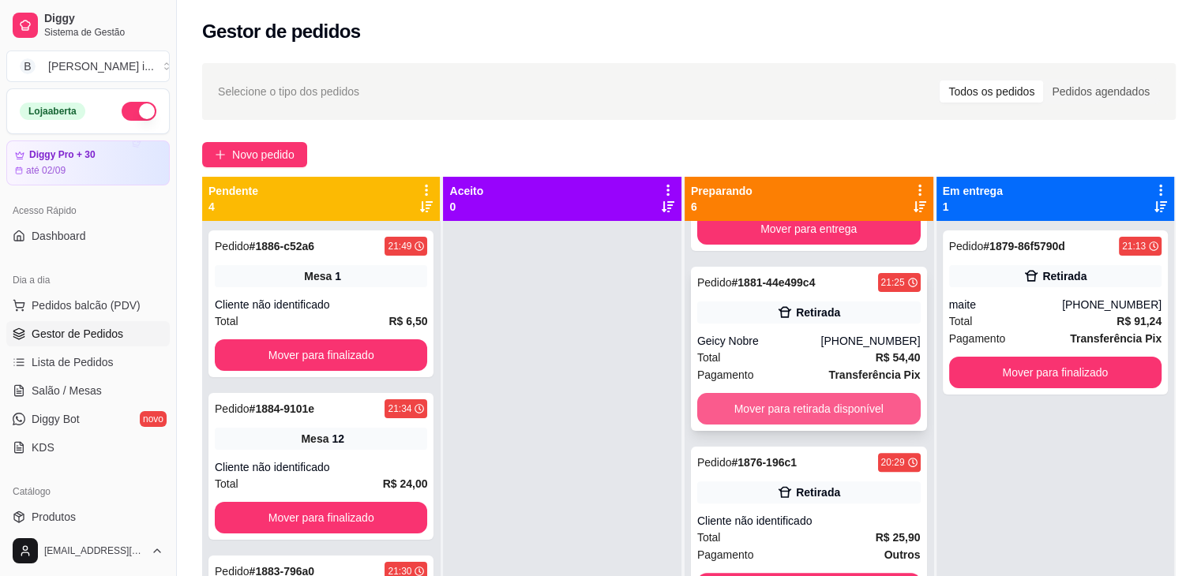
click at [822, 393] on button "Mover para retirada disponível" at bounding box center [808, 409] width 223 height 32
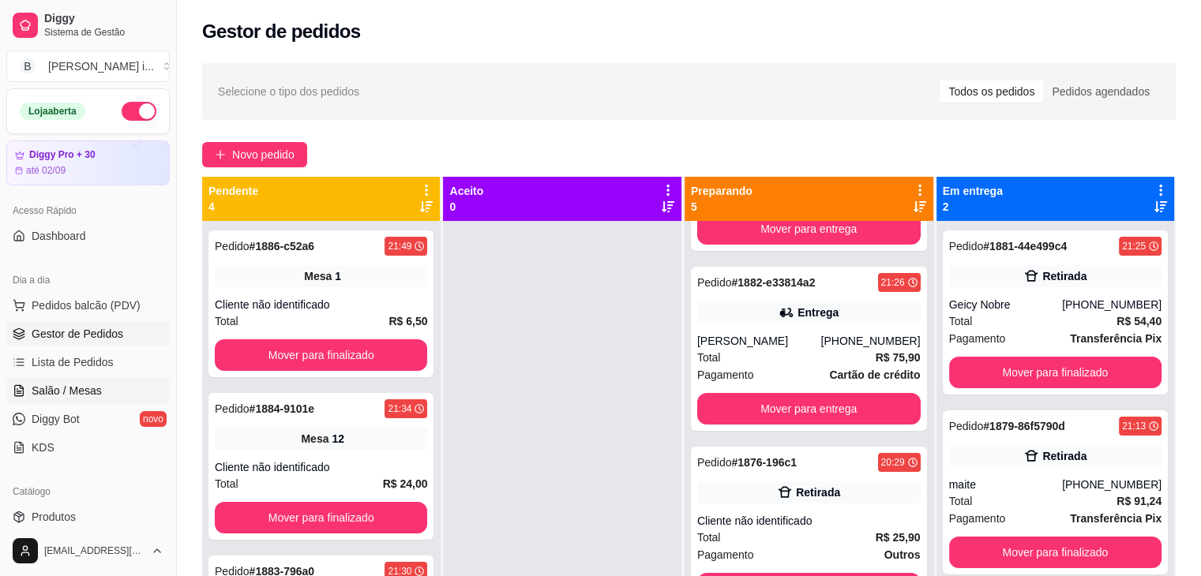
click at [81, 390] on span "Salão / Mesas" at bounding box center [67, 391] width 70 height 16
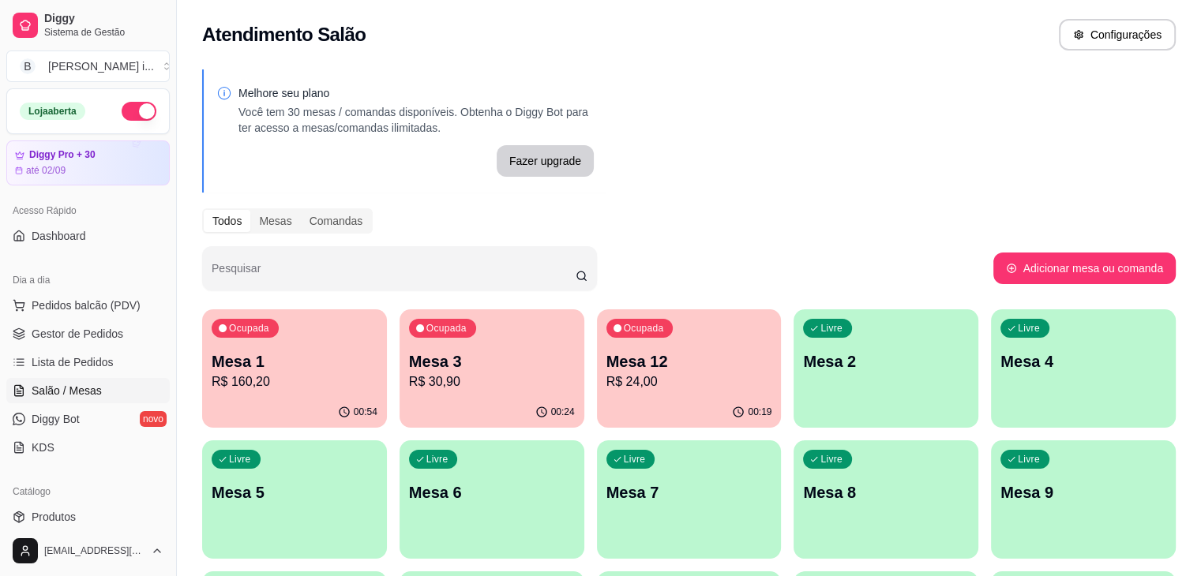
click at [268, 378] on p "R$ 160,20" at bounding box center [295, 382] width 166 height 19
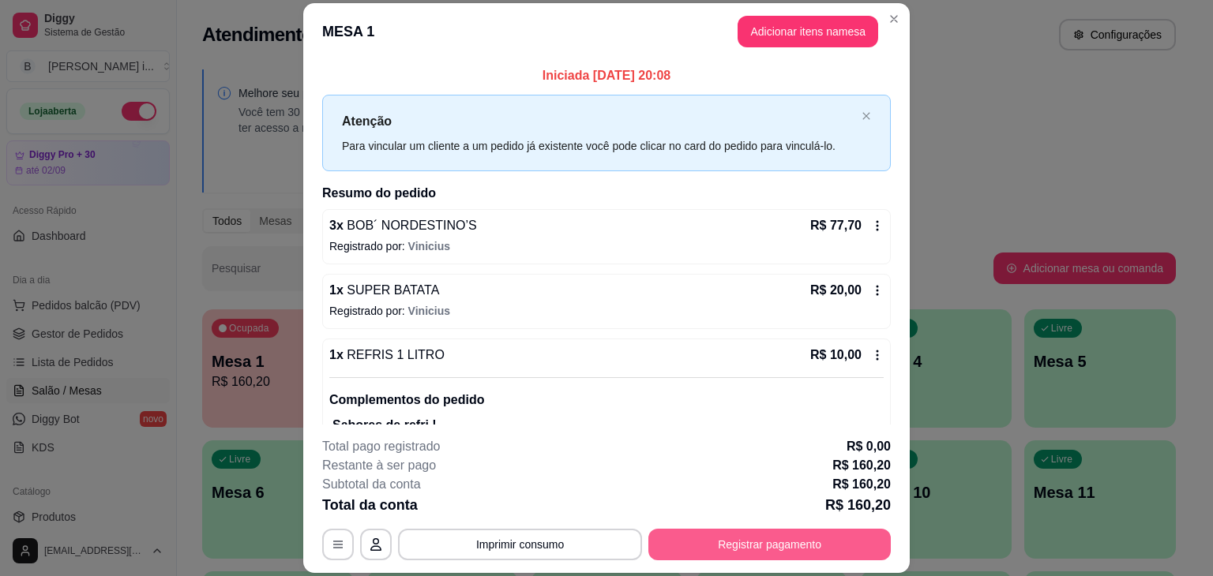
click at [749, 537] on button "Registrar pagamento" at bounding box center [769, 545] width 242 height 32
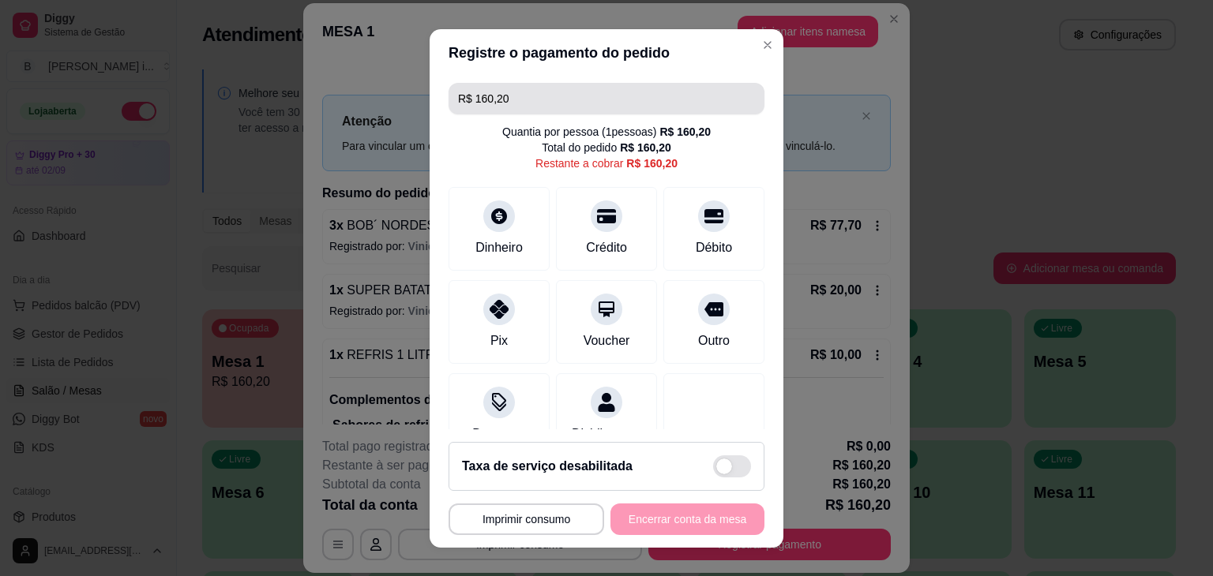
click at [518, 100] on input "R$ 160,20" at bounding box center [606, 99] width 297 height 32
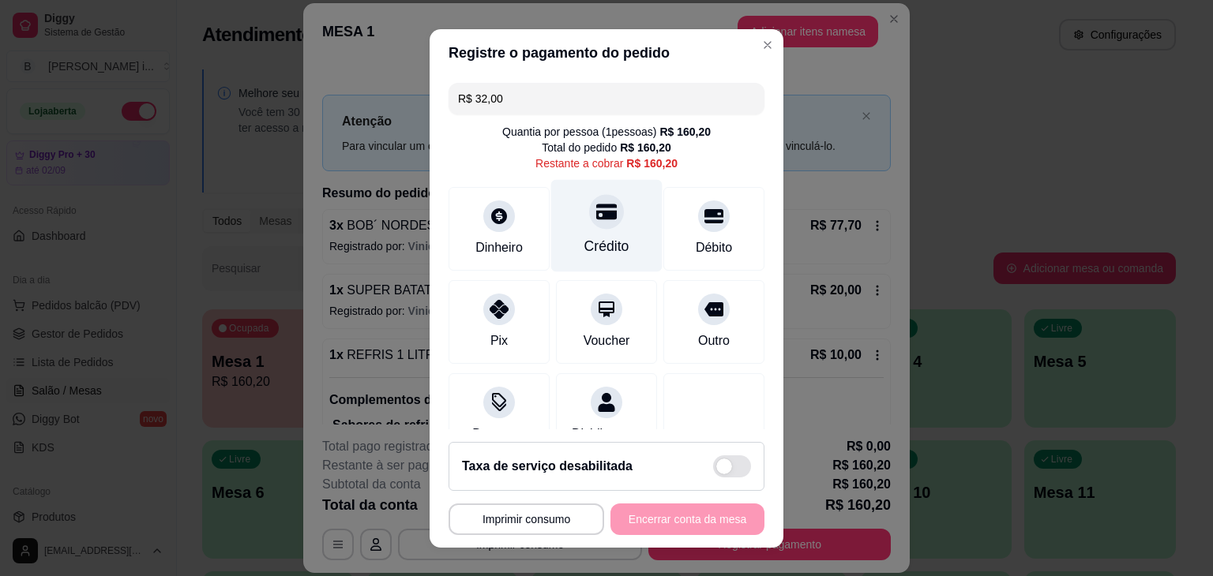
click at [575, 235] on div "Crédito" at bounding box center [606, 225] width 111 height 92
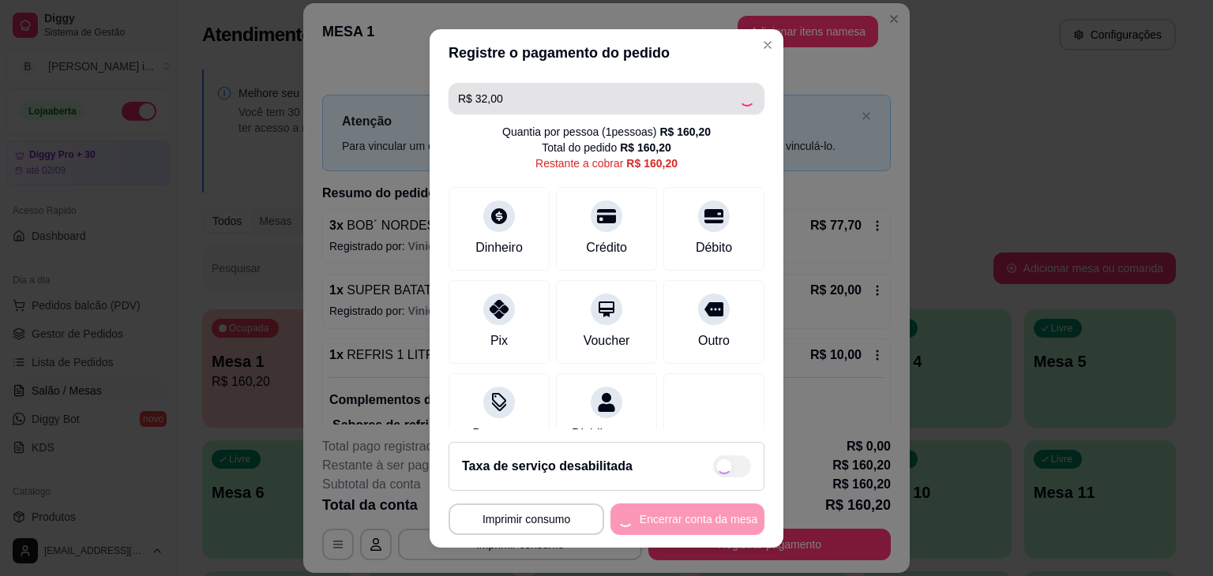
click at [550, 100] on input "R$ 32,00" at bounding box center [598, 99] width 281 height 32
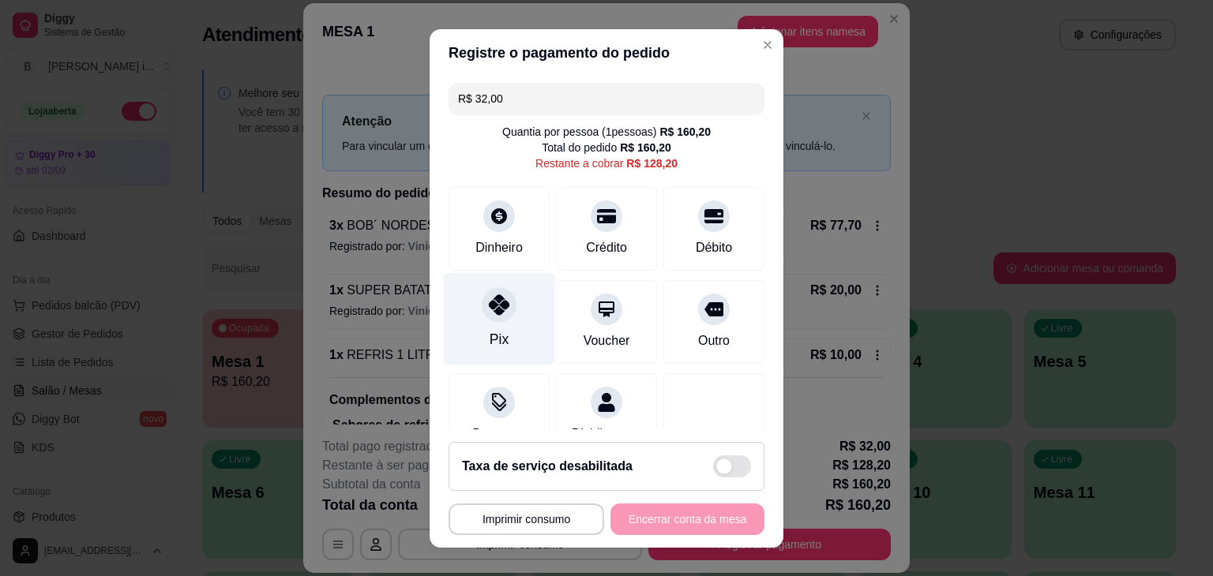
click at [483, 319] on div at bounding box center [499, 304] width 35 height 35
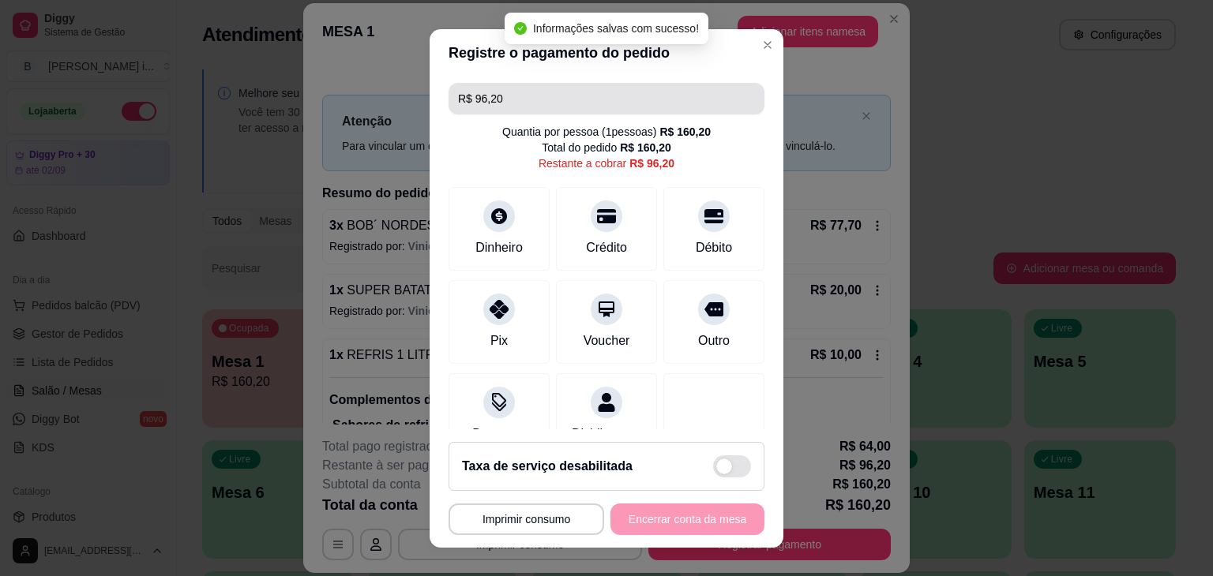
click at [533, 92] on input "R$ 96,20" at bounding box center [606, 99] width 297 height 32
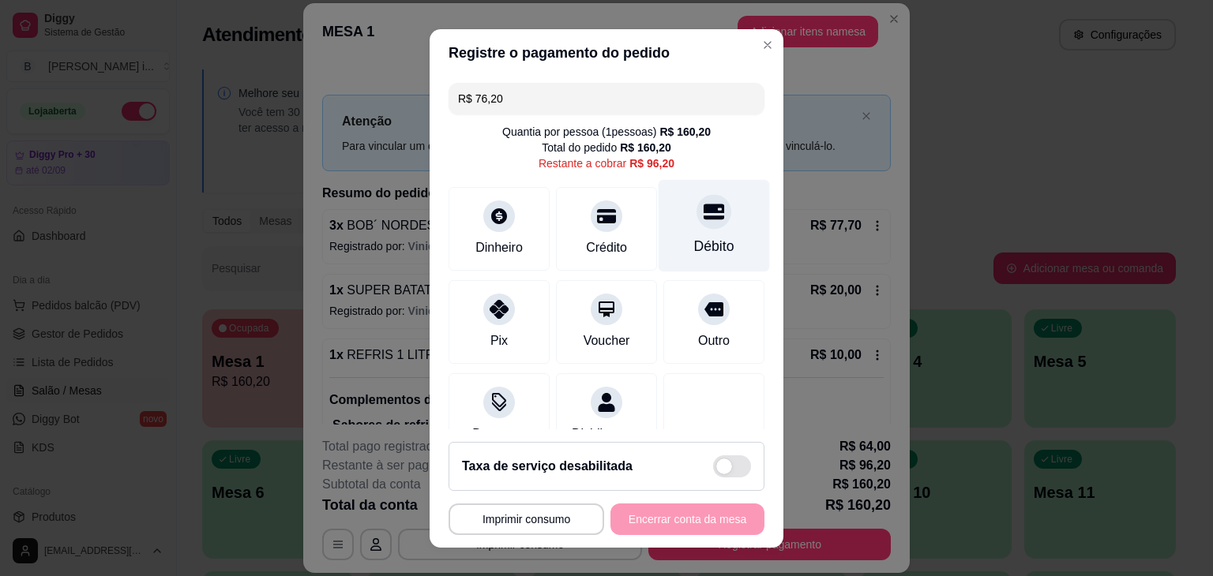
click at [692, 231] on div "Débito" at bounding box center [714, 225] width 111 height 92
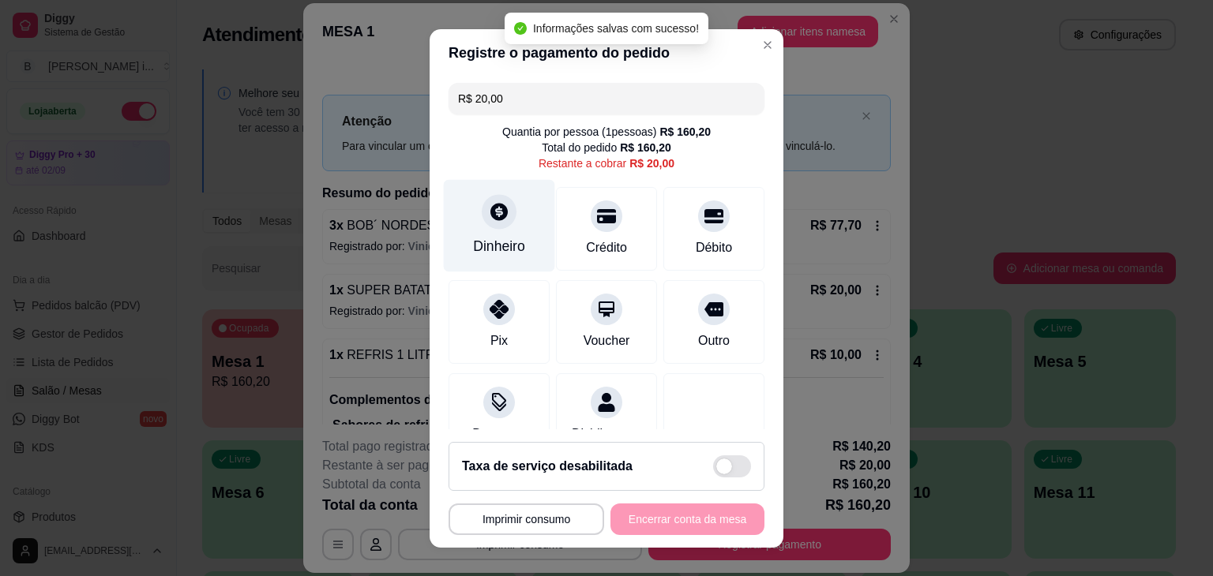
click at [512, 216] on div "Dinheiro" at bounding box center [499, 225] width 111 height 92
type input "R$ 0,00"
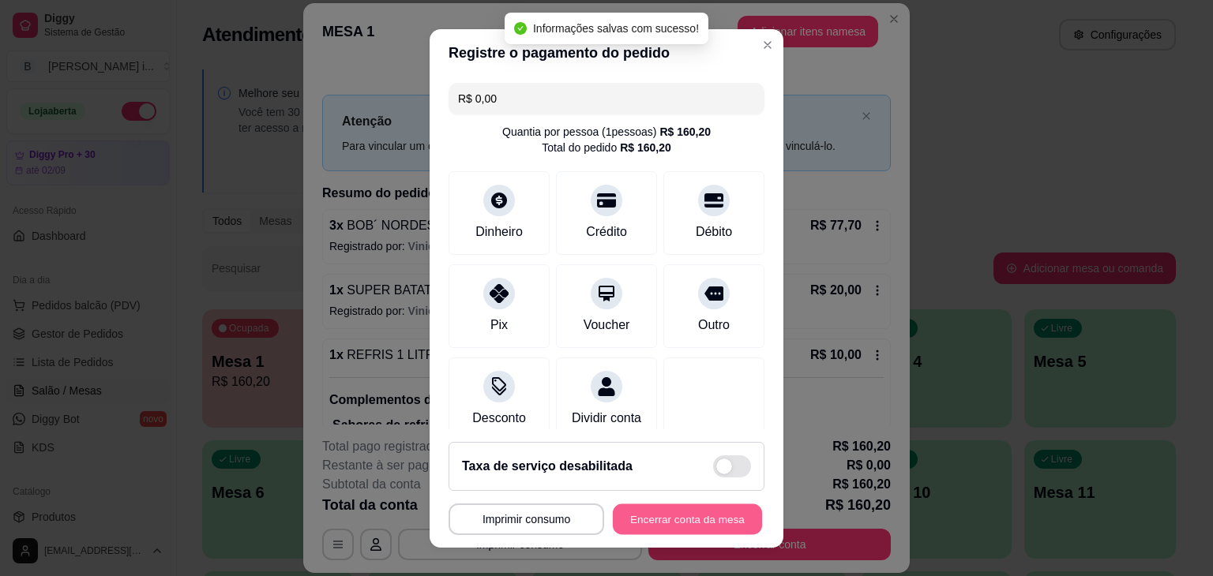
click at [735, 516] on button "Encerrar conta da mesa" at bounding box center [687, 519] width 149 height 31
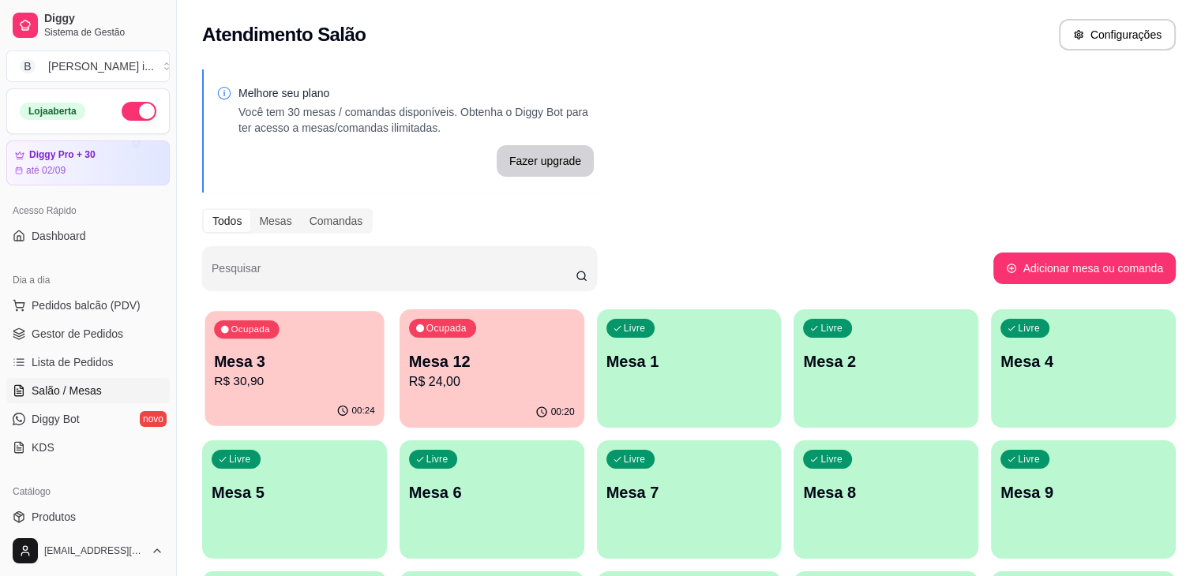
click at [299, 374] on p "R$ 30,90" at bounding box center [294, 382] width 161 height 18
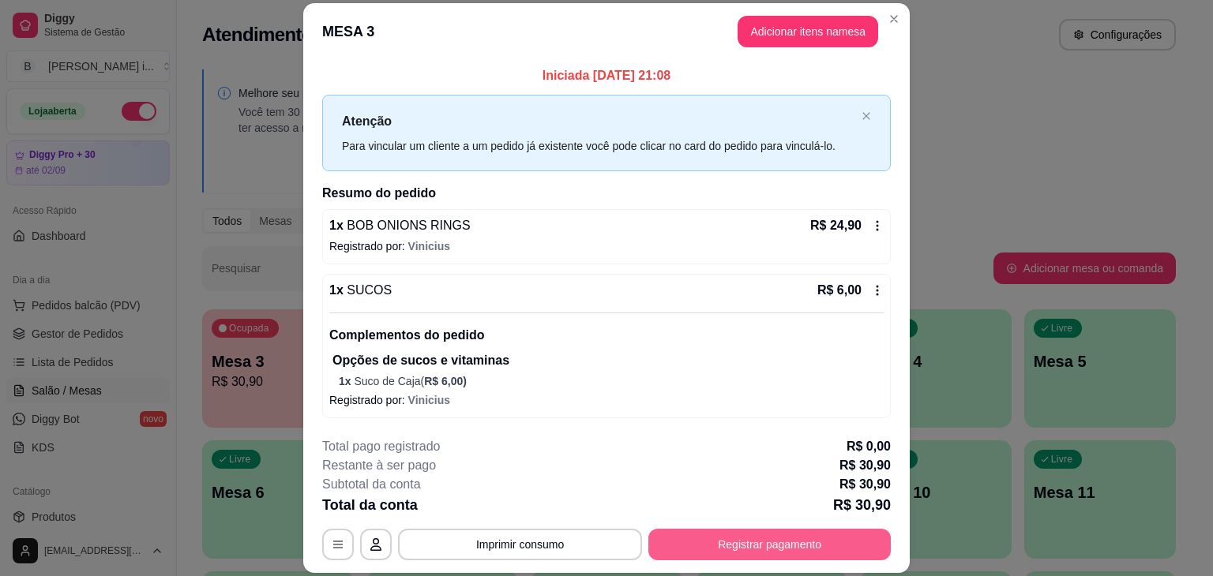
click at [863, 535] on button "Registrar pagamento" at bounding box center [769, 545] width 242 height 32
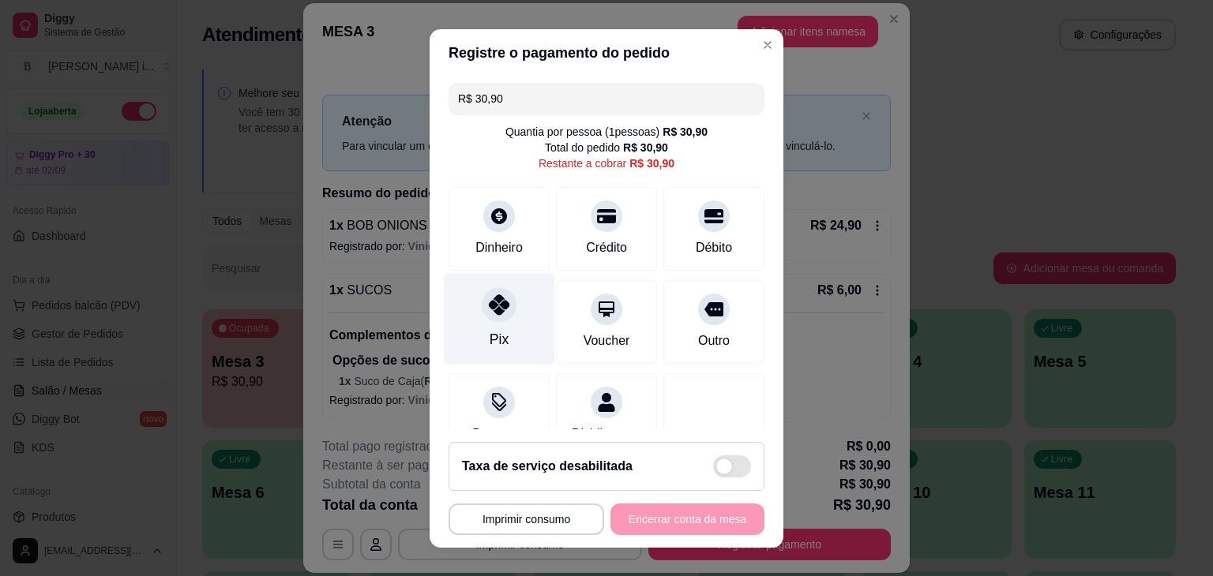
click at [490, 339] on div "Pix" at bounding box center [499, 339] width 19 height 21
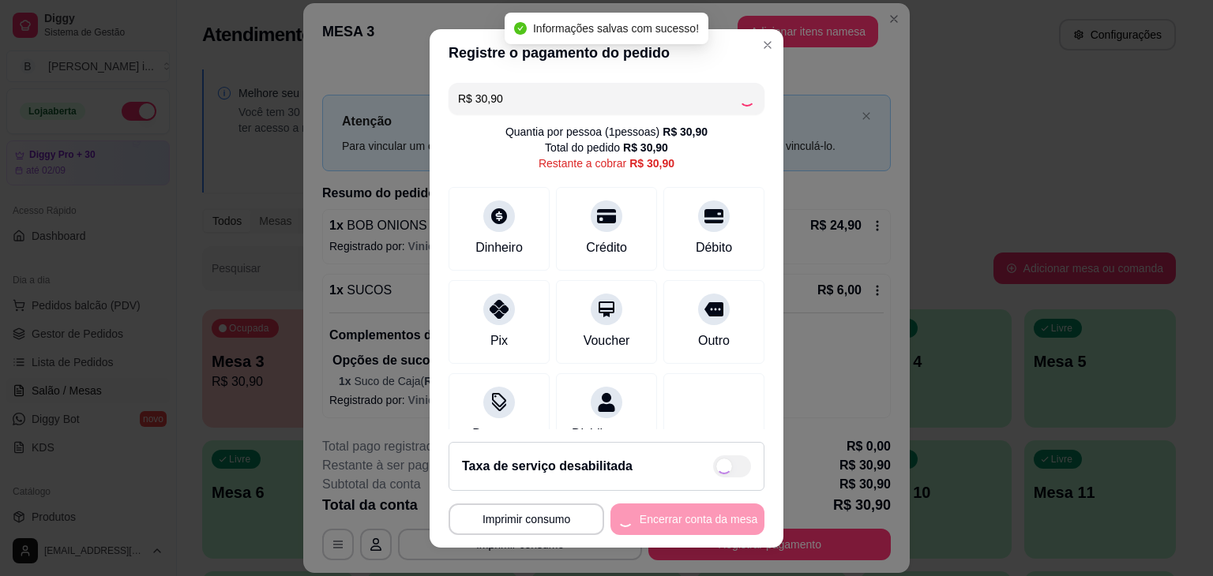
type input "R$ 0,00"
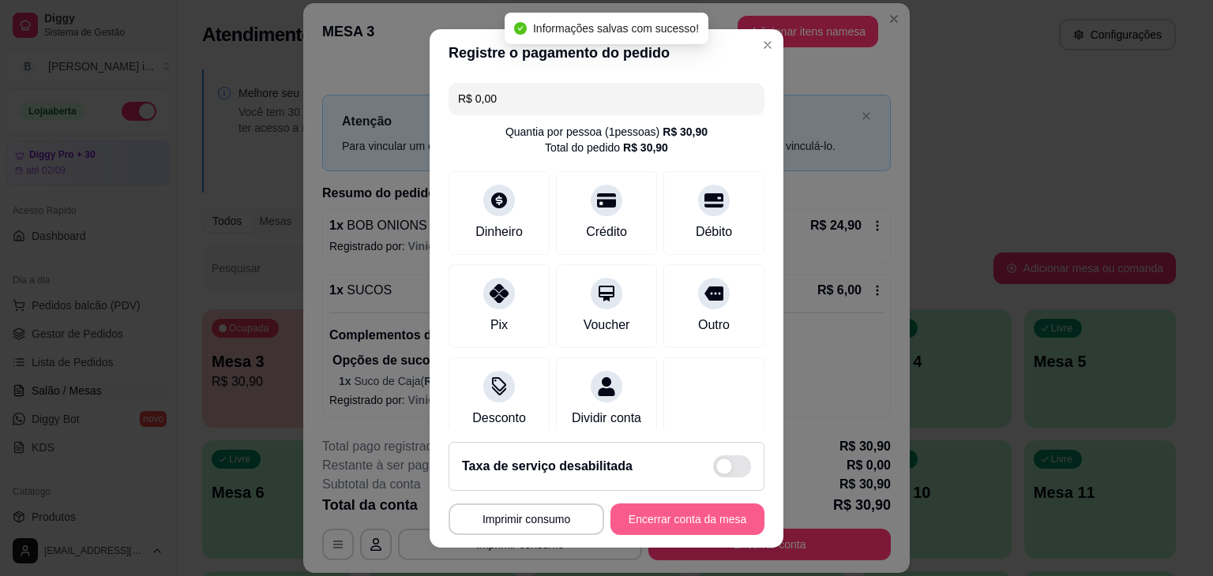
click at [708, 520] on button "Encerrar conta da mesa" at bounding box center [687, 520] width 154 height 32
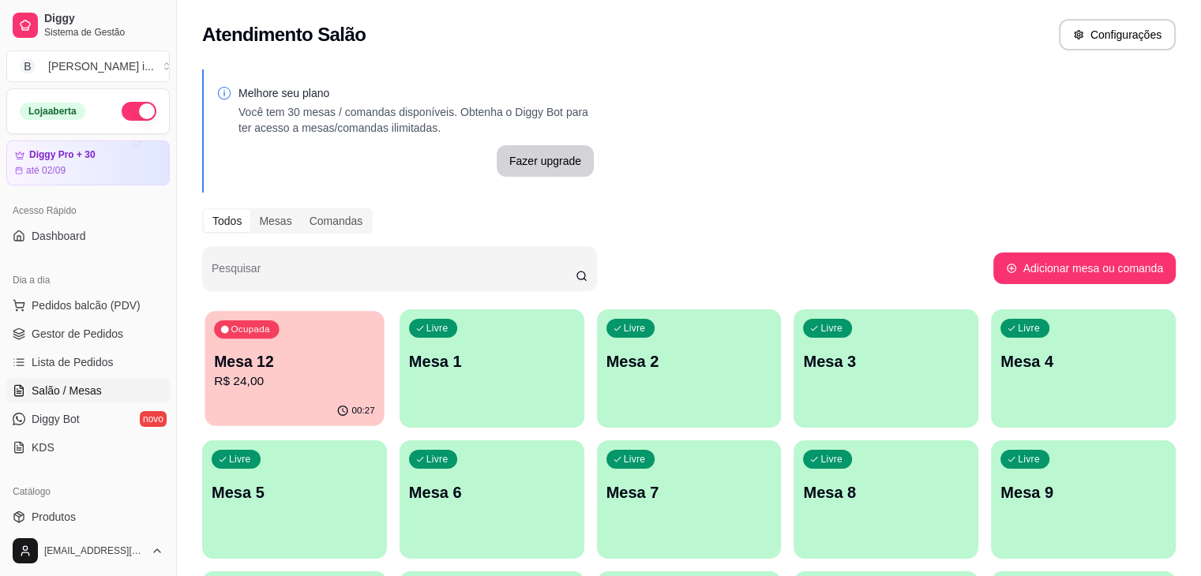
click at [301, 366] on p "Mesa 12" at bounding box center [294, 361] width 161 height 21
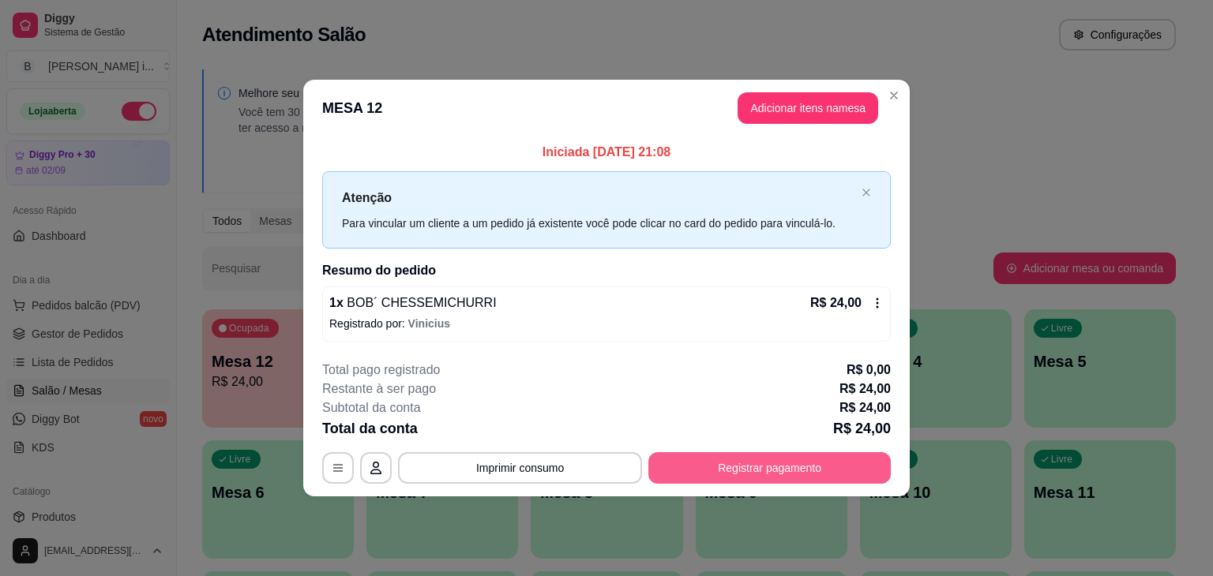
click at [762, 452] on button "Registrar pagamento" at bounding box center [769, 468] width 242 height 32
click at [761, 478] on button "Registrar pagamento" at bounding box center [769, 467] width 235 height 31
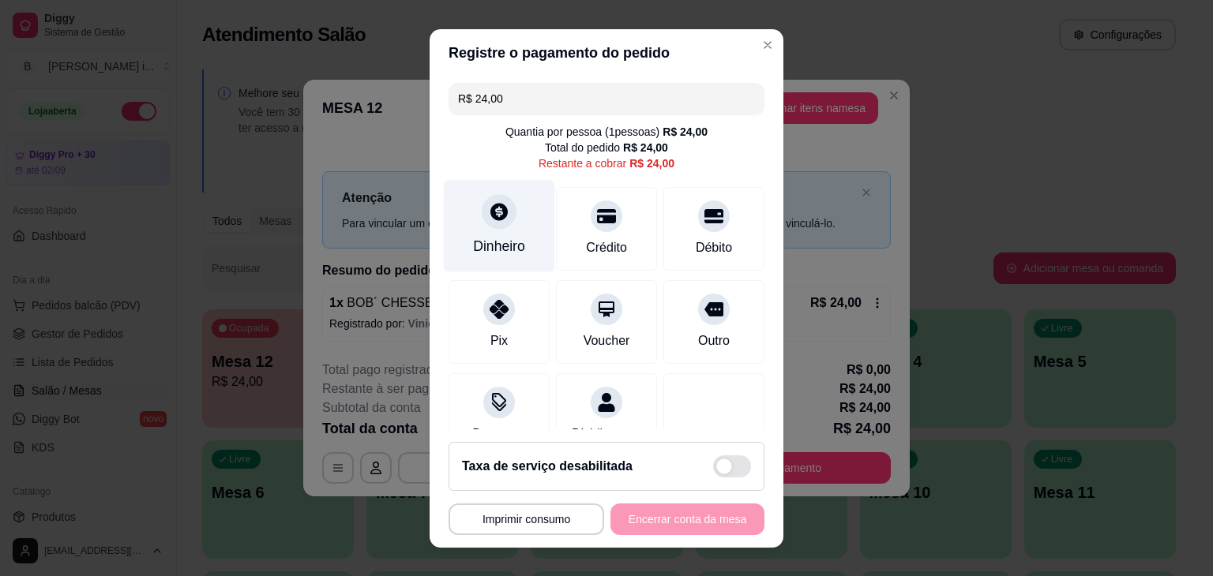
click at [509, 234] on div "Dinheiro" at bounding box center [499, 225] width 111 height 92
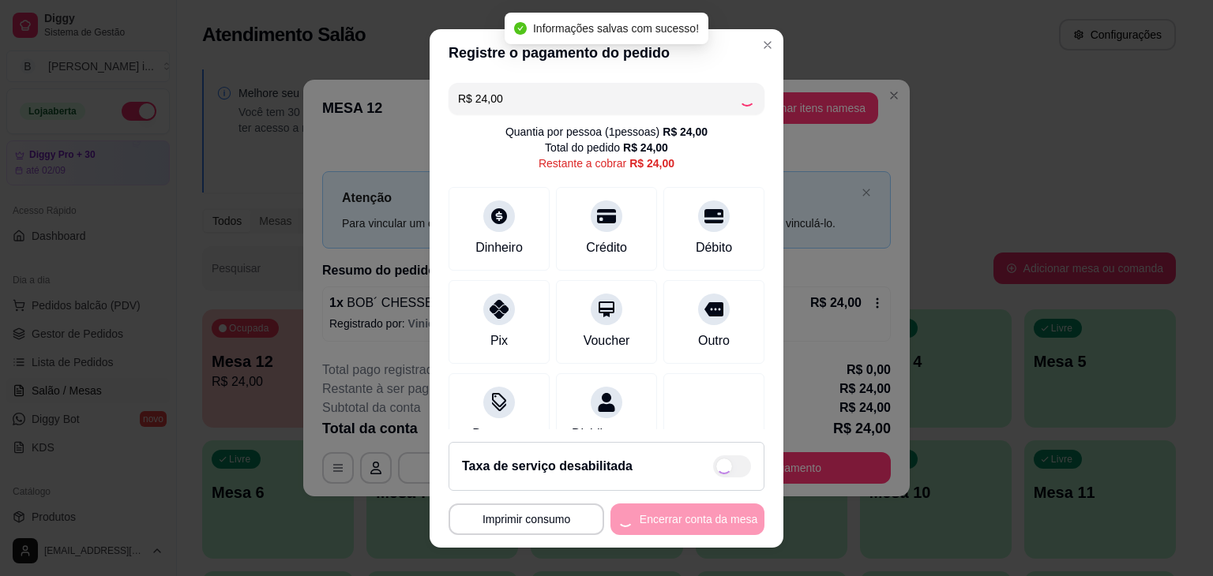
type input "R$ 0,00"
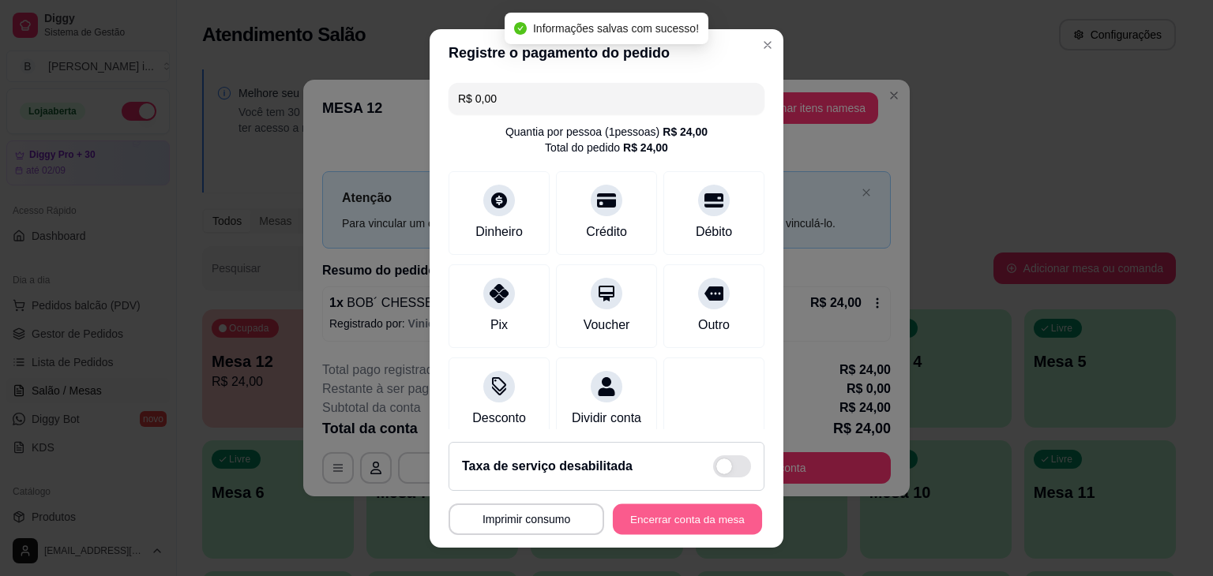
click at [695, 517] on button "Encerrar conta da mesa" at bounding box center [687, 519] width 149 height 31
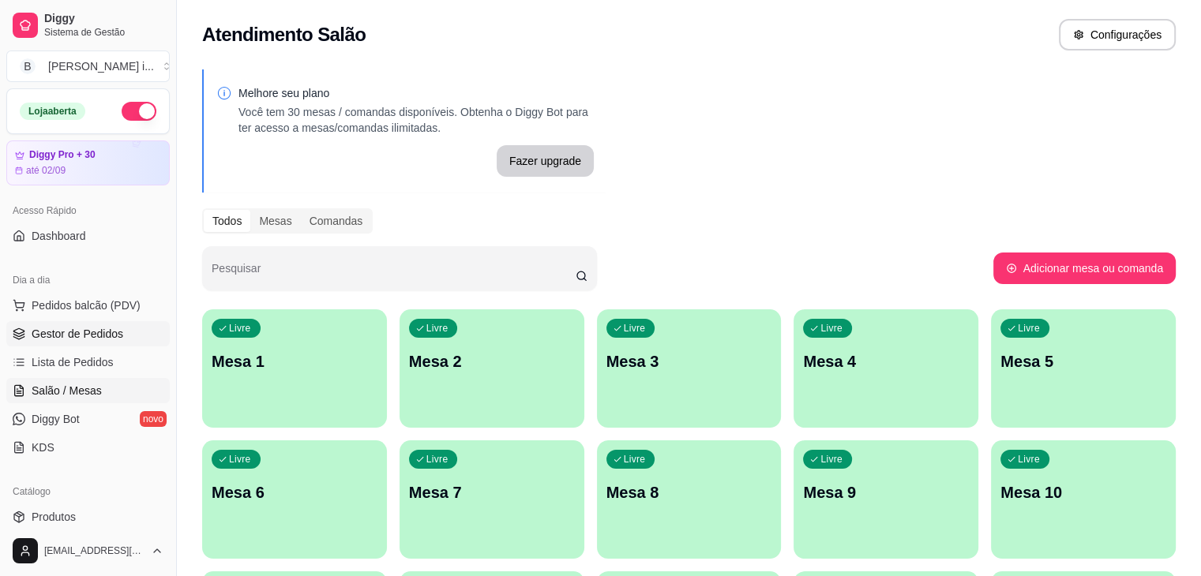
click at [78, 344] on link "Gestor de Pedidos" at bounding box center [87, 333] width 163 height 25
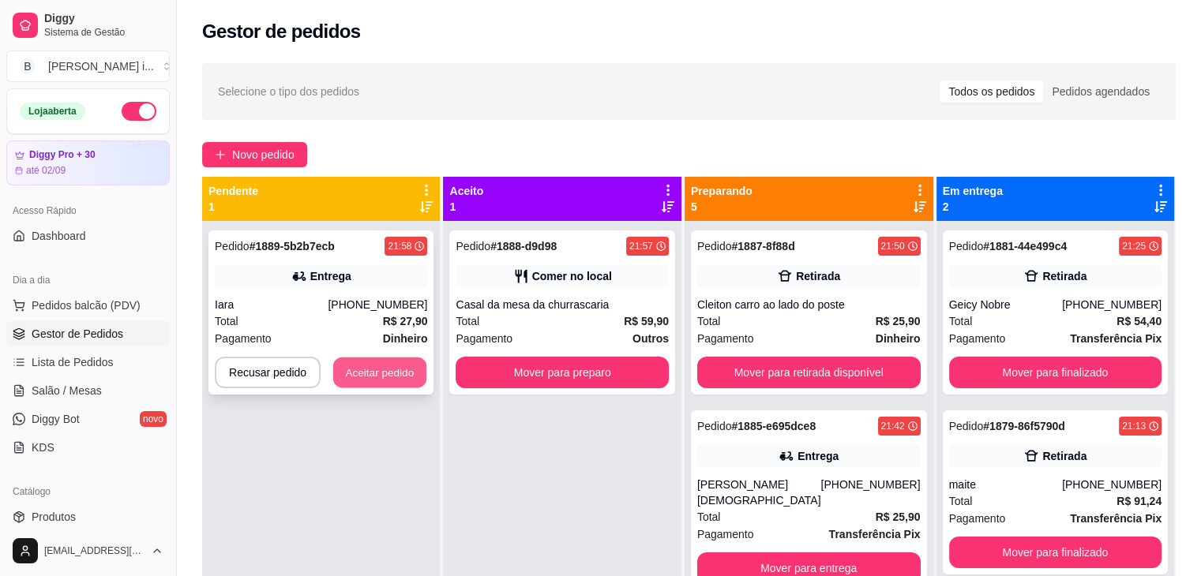
click at [380, 374] on button "Aceitar pedido" at bounding box center [379, 373] width 93 height 31
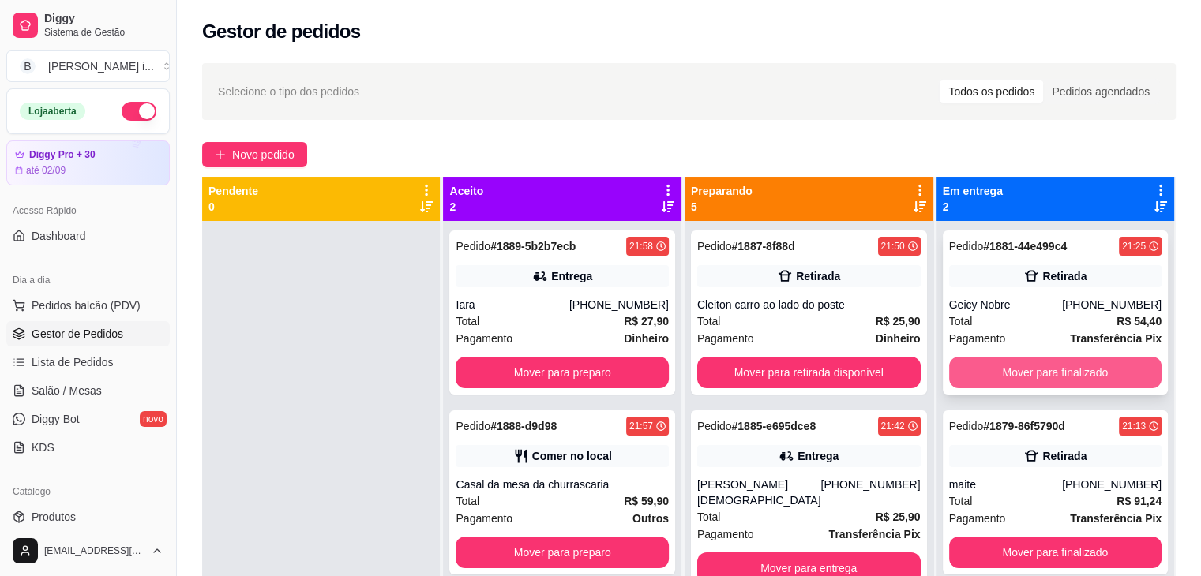
click at [990, 377] on button "Mover para finalizado" at bounding box center [1055, 373] width 212 height 32
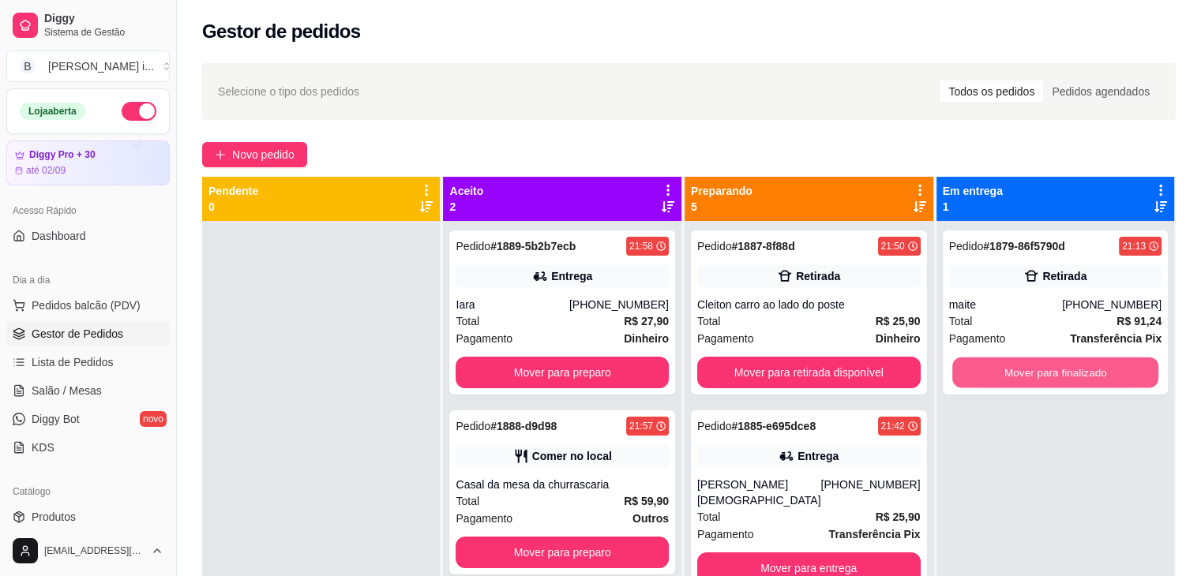
click at [990, 377] on button "Mover para finalizado" at bounding box center [1055, 373] width 206 height 31
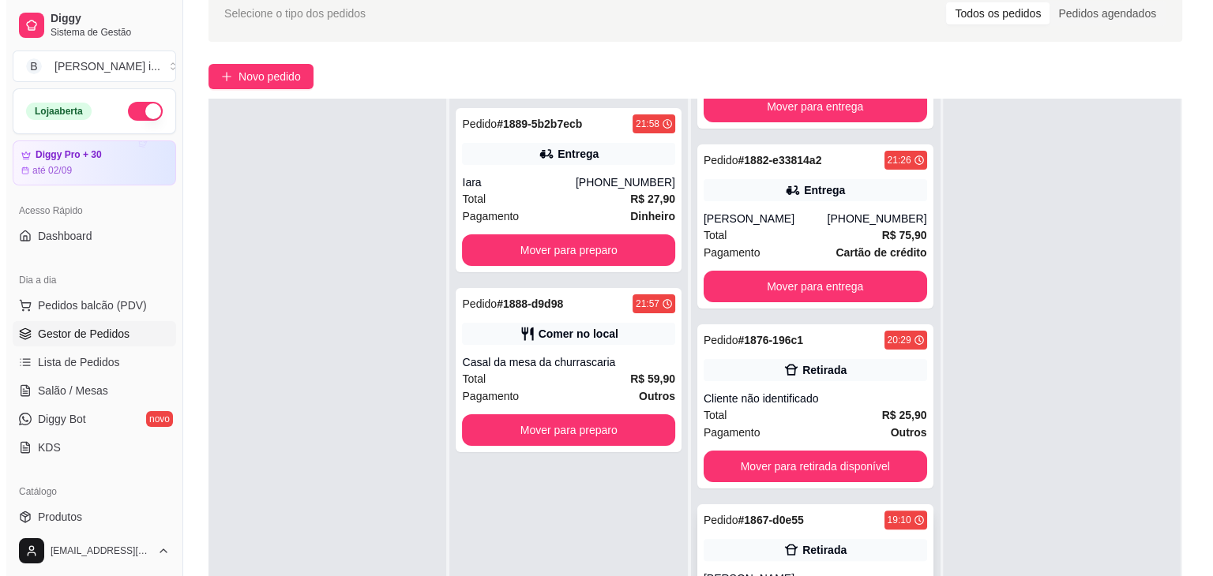
scroll to position [158, 0]
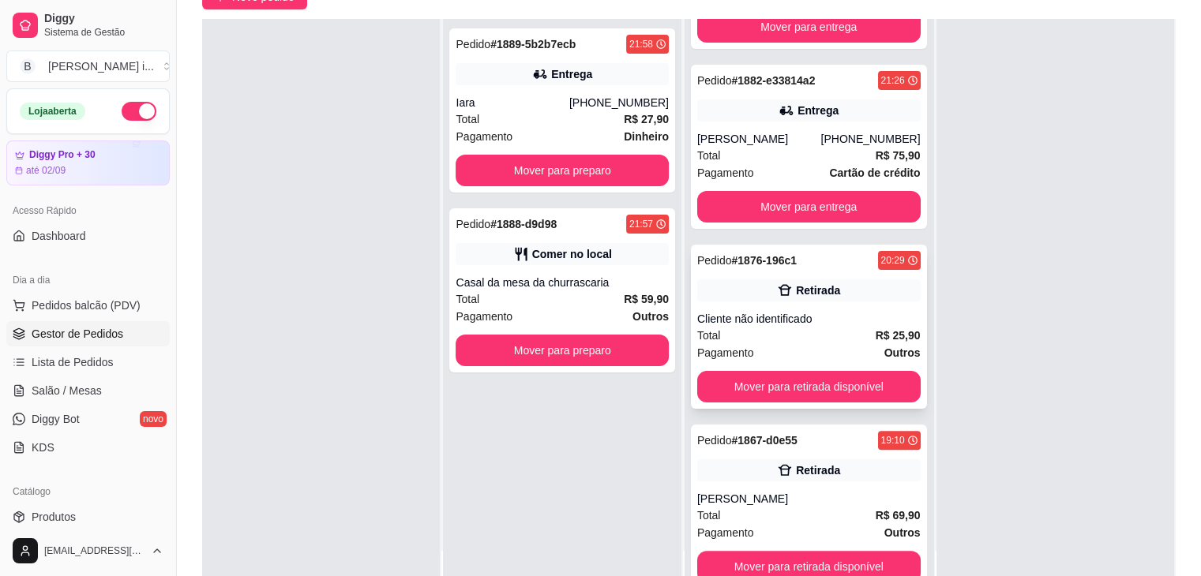
click at [783, 327] on div "Total R$ 25,90" at bounding box center [808, 335] width 223 height 17
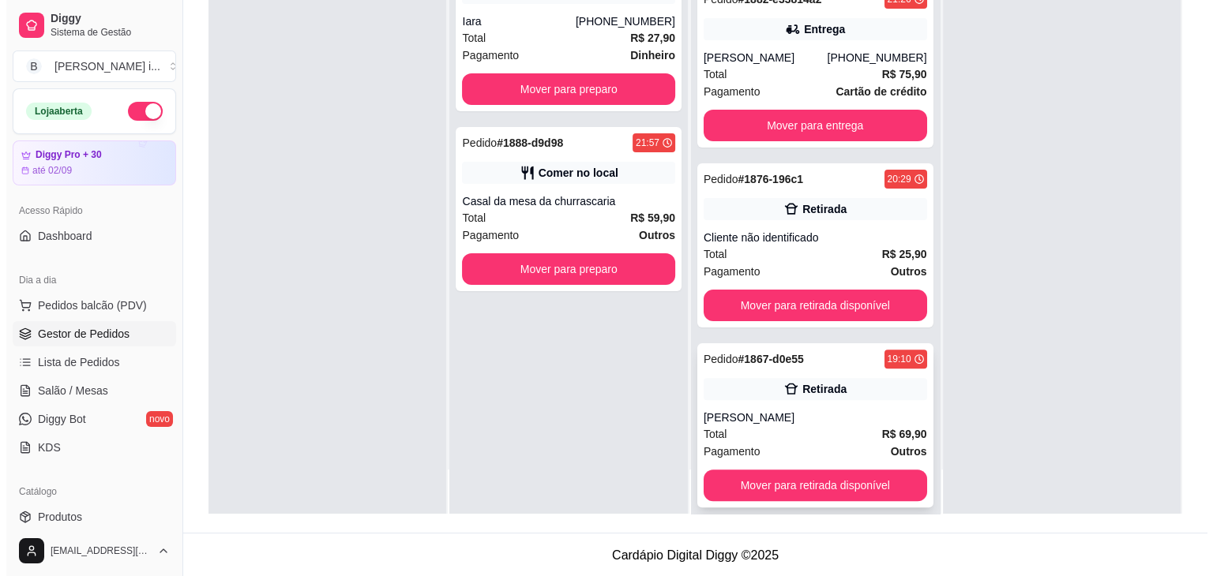
scroll to position [240, 0]
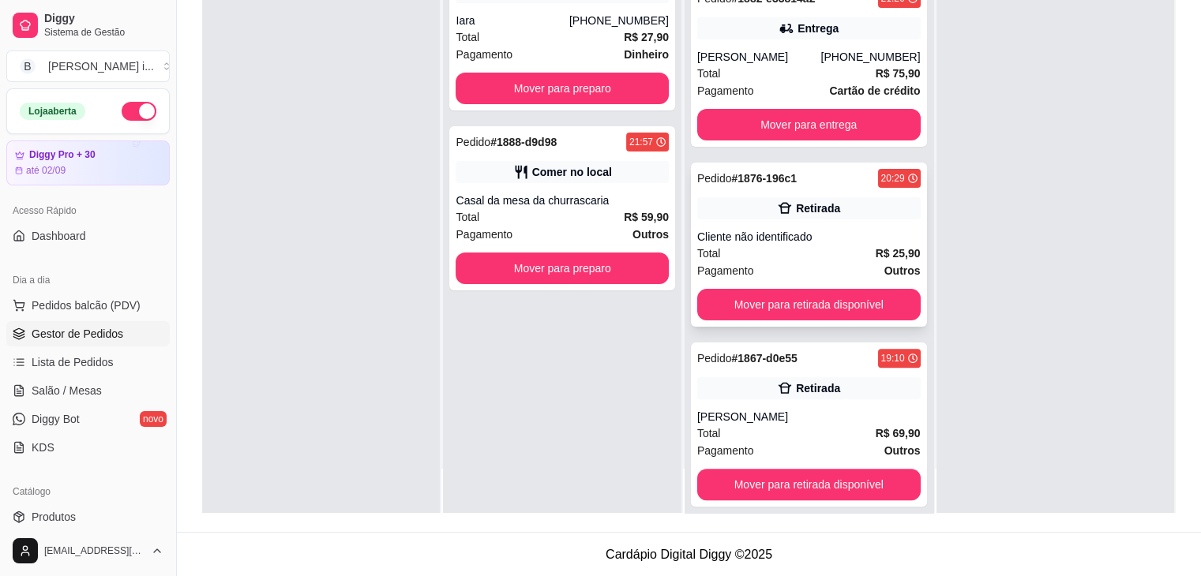
click at [797, 206] on div "Pedido # 1876-196c1 20:29 Retirada Cliente não identificado Total R$ 25,90 Paga…" at bounding box center [809, 245] width 236 height 164
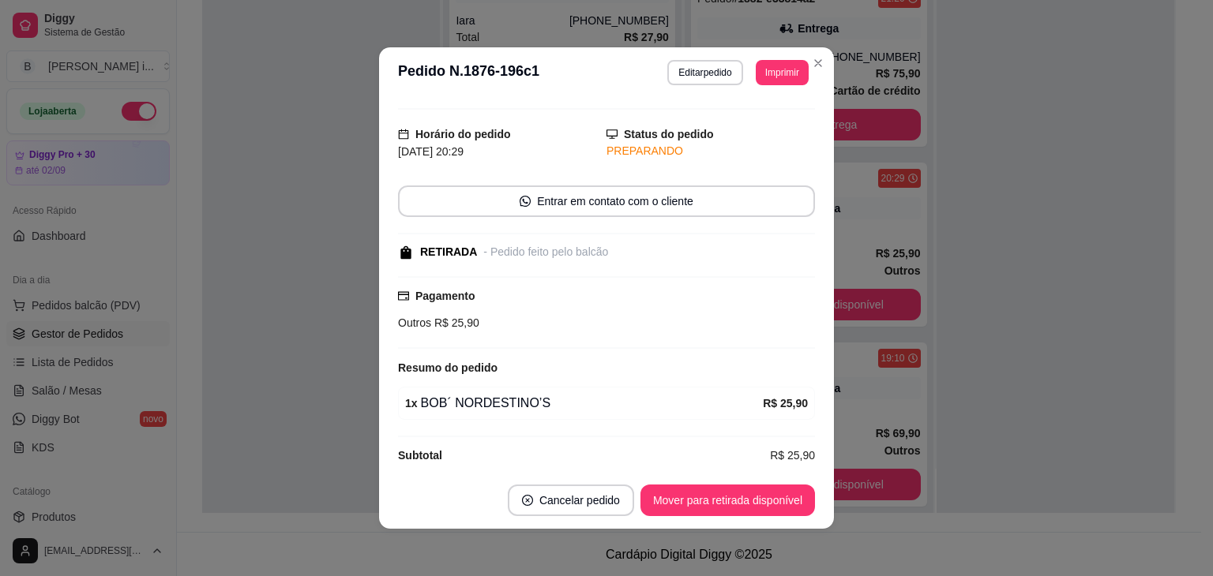
scroll to position [44, 0]
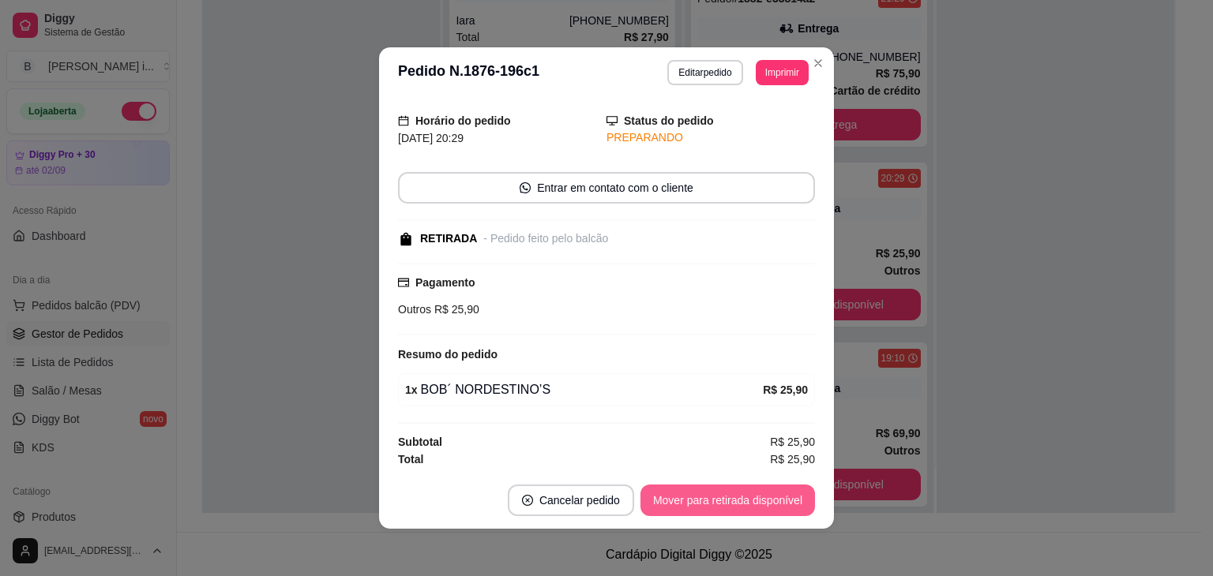
click at [775, 494] on button "Mover para retirada disponível" at bounding box center [727, 501] width 175 height 32
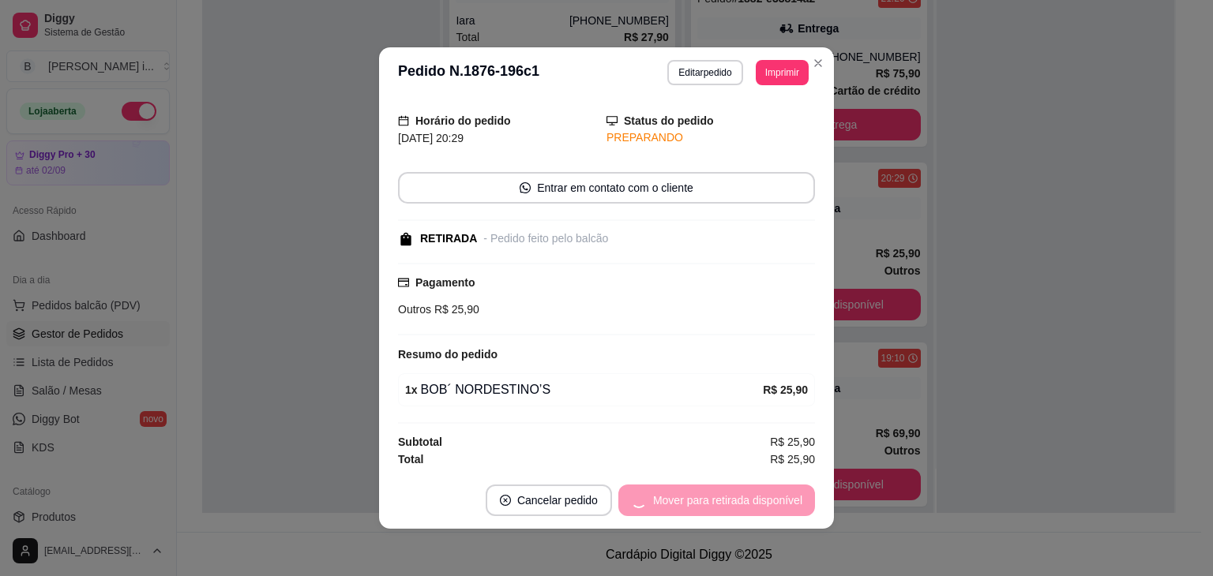
scroll to position [160, 0]
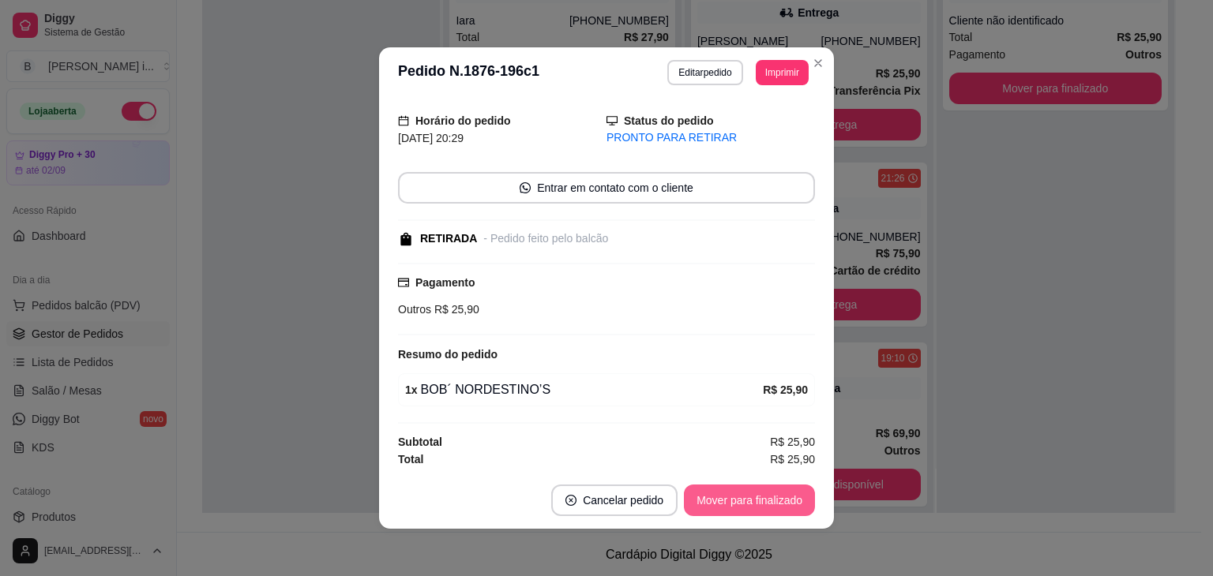
click at [762, 503] on button "Mover para finalizado" at bounding box center [749, 501] width 131 height 32
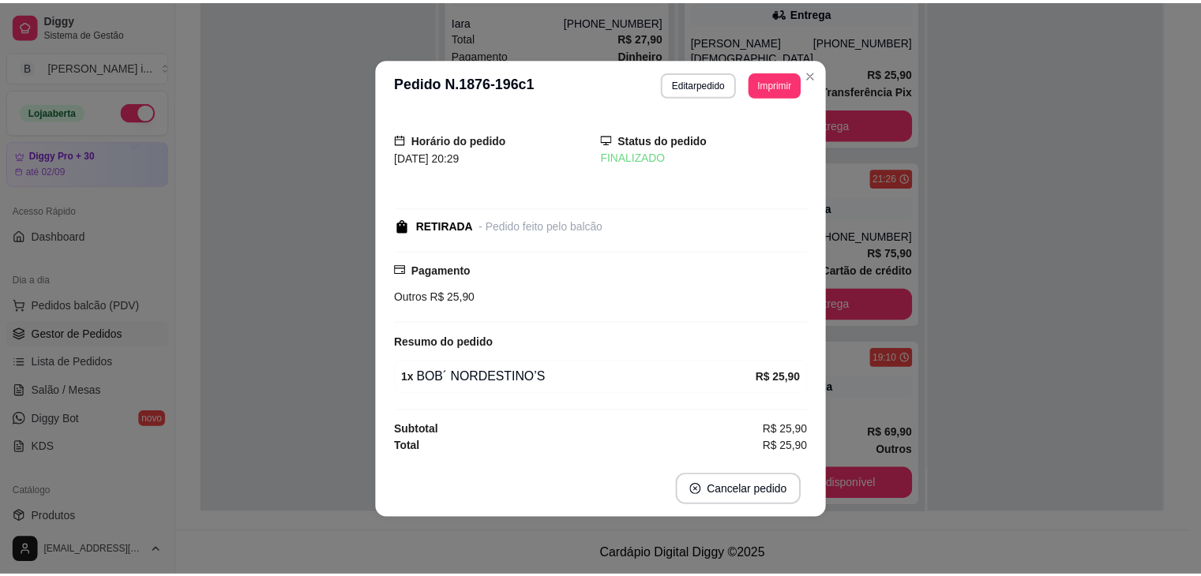
scroll to position [0, 0]
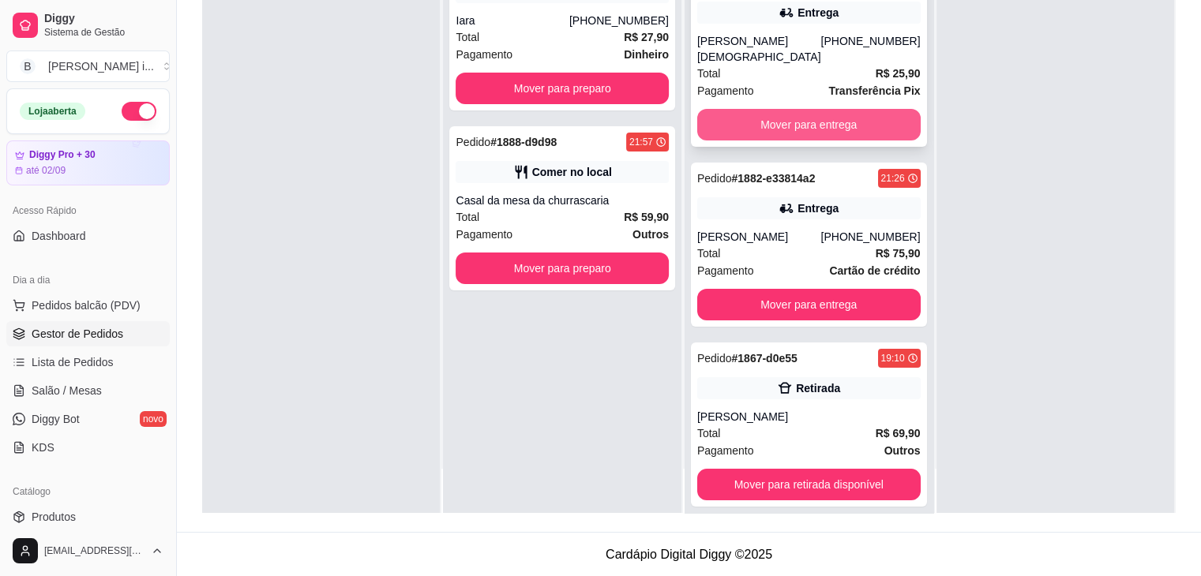
click at [768, 109] on button "Mover para entrega" at bounding box center [808, 125] width 223 height 32
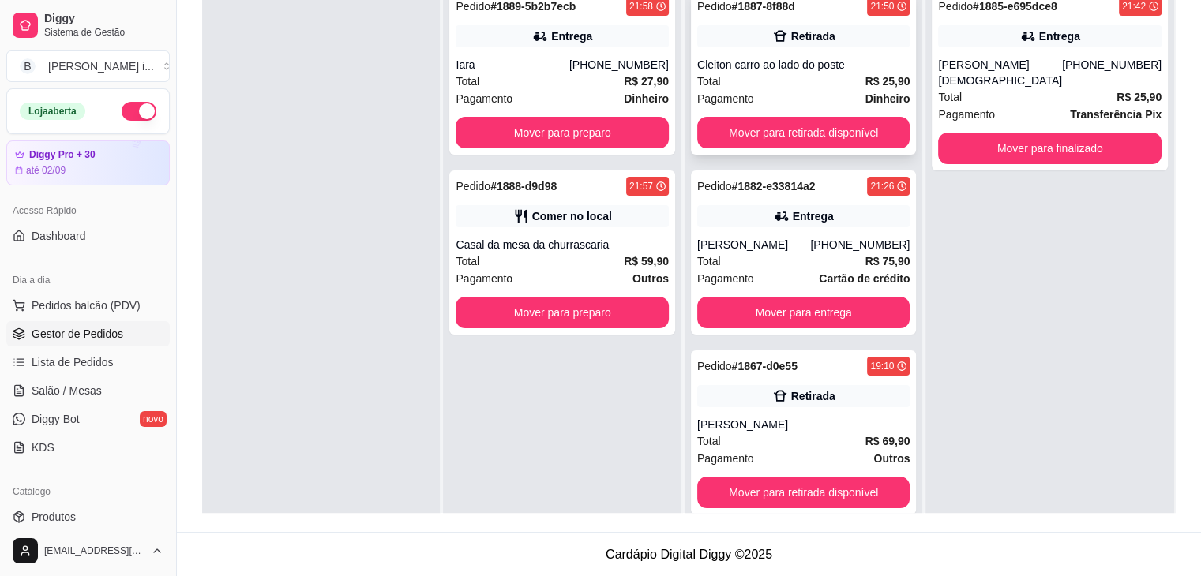
click at [807, 104] on div "Pagamento Dinheiro" at bounding box center [803, 98] width 212 height 17
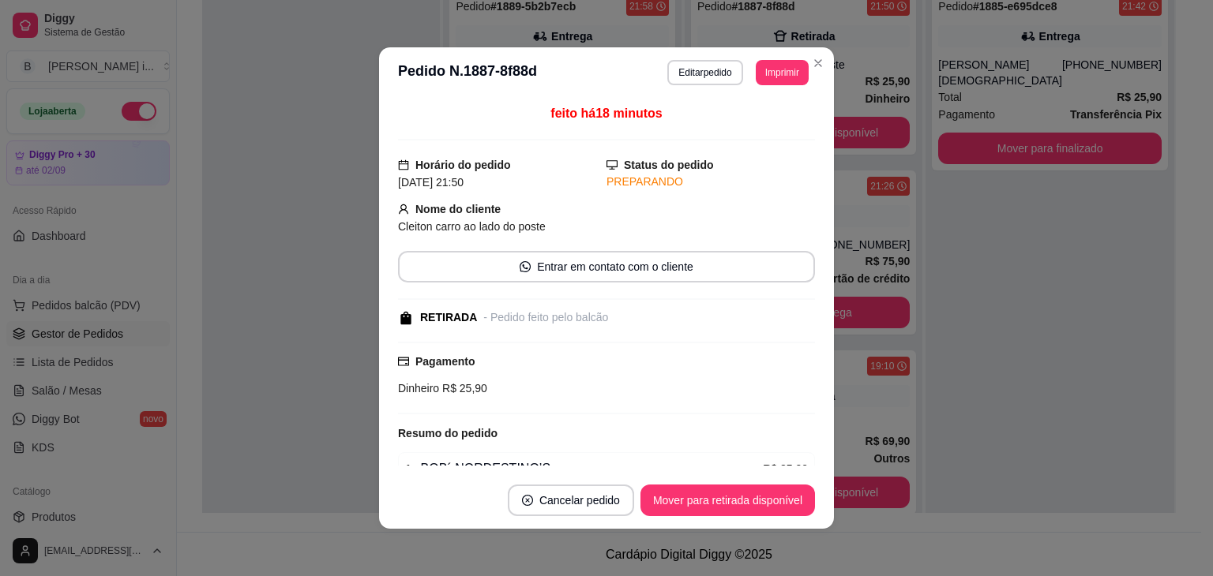
scroll to position [79, 0]
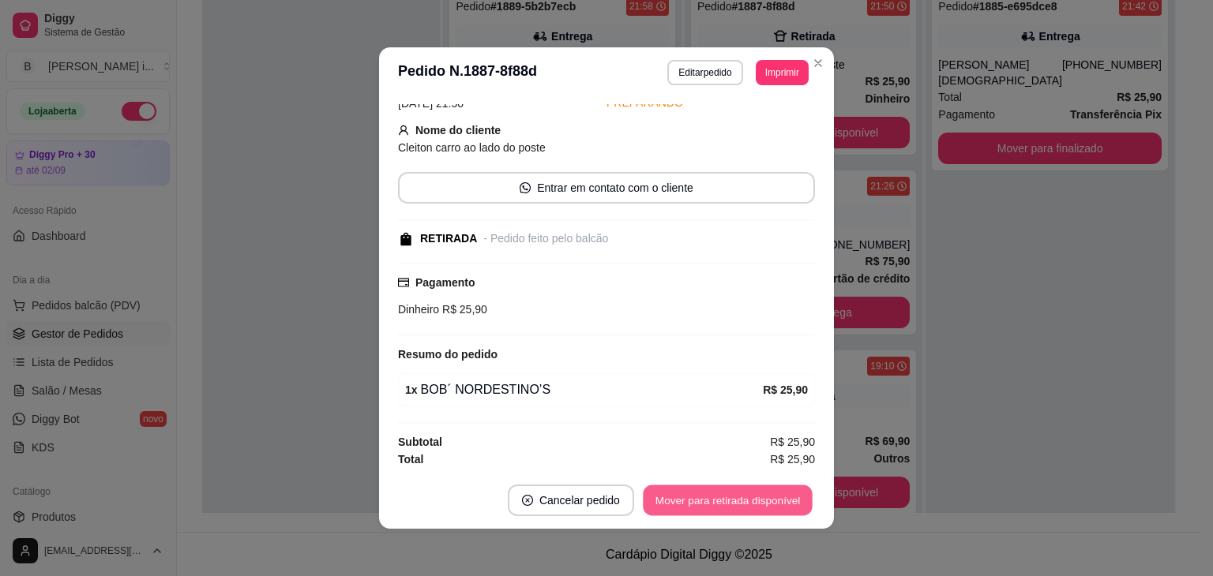
click at [712, 500] on button "Mover para retirada disponível" at bounding box center [727, 501] width 169 height 31
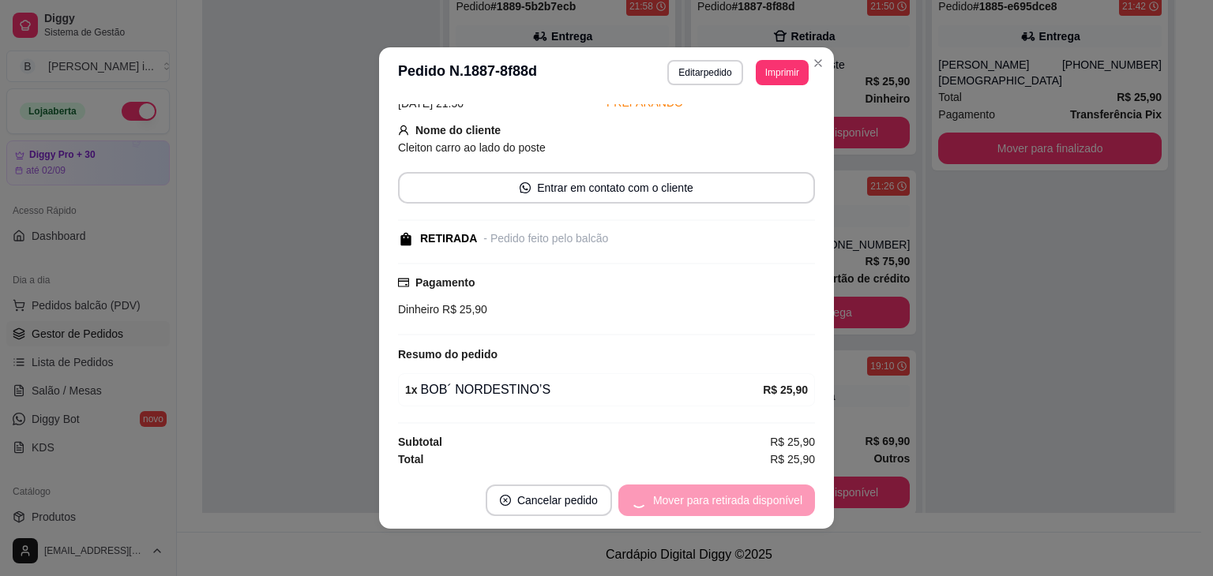
click at [712, 500] on div "Mover para retirada disponível" at bounding box center [716, 501] width 197 height 32
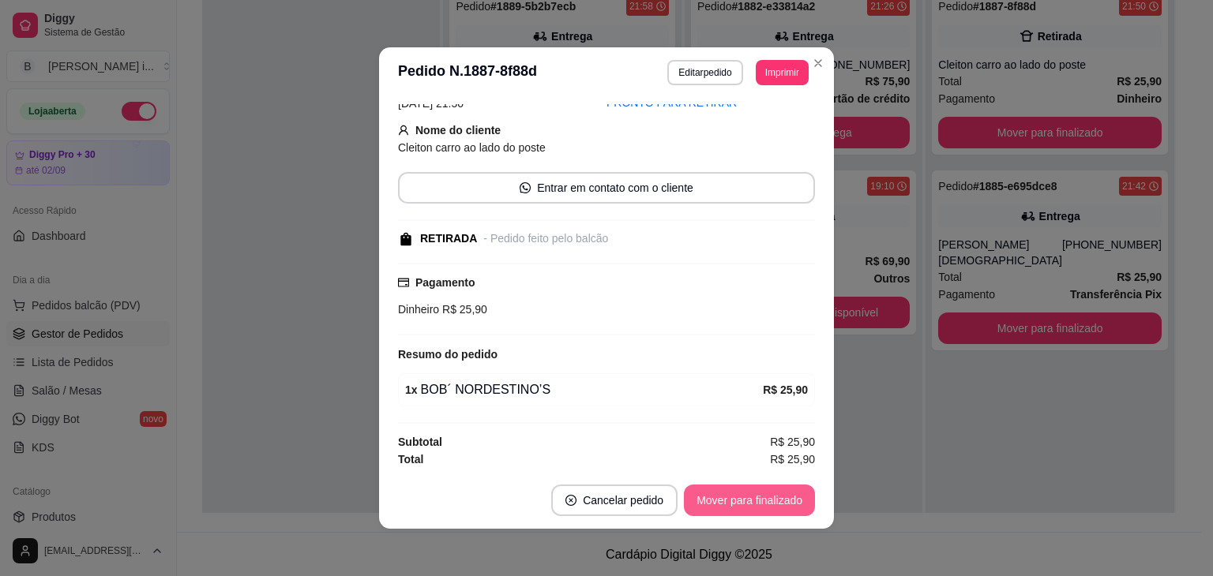
click at [712, 499] on button "Mover para finalizado" at bounding box center [749, 501] width 131 height 32
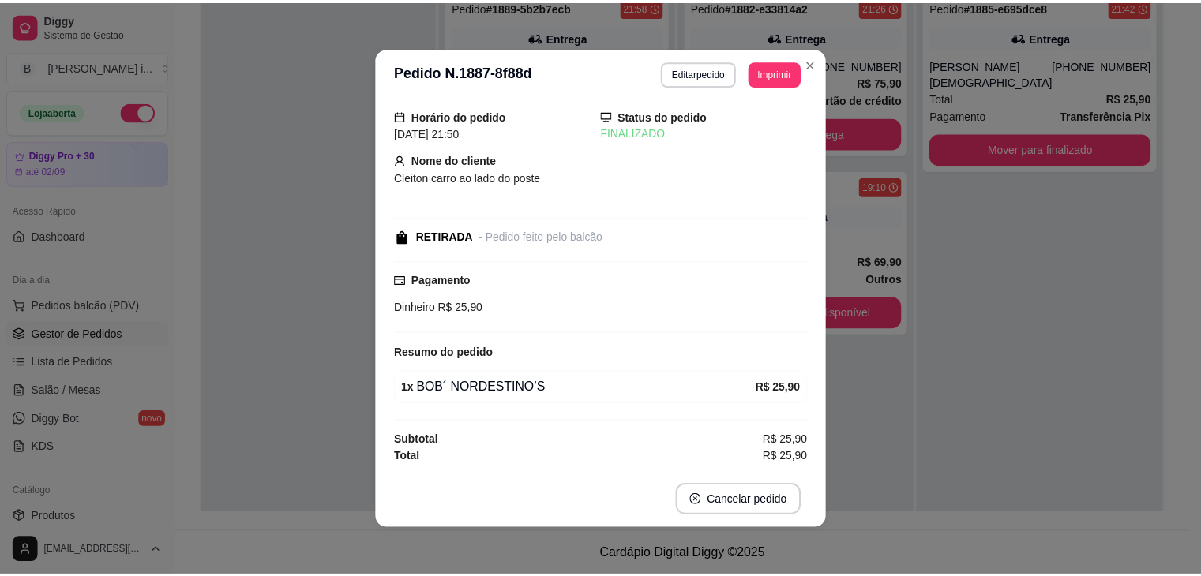
scroll to position [12, 0]
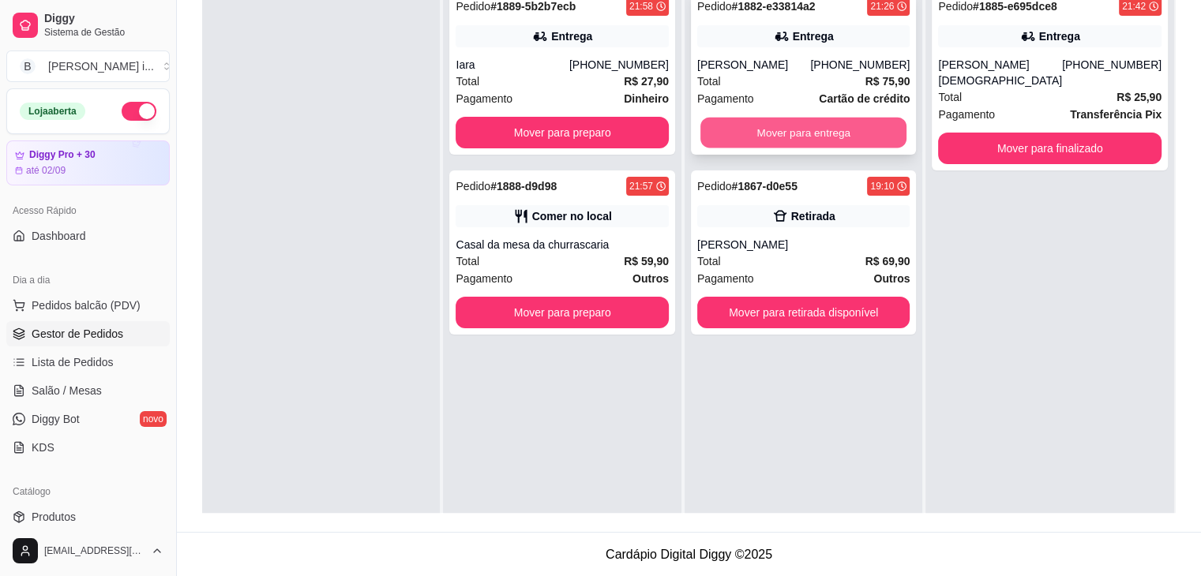
click at [817, 139] on button "Mover para entrega" at bounding box center [803, 133] width 206 height 31
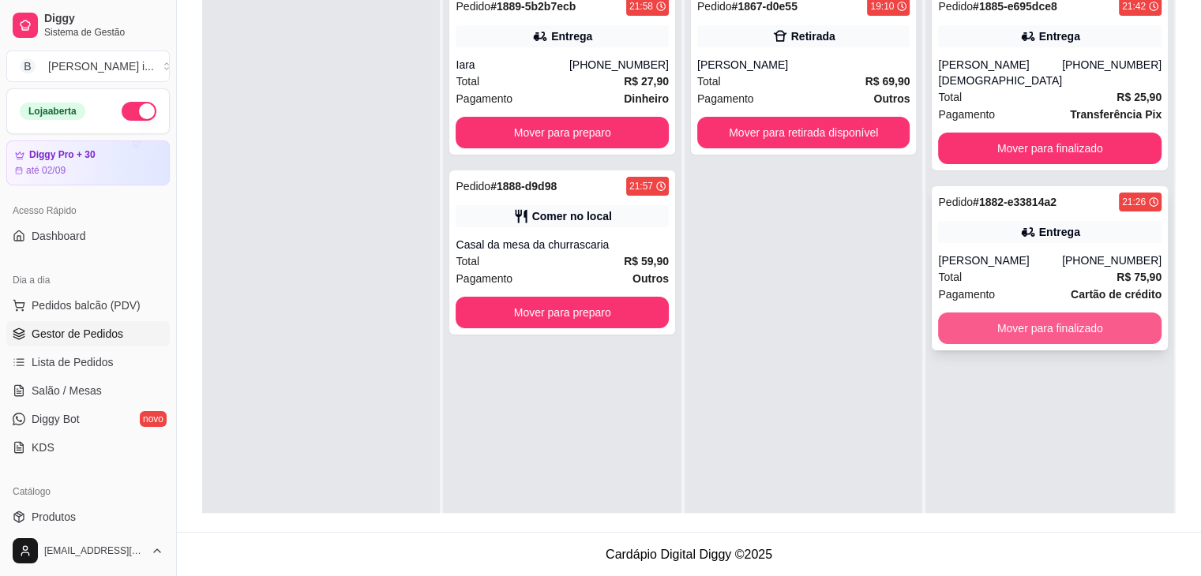
click at [1064, 316] on button "Mover para finalizado" at bounding box center [1049, 329] width 223 height 32
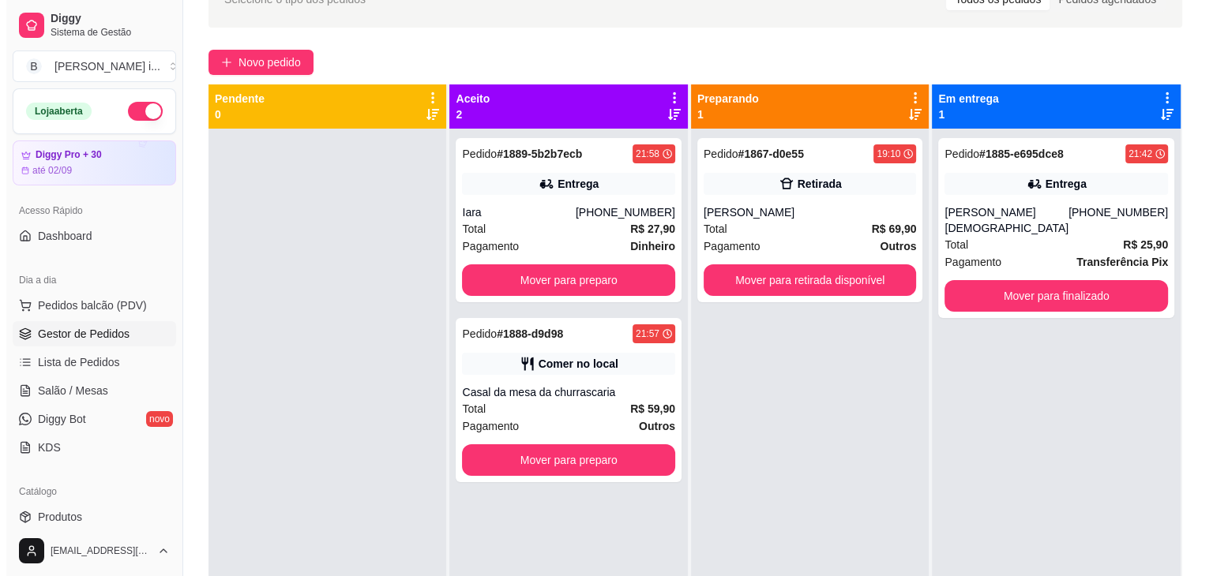
scroll to position [82, 0]
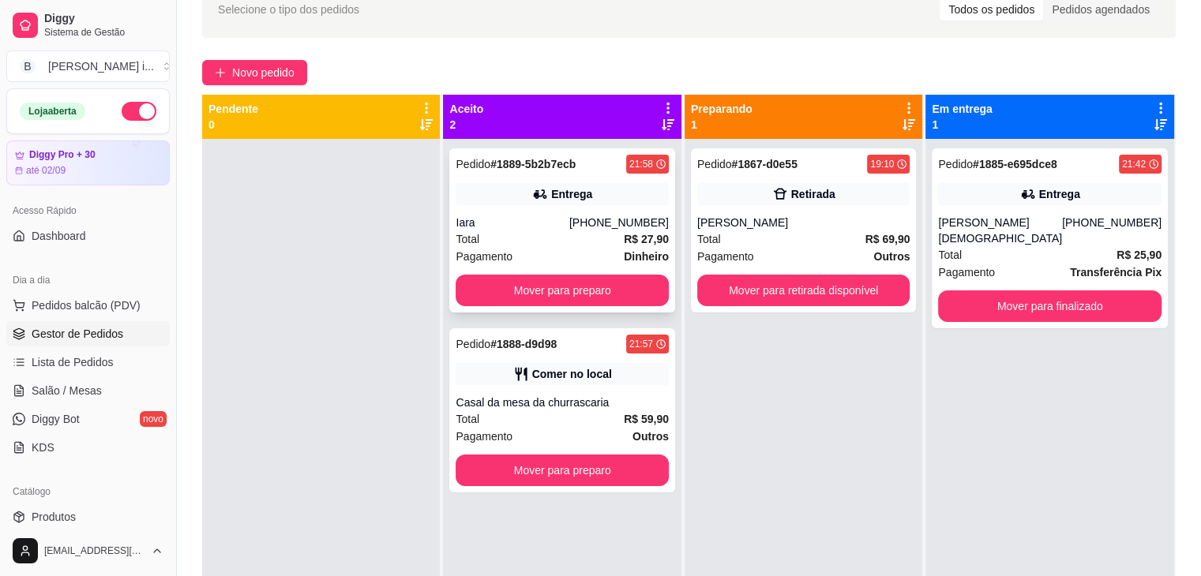
click at [650, 244] on strong "R$ 27,90" at bounding box center [646, 239] width 45 height 13
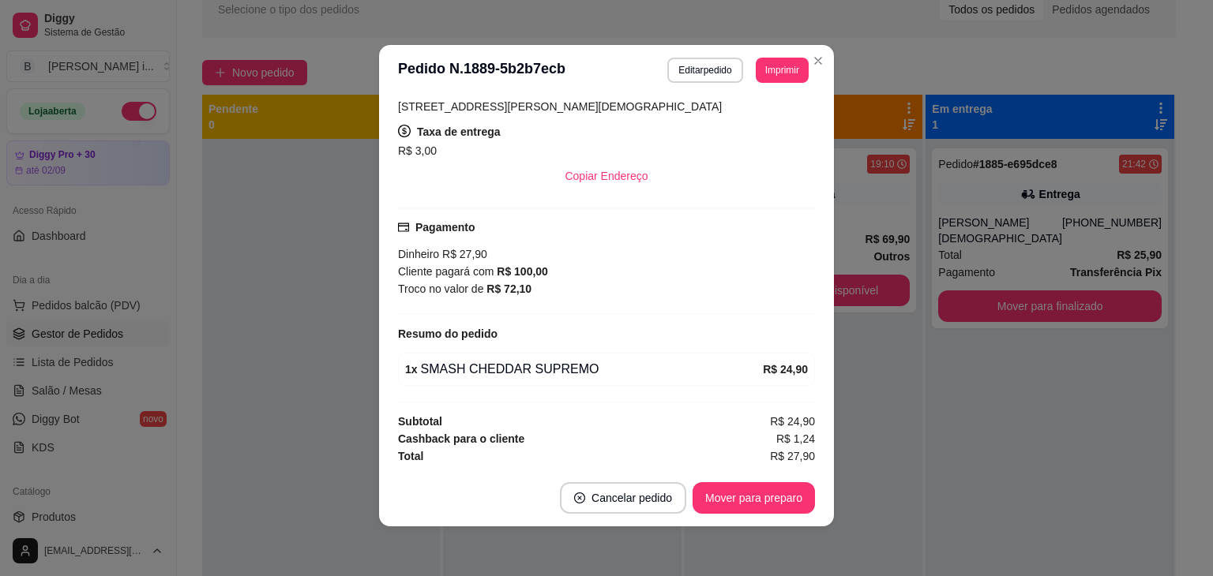
scroll to position [3, 0]
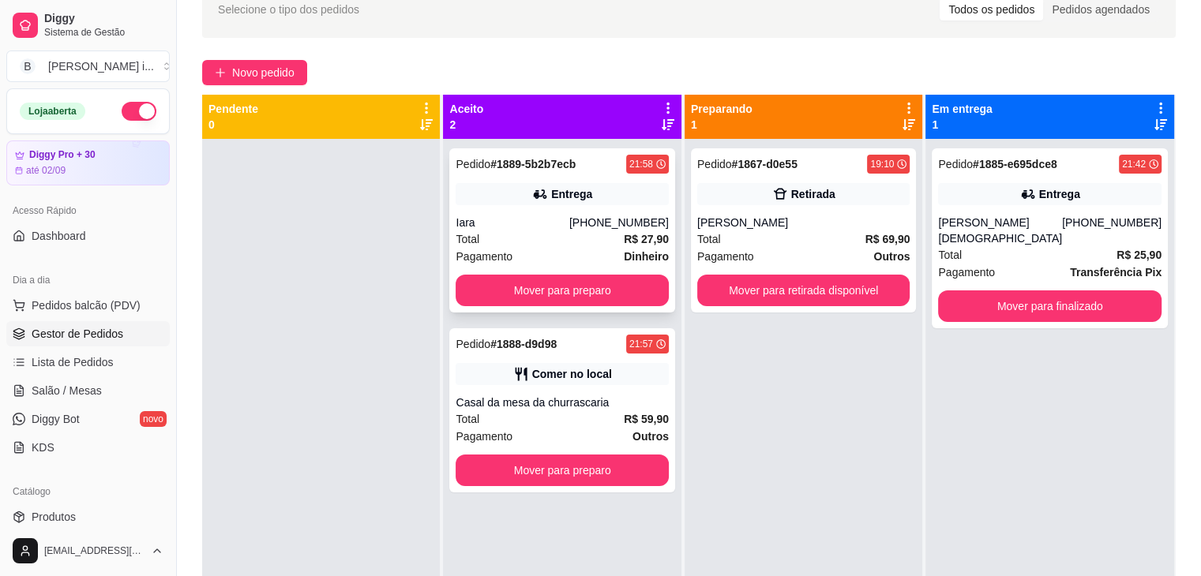
click at [534, 176] on div "Pedido # 1889-5b2b7ecb 21:58 Entrega Iara [PHONE_NUMBER] Total R$ 27,90 Pagamen…" at bounding box center [561, 230] width 225 height 164
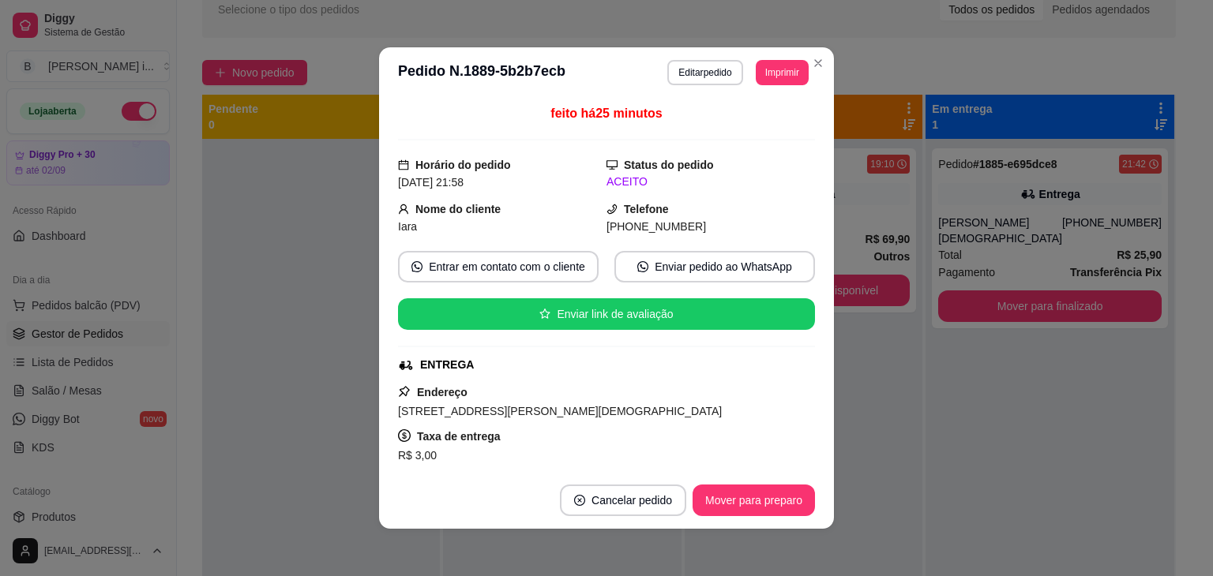
scroll to position [302, 0]
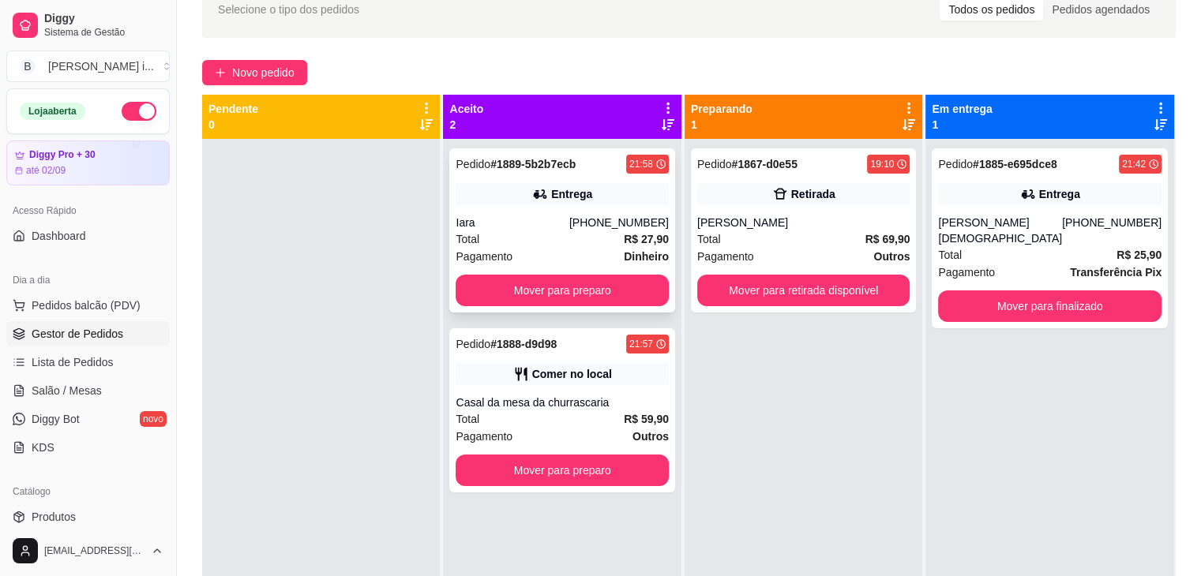
click at [604, 215] on div "[PHONE_NUMBER]" at bounding box center [619, 223] width 100 height 16
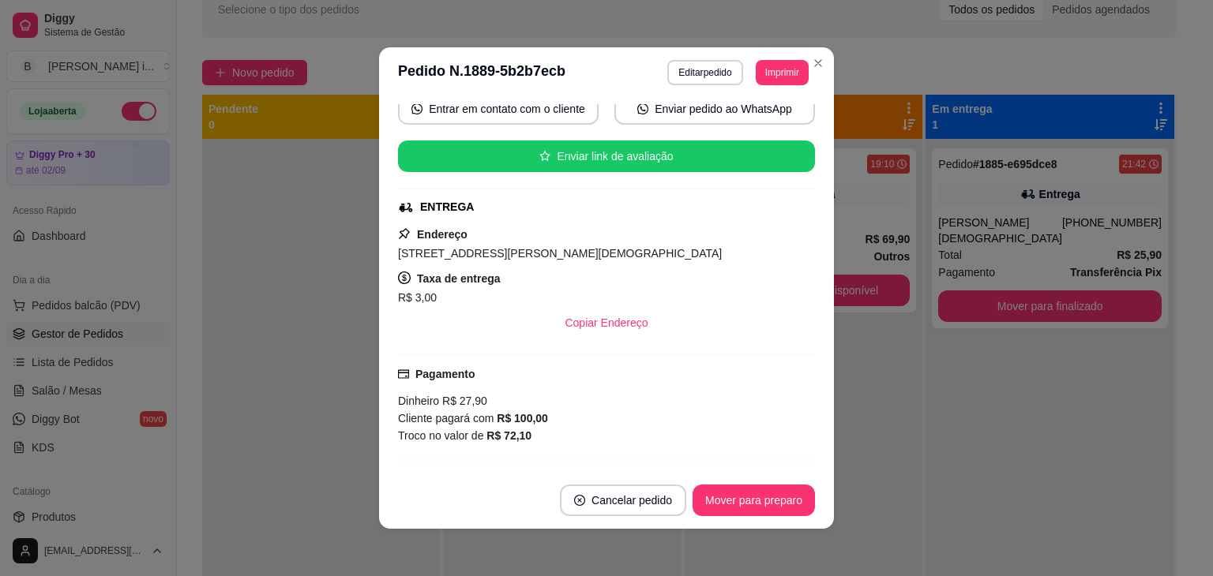
scroll to position [0, 0]
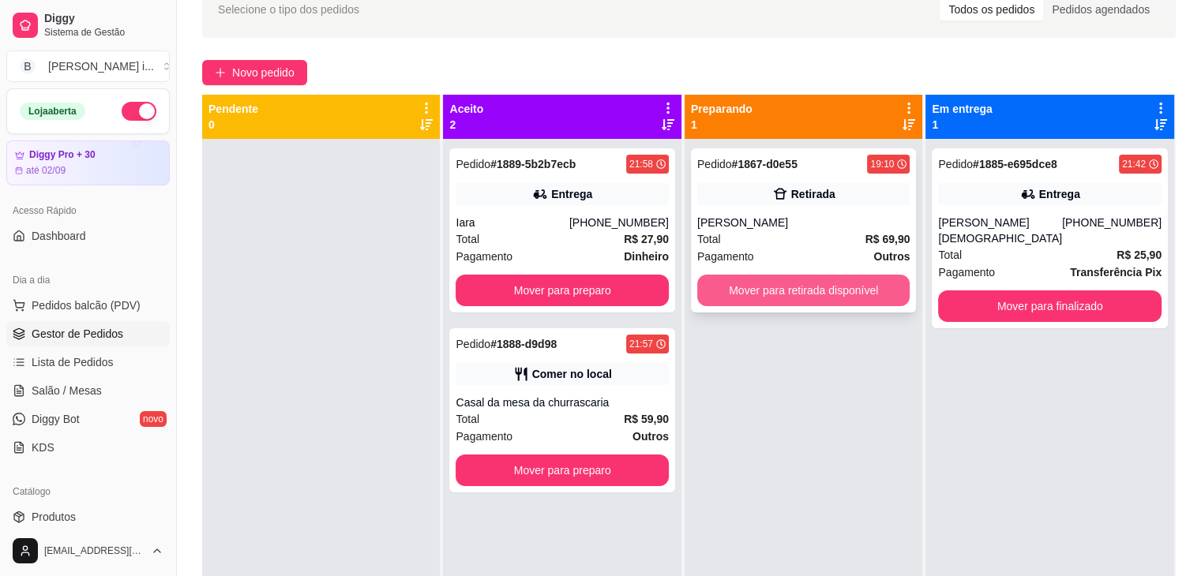
click at [747, 280] on button "Mover para retirada disponível" at bounding box center [803, 291] width 212 height 32
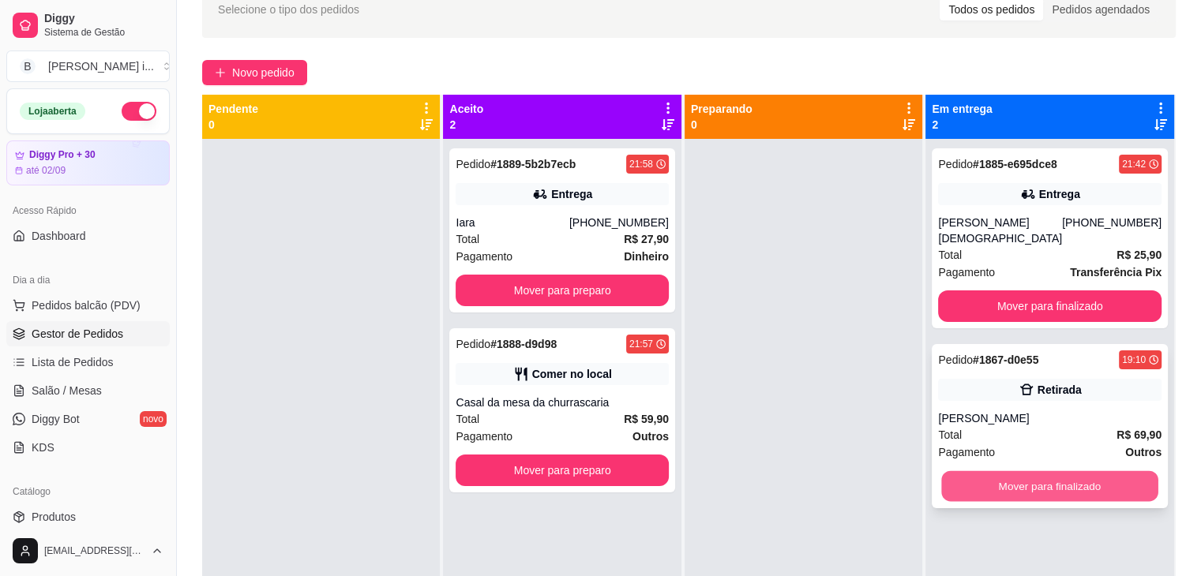
click at [1066, 471] on button "Mover para finalizado" at bounding box center [1050, 486] width 216 height 31
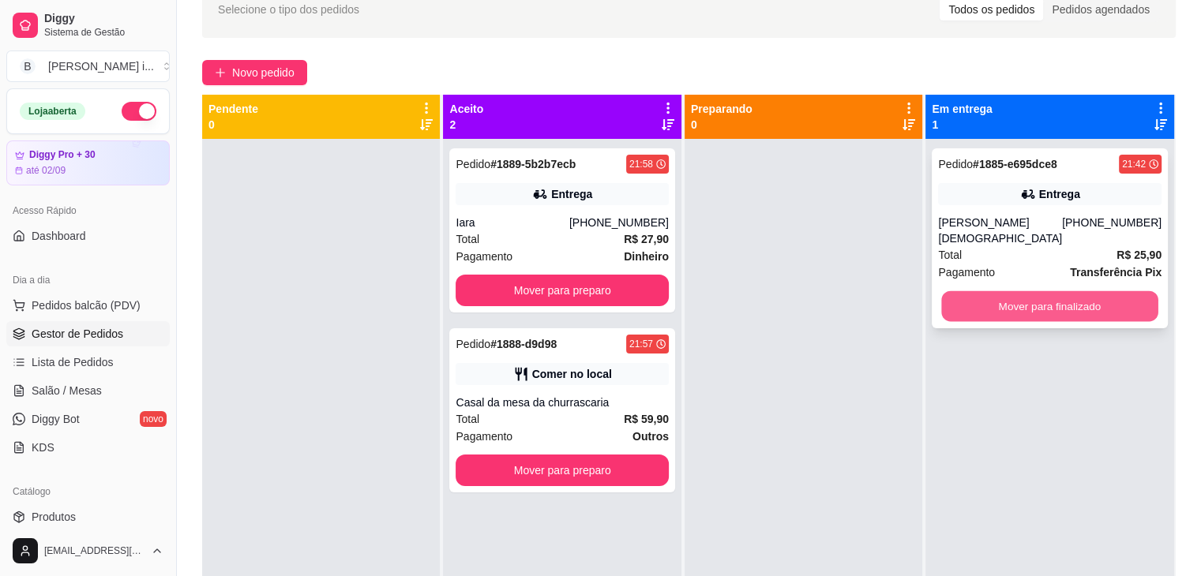
click at [1070, 298] on button "Mover para finalizado" at bounding box center [1050, 306] width 216 height 31
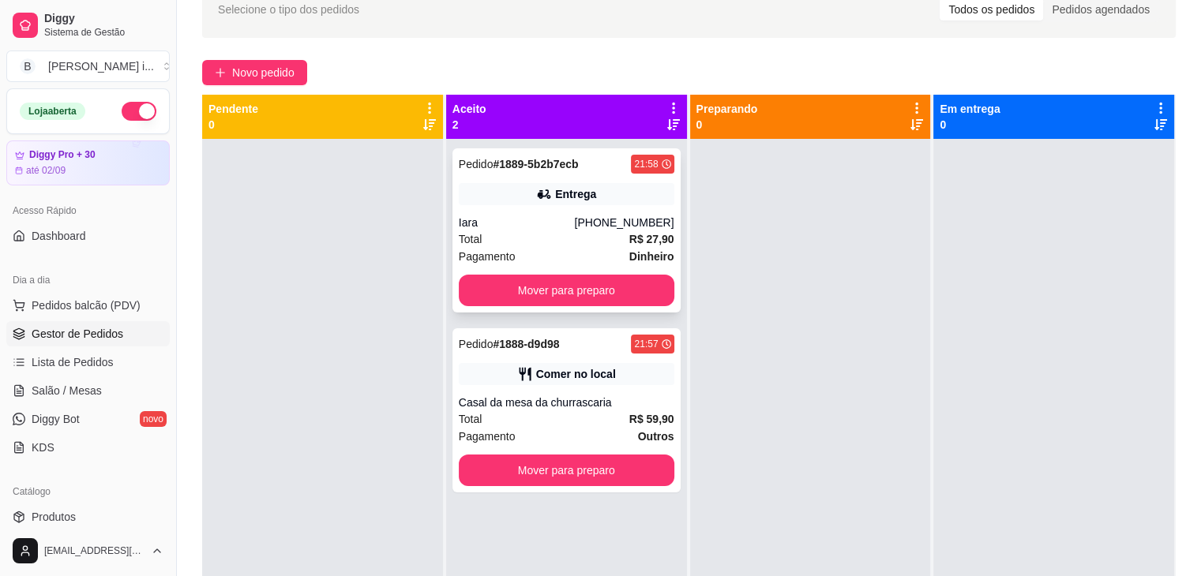
click at [576, 209] on div "Pedido # 1889-5b2b7ecb 21:58 Entrega Iara [PHONE_NUMBER] Total R$ 27,90 Pagamen…" at bounding box center [566, 230] width 228 height 164
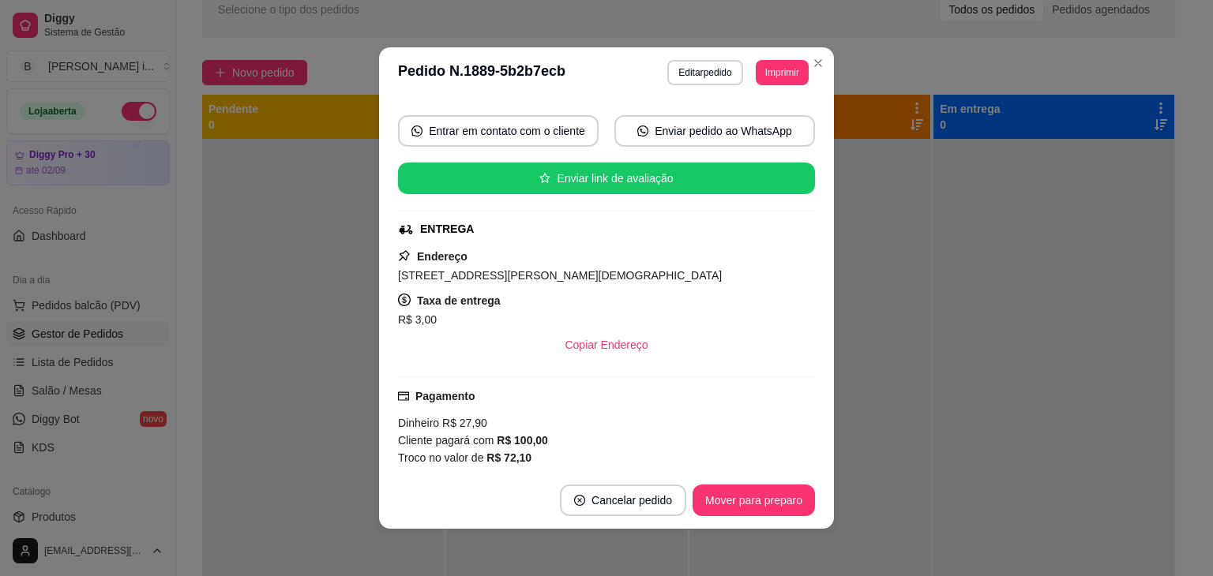
scroll to position [302, 0]
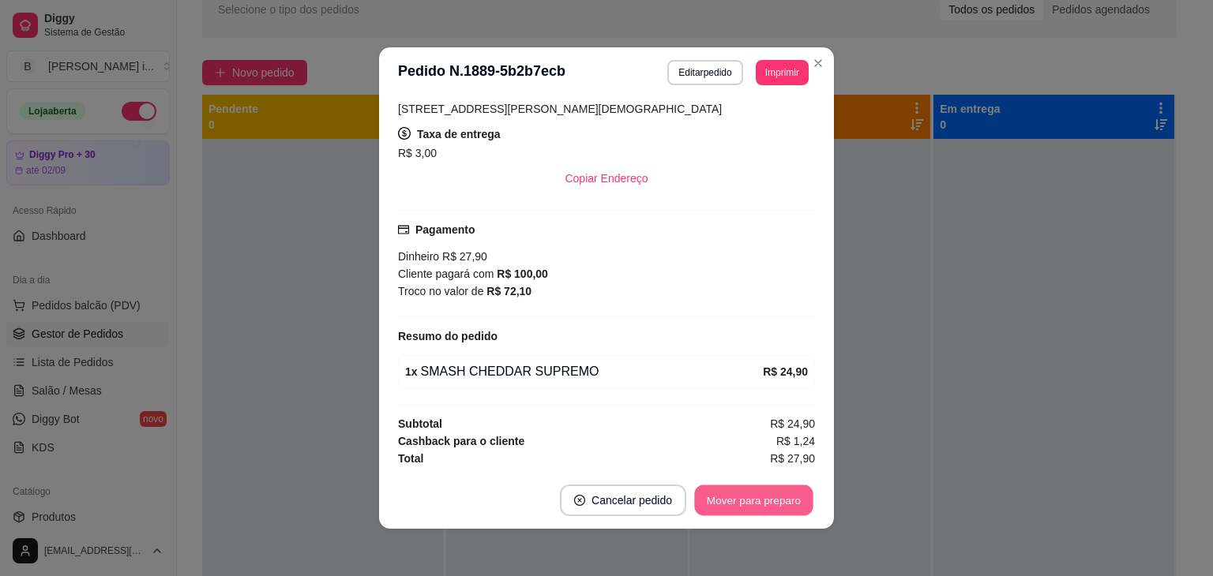
click at [734, 513] on button "Mover para preparo" at bounding box center [753, 501] width 118 height 31
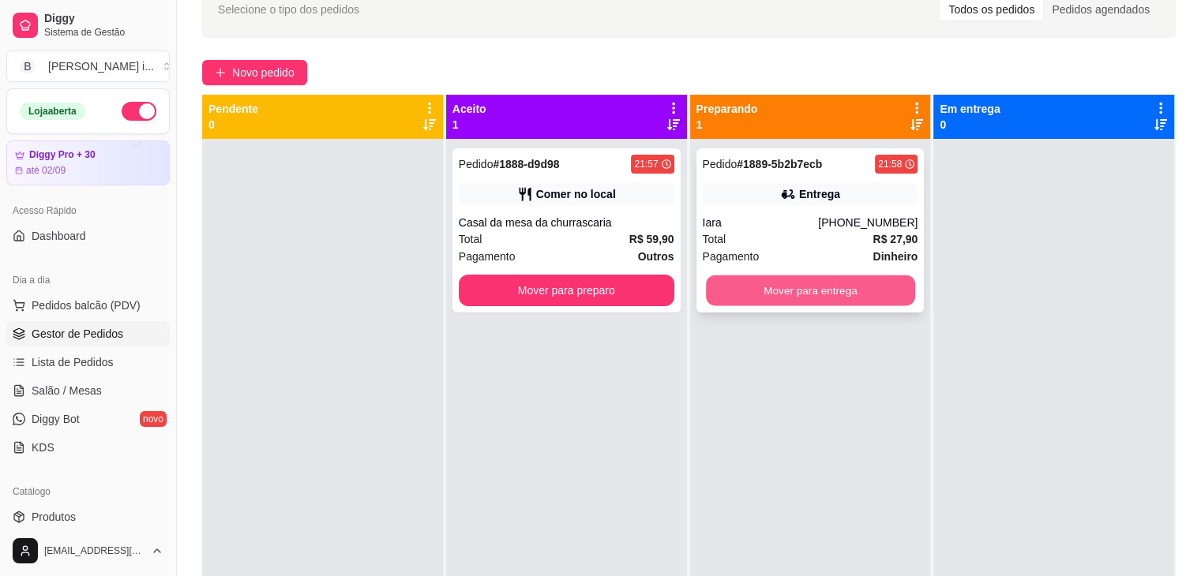
click at [832, 304] on button "Mover para entrega" at bounding box center [810, 291] width 209 height 31
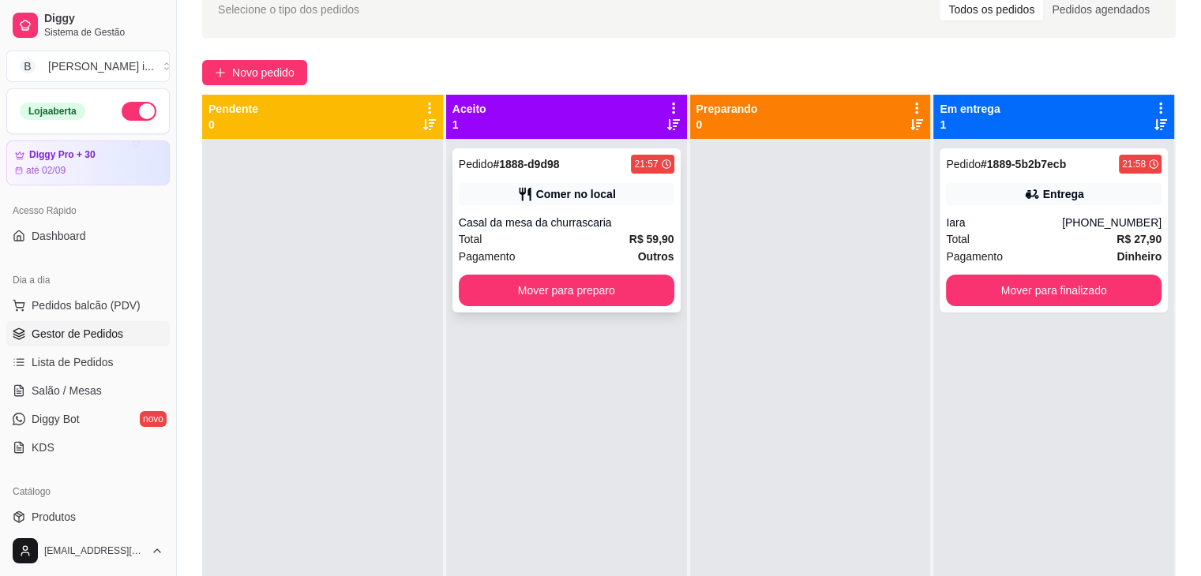
click at [565, 212] on div "Pedido # 1888-d9d98 21:57 Comer no local Casal da mesa da churrascaria Total R$…" at bounding box center [566, 230] width 228 height 164
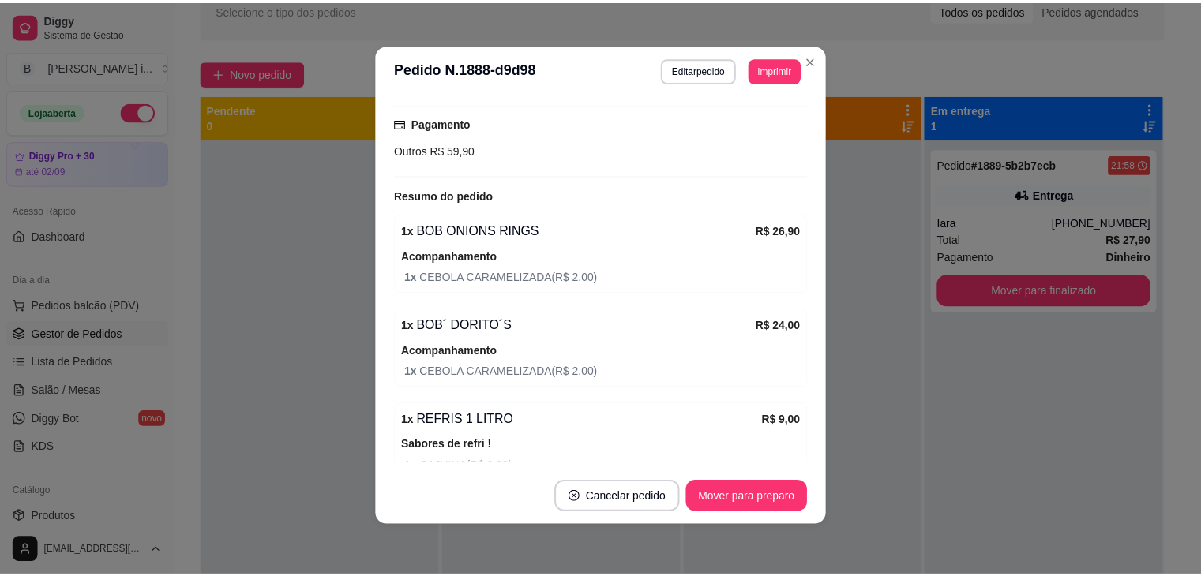
scroll to position [314, 0]
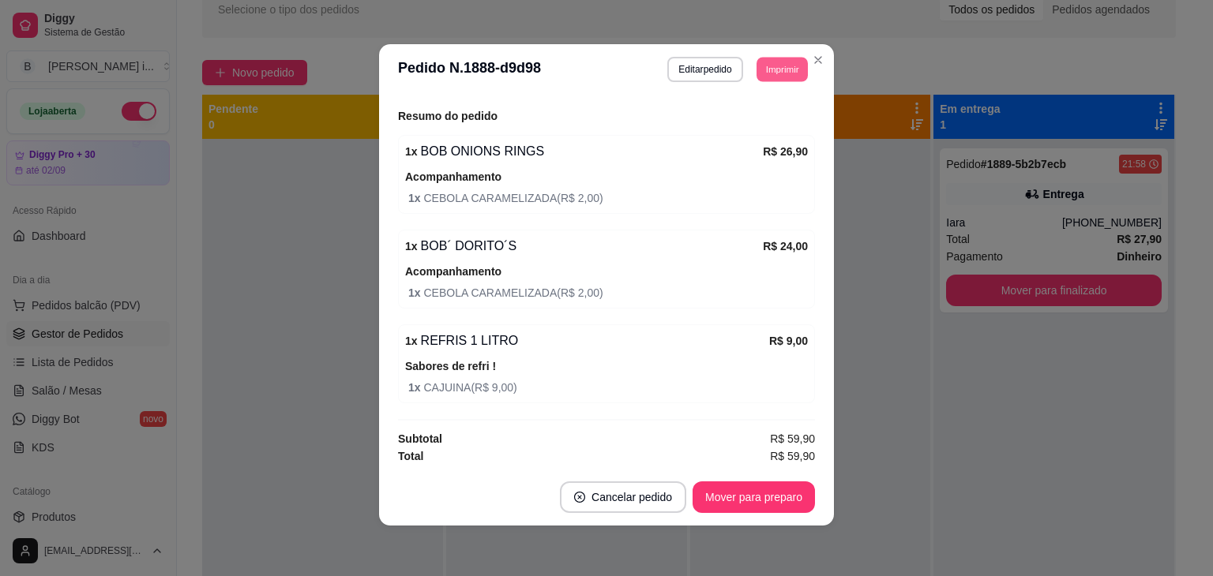
click at [764, 70] on button "Imprimir" at bounding box center [782, 69] width 51 height 24
click at [726, 128] on button "IMPRESSORA ORI" at bounding box center [747, 125] width 115 height 25
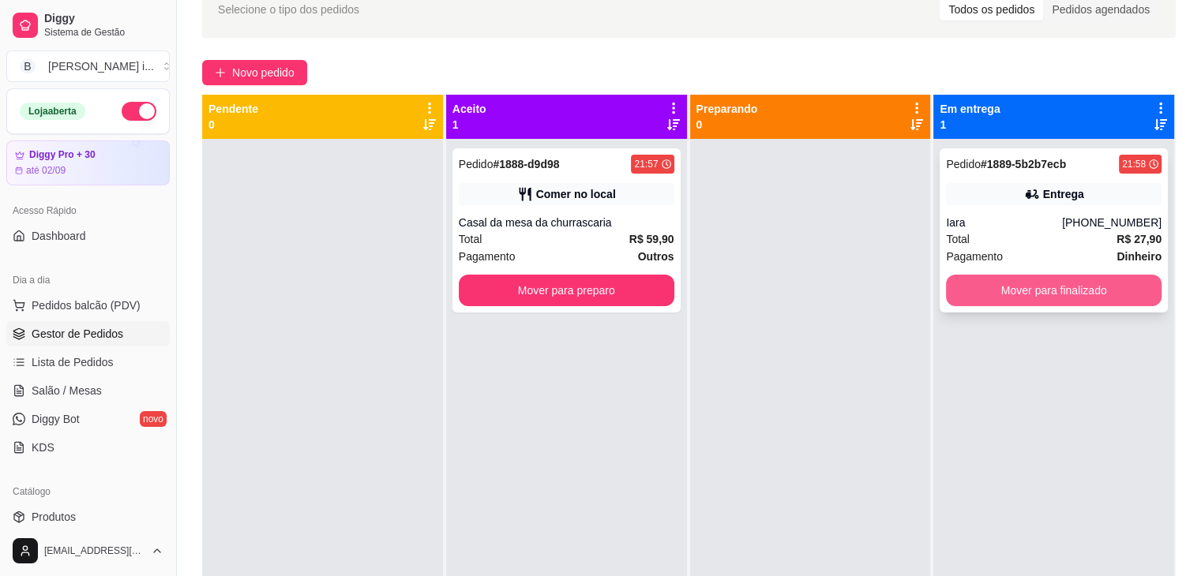
click at [1017, 287] on button "Mover para finalizado" at bounding box center [1054, 291] width 216 height 32
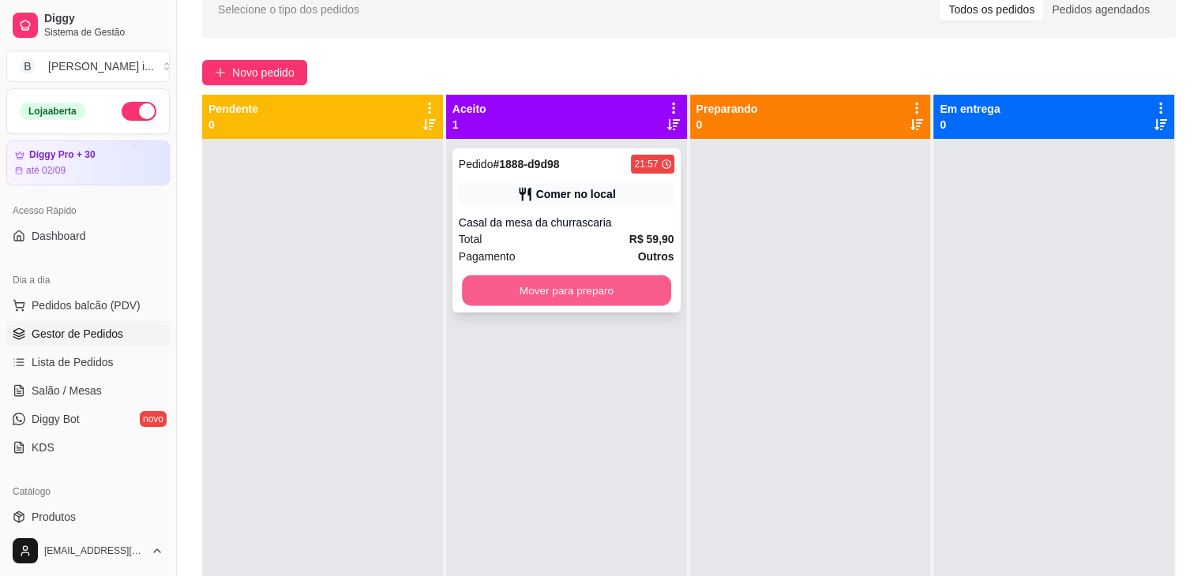
click at [644, 299] on button "Mover para preparo" at bounding box center [566, 291] width 209 height 31
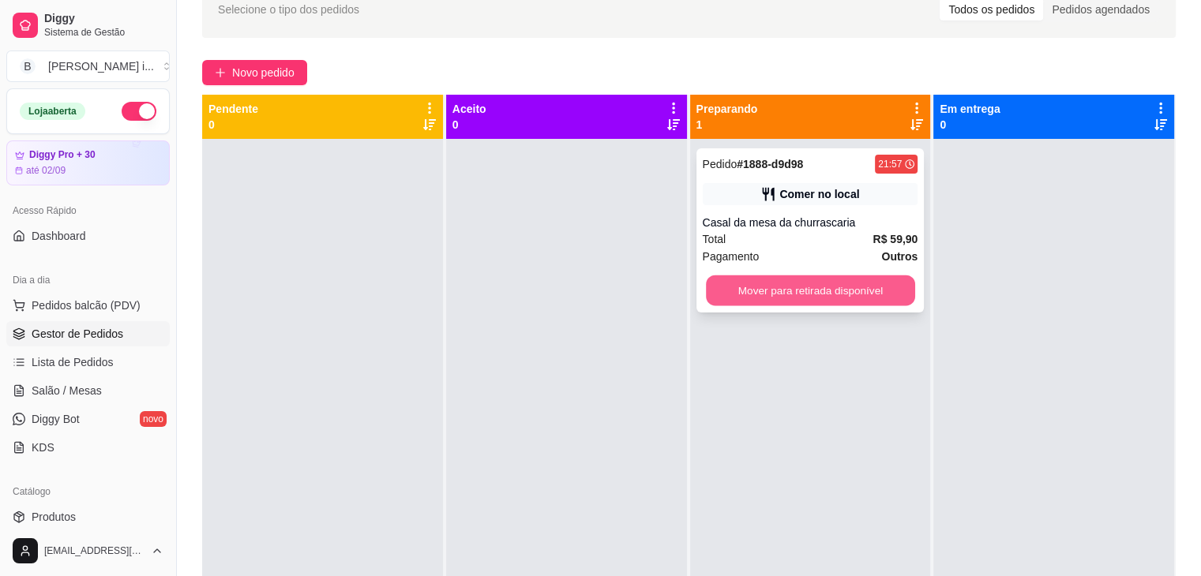
click at [851, 289] on button "Mover para retirada disponível" at bounding box center [810, 291] width 209 height 31
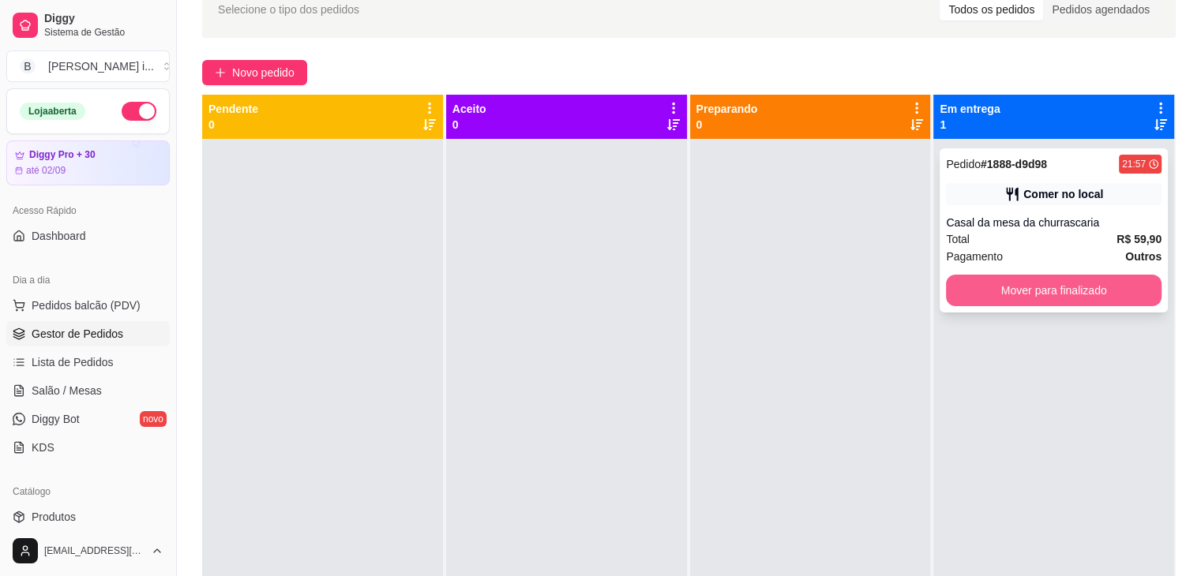
click at [963, 282] on button "Mover para finalizado" at bounding box center [1054, 291] width 216 height 32
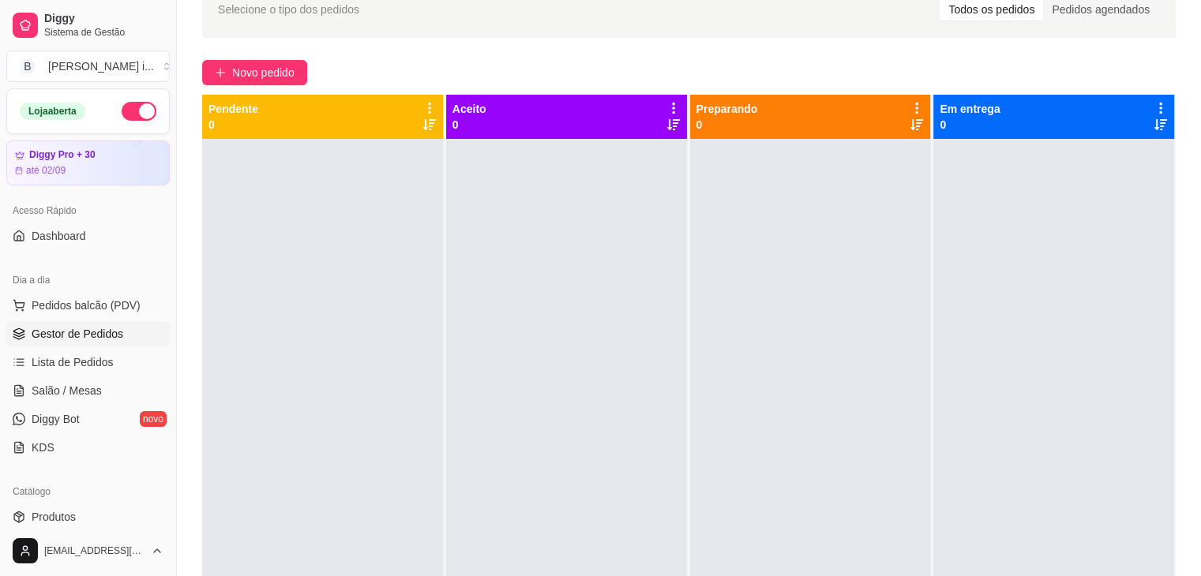
click at [135, 109] on button "button" at bounding box center [139, 111] width 35 height 19
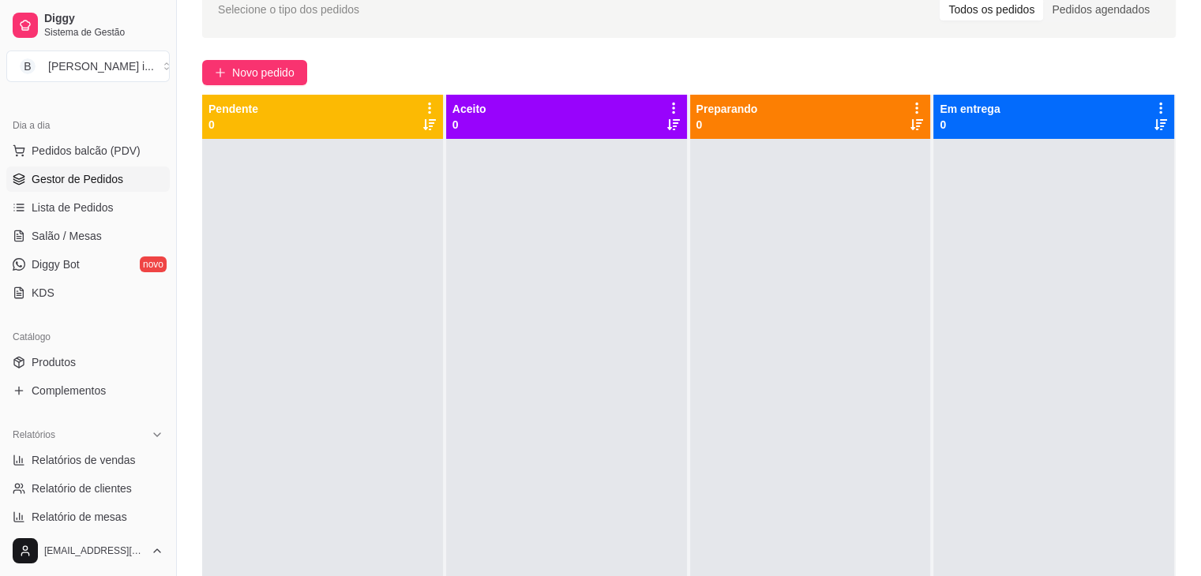
scroll to position [158, 0]
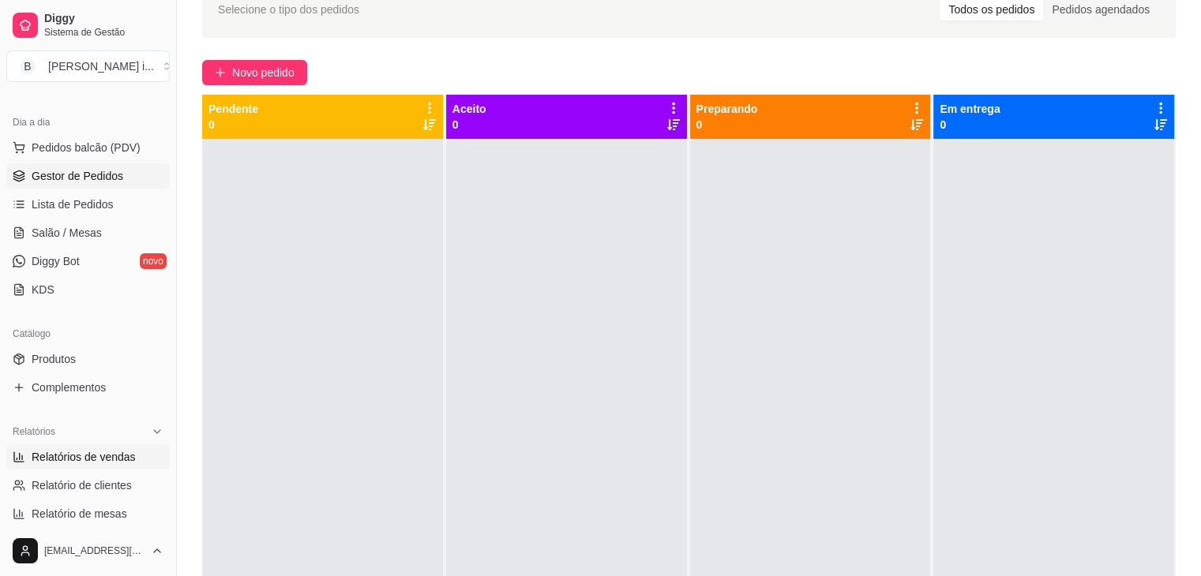
click at [96, 459] on span "Relatórios de vendas" at bounding box center [84, 457] width 104 height 16
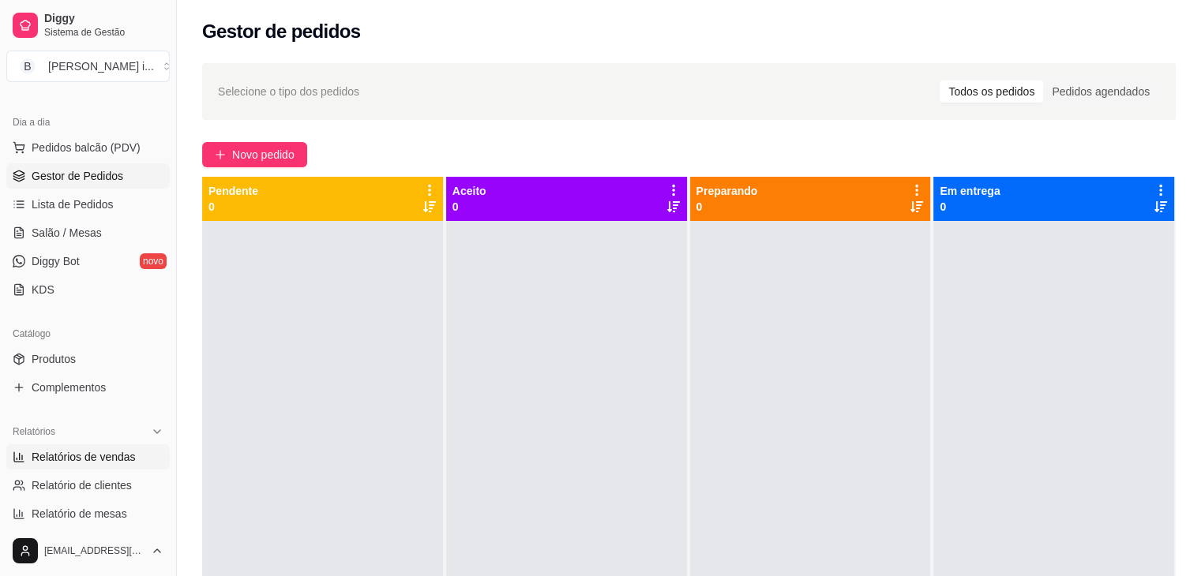
select select "ALL"
select select "0"
